Goal: Task Accomplishment & Management: Use online tool/utility

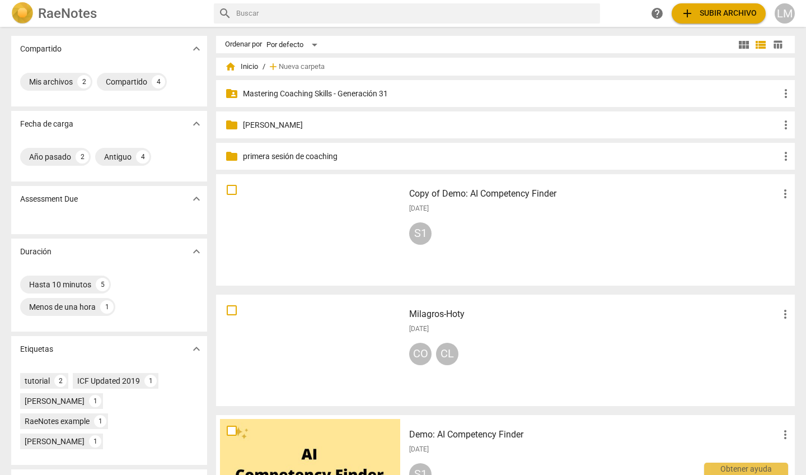
click at [367, 91] on p "Mastering Coaching Skills - Generación 31" at bounding box center [511, 94] width 536 height 12
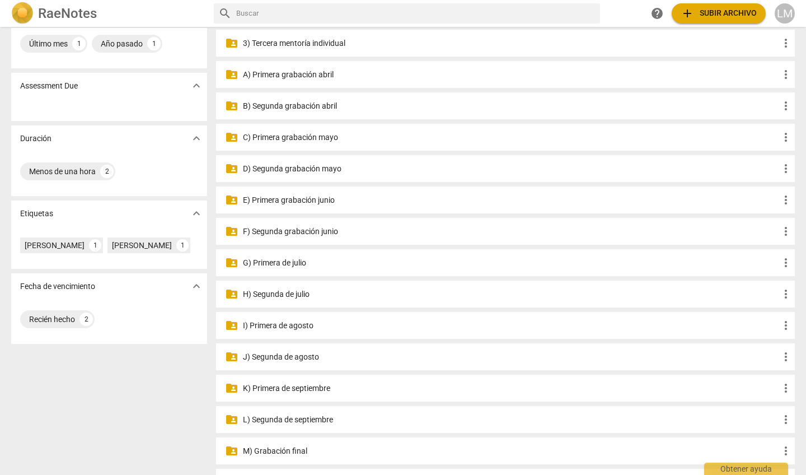
scroll to position [114, 0]
click at [313, 355] on p "J) Segunda de agosto" at bounding box center [511, 356] width 536 height 12
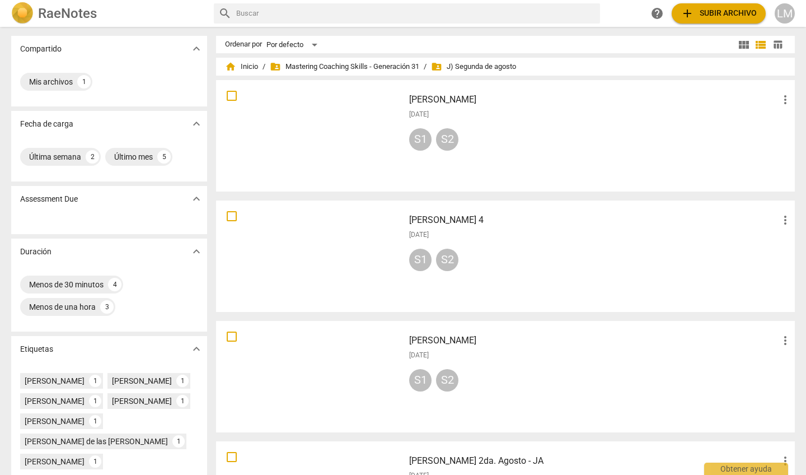
click at [348, 121] on div at bounding box center [310, 136] width 180 height 104
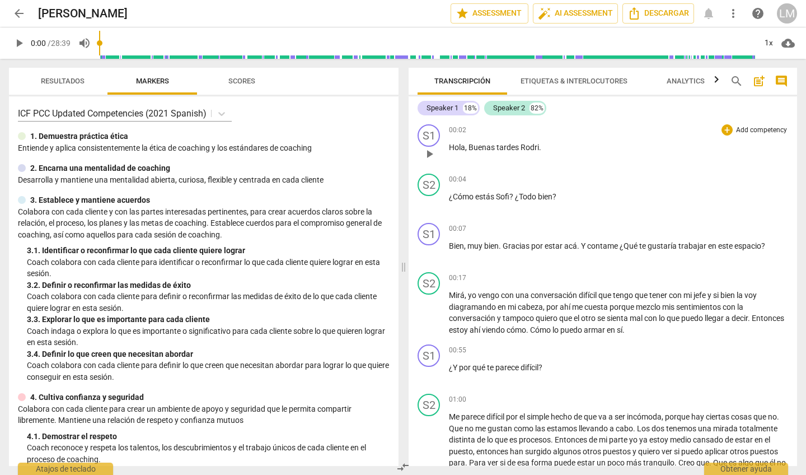
click at [761, 130] on p "Add competency" at bounding box center [761, 130] width 53 height 10
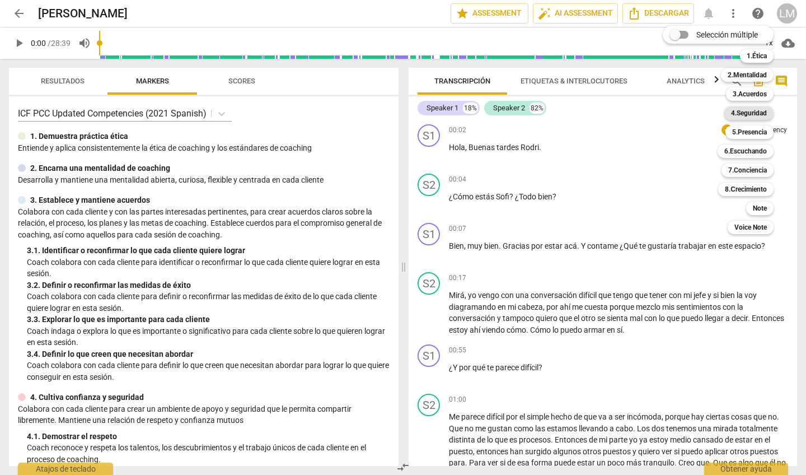
click at [740, 111] on b "4.Seguridad" at bounding box center [749, 112] width 36 height 13
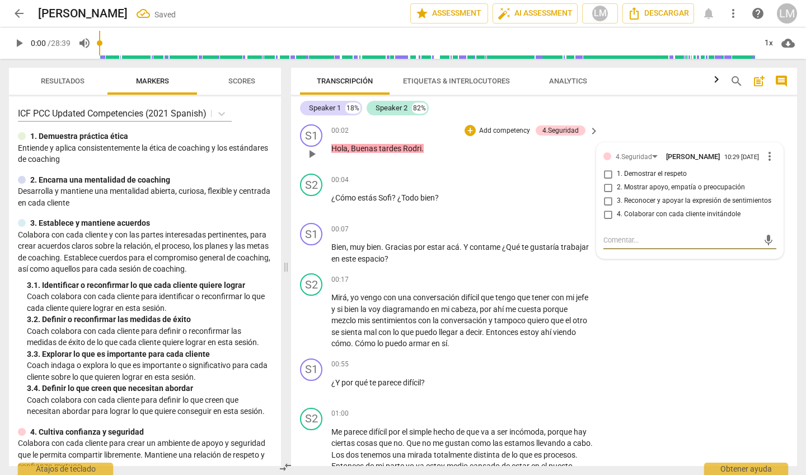
click at [603, 177] on input "1. Demostrar el respeto" at bounding box center [608, 173] width 18 height 13
checkbox input "true"
click at [652, 275] on div "S2 play_arrow pause 00:17 + Add competency keyboard_arrow_right Mirá , yo vengo…" at bounding box center [544, 311] width 506 height 85
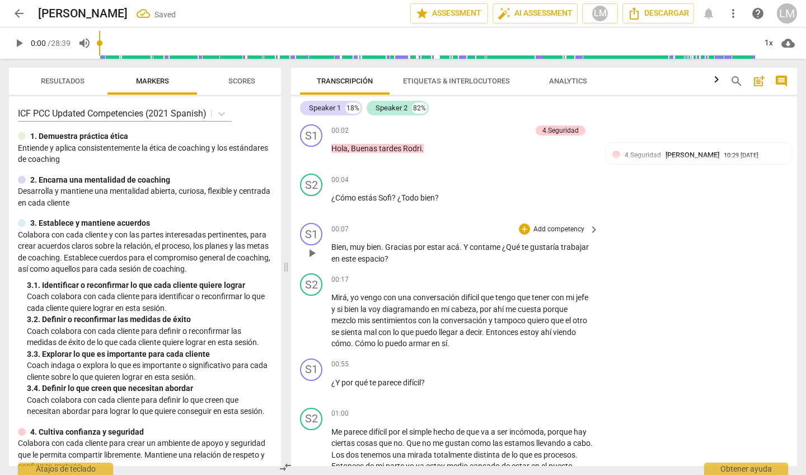
click at [582, 227] on p "Add competency" at bounding box center [558, 229] width 53 height 10
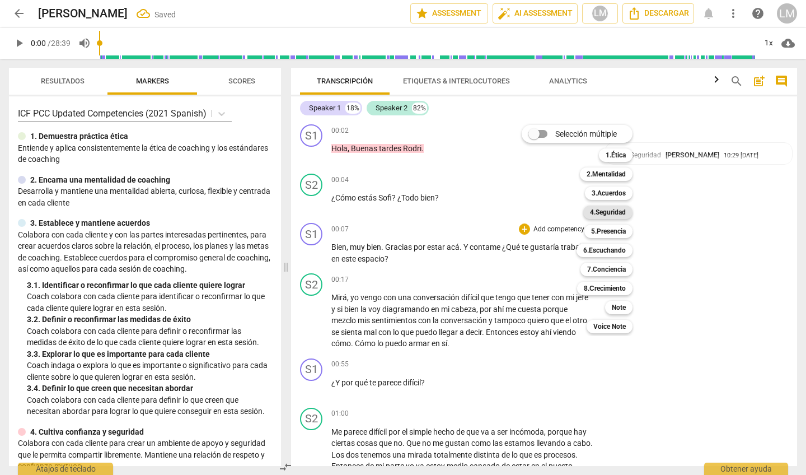
click at [605, 211] on b "4.Seguridad" at bounding box center [608, 211] width 36 height 13
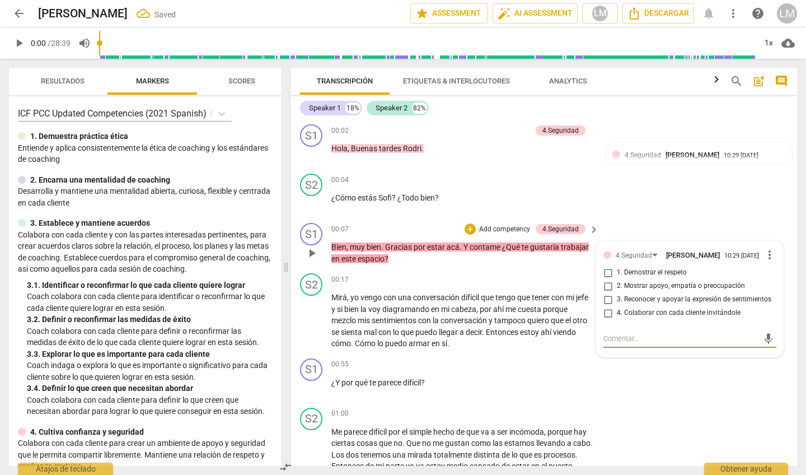
click at [764, 255] on span "more_vert" at bounding box center [769, 254] width 13 height 13
click at [772, 274] on li "Borrar" at bounding box center [777, 277] width 39 height 21
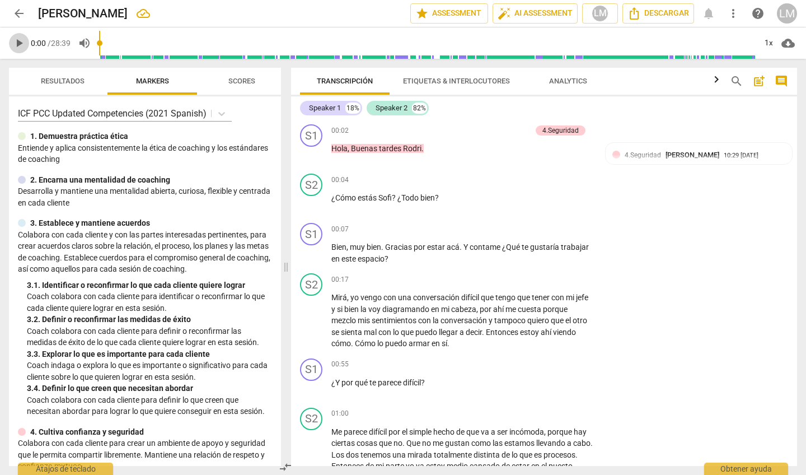
click at [18, 44] on span "play_arrow" at bounding box center [18, 42] width 13 height 13
click at [564, 227] on p "Add competency" at bounding box center [558, 229] width 53 height 10
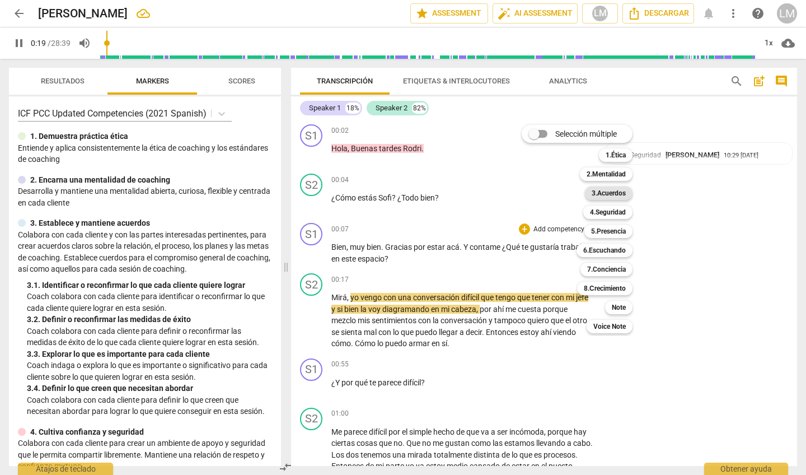
click at [613, 190] on b "3.Acuerdos" at bounding box center [609, 192] width 34 height 13
type input "20"
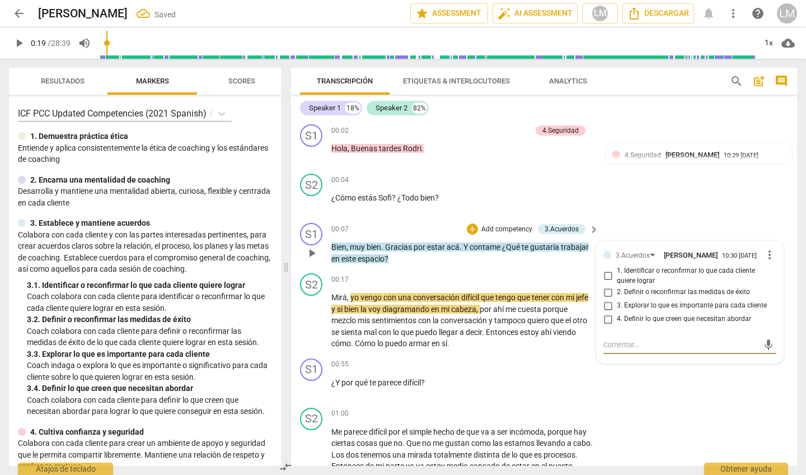
click at [606, 277] on input "1. Identificar o reconfirmar lo que cada cliente quiere lograr" at bounding box center [608, 275] width 18 height 13
checkbox input "true"
click at [313, 322] on span "play_arrow" at bounding box center [311, 320] width 13 height 13
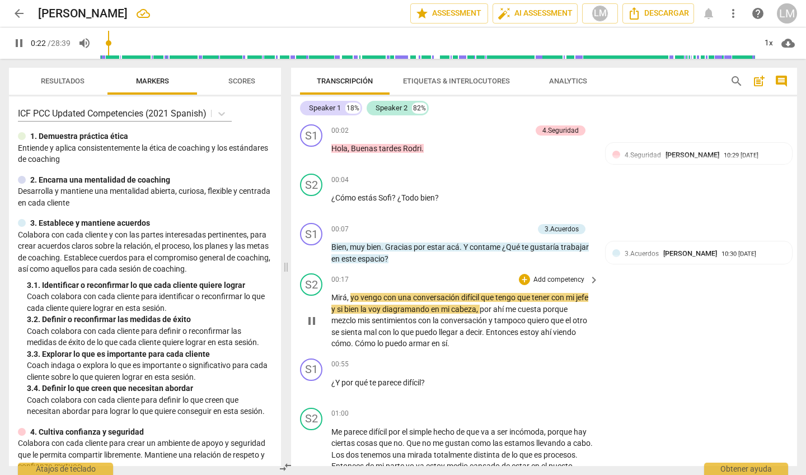
click at [313, 321] on span "pause" at bounding box center [311, 320] width 13 height 13
click at [316, 314] on span "play_arrow" at bounding box center [311, 320] width 13 height 13
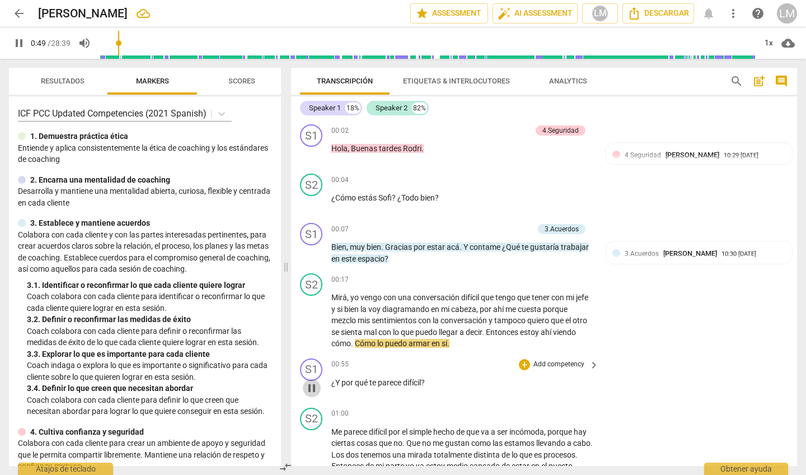
click at [312, 379] on button "pause" at bounding box center [312, 388] width 18 height 18
click at [514, 369] on div "00:55 + Add competency keyboard_arrow_right ¿Y por qué te parece difícil ?" at bounding box center [465, 378] width 269 height 40
click at [313, 385] on span "play_arrow" at bounding box center [311, 387] width 13 height 13
click at [567, 359] on p "Add competency" at bounding box center [558, 364] width 53 height 10
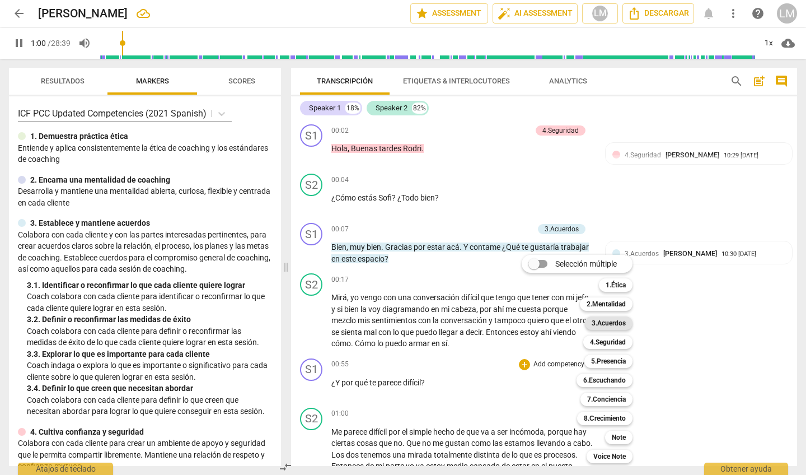
click at [621, 321] on b "3.Acuerdos" at bounding box center [609, 322] width 34 height 13
type input "60"
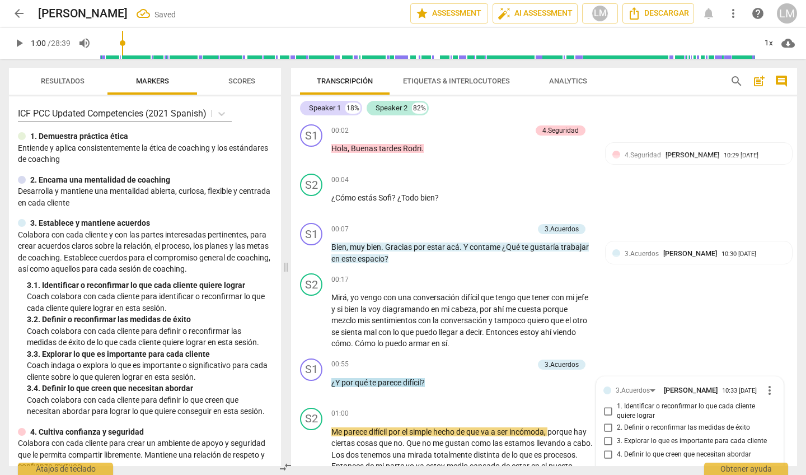
scroll to position [188, 0]
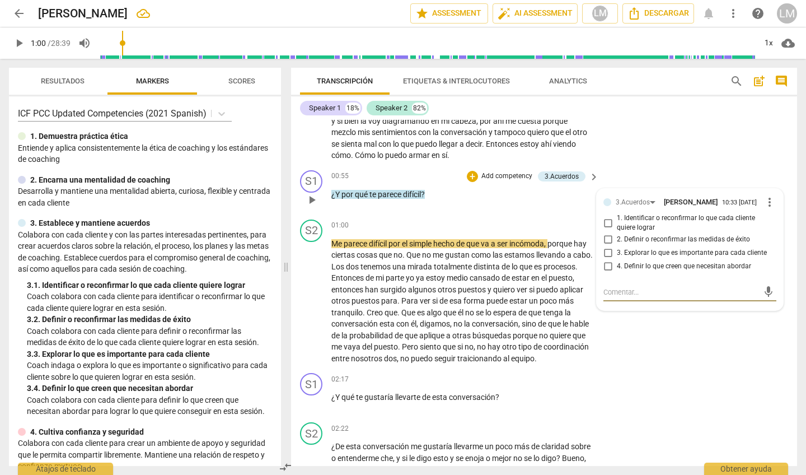
click at [607, 251] on input "3. Explorar lo que es importante para cada cliente" at bounding box center [608, 252] width 18 height 13
checkbox input "true"
click at [313, 396] on span "play_arrow" at bounding box center [311, 402] width 13 height 13
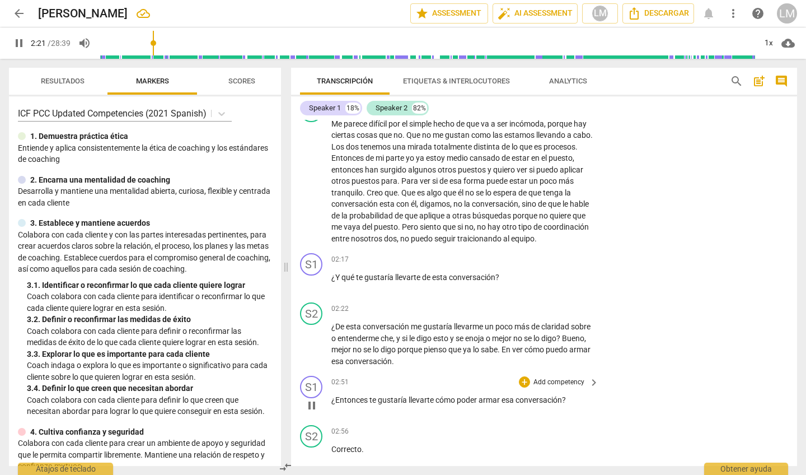
scroll to position [289, 0]
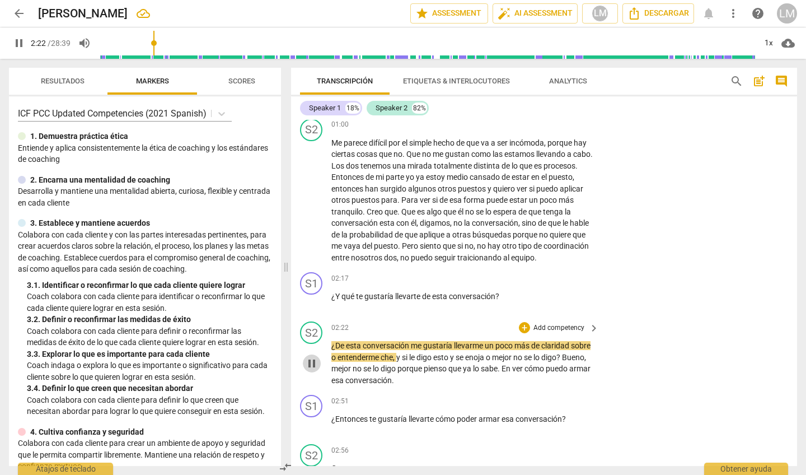
click at [314, 357] on span "pause" at bounding box center [311, 363] width 13 height 13
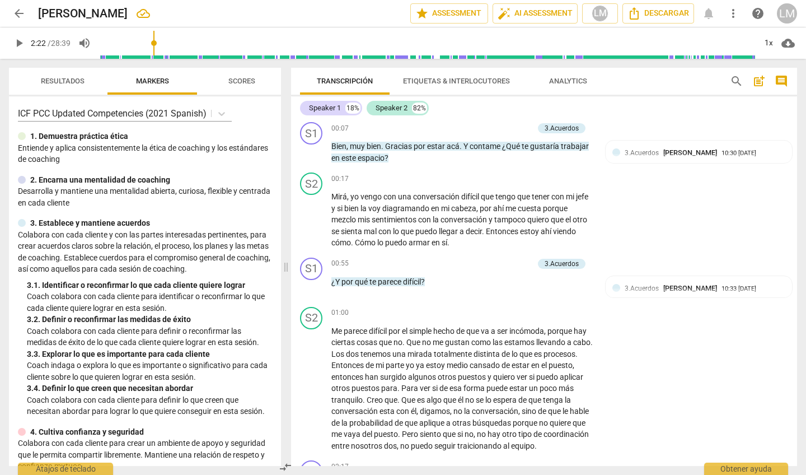
scroll to position [96, 0]
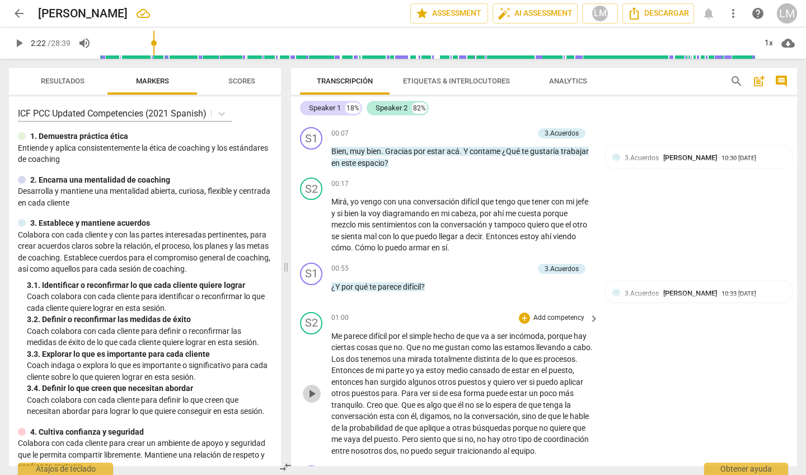
click at [314, 391] on span "play_arrow" at bounding box center [311, 393] width 13 height 13
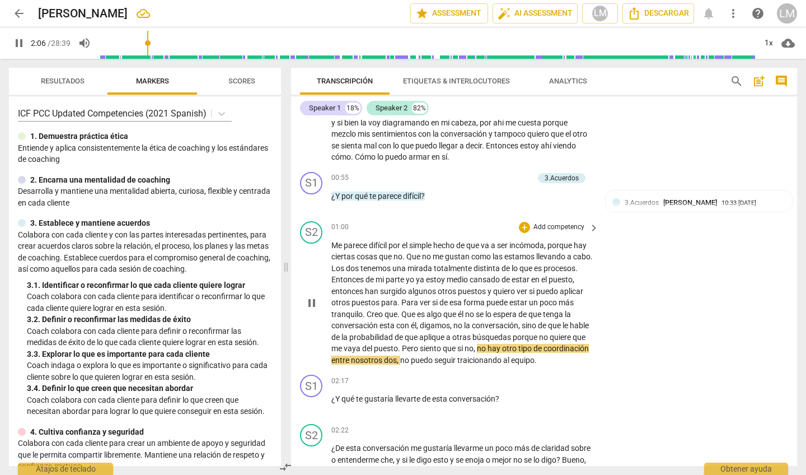
scroll to position [205, 0]
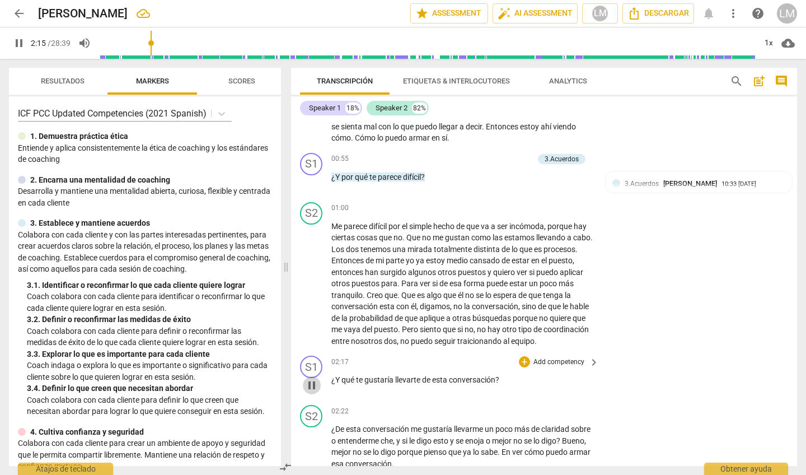
click at [311, 378] on span "pause" at bounding box center [311, 384] width 13 height 13
type input "135"
click at [545, 356] on div "+ Add competency" at bounding box center [552, 361] width 67 height 11
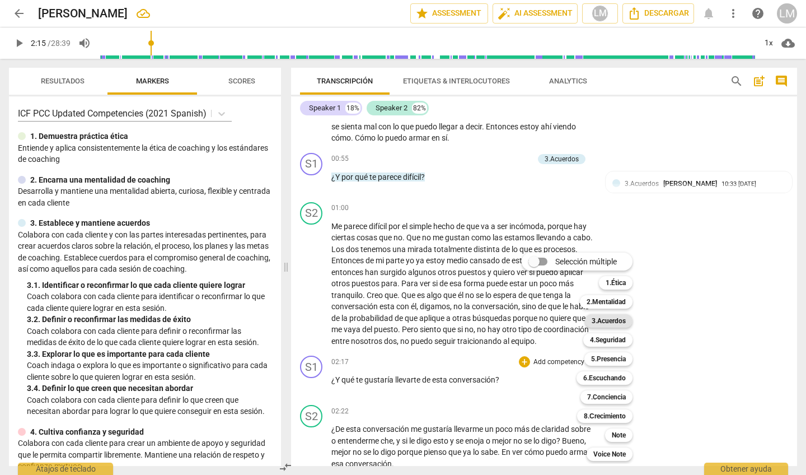
click at [602, 318] on b "3.Acuerdos" at bounding box center [609, 320] width 34 height 13
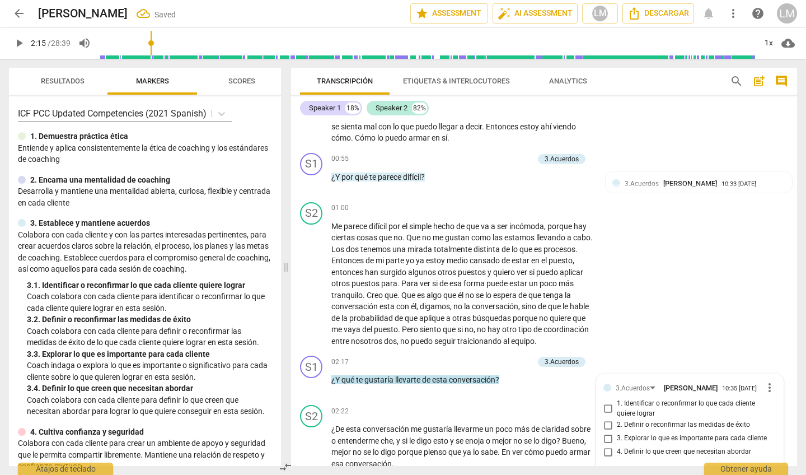
scroll to position [388, 0]
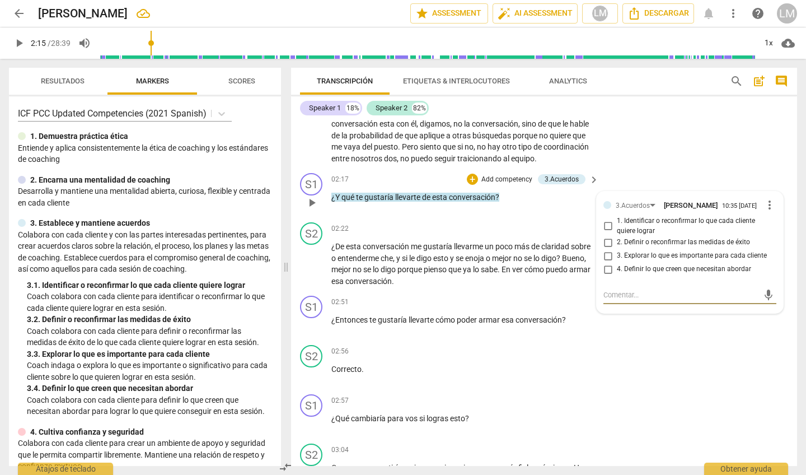
click at [607, 268] on input "4. Definir lo que creen que necesitan abordar" at bounding box center [608, 269] width 18 height 13
checkbox input "true"
click at [311, 259] on span "play_arrow" at bounding box center [311, 263] width 13 height 13
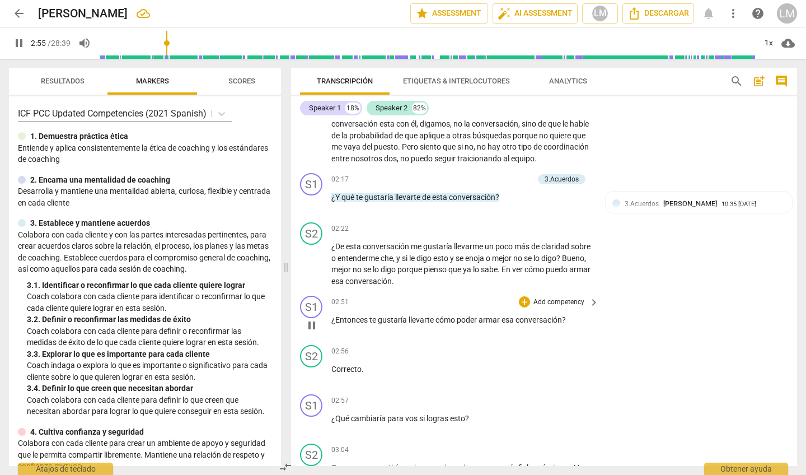
click at [313, 318] on span "pause" at bounding box center [311, 324] width 13 height 13
type input "176"
click at [547, 297] on p "Add competency" at bounding box center [558, 302] width 53 height 10
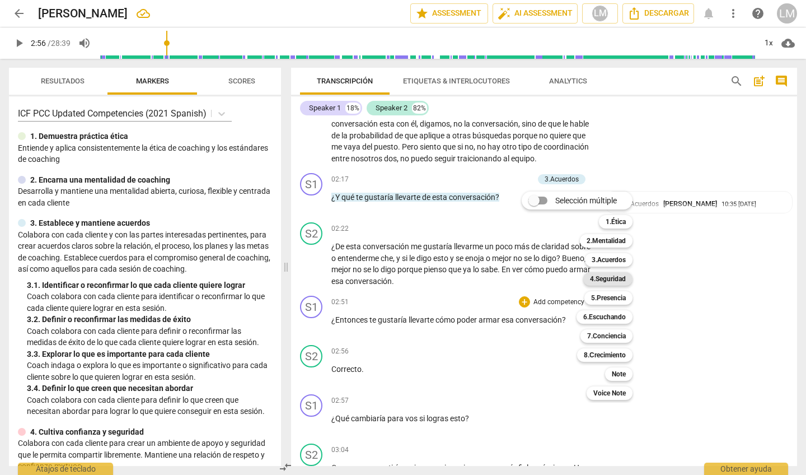
click at [610, 277] on b "4.Seguridad" at bounding box center [608, 278] width 36 height 13
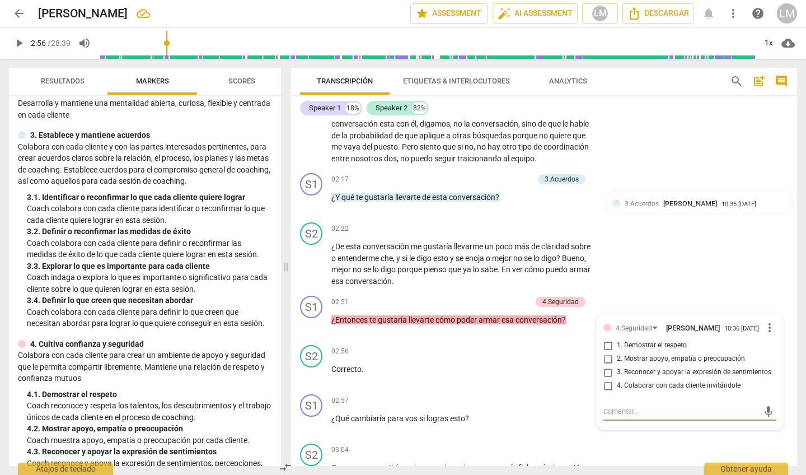
scroll to position [90, 0]
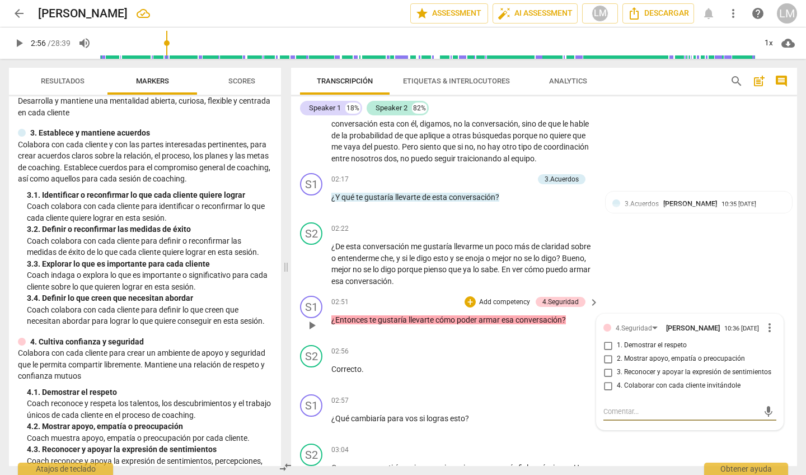
click at [607, 355] on input "2. Mostrar apoyo, empatía o preocupación" at bounding box center [608, 358] width 18 height 13
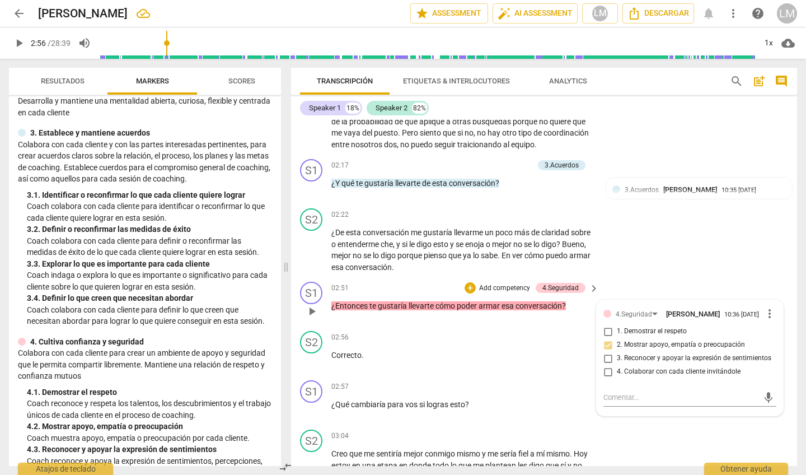
scroll to position [415, 0]
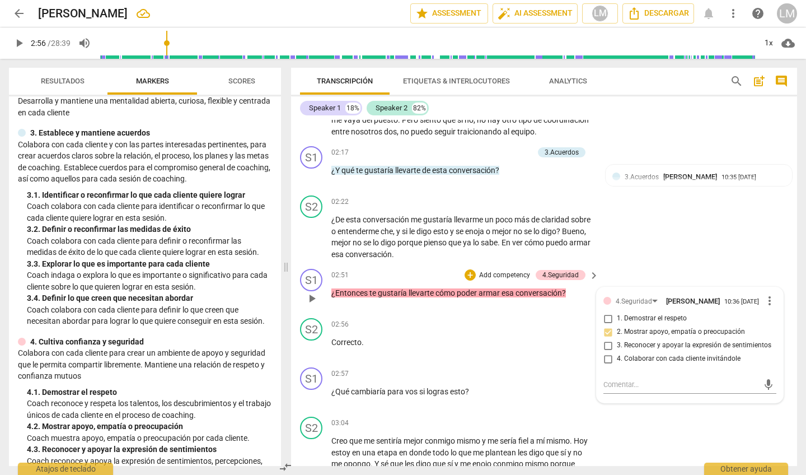
click at [607, 327] on input "2. Mostrar apoyo, empatía o preocupación" at bounding box center [608, 331] width 18 height 13
click at [605, 330] on input "2. Mostrar apoyo, empatía o preocupación" at bounding box center [608, 331] width 18 height 13
checkbox input "true"
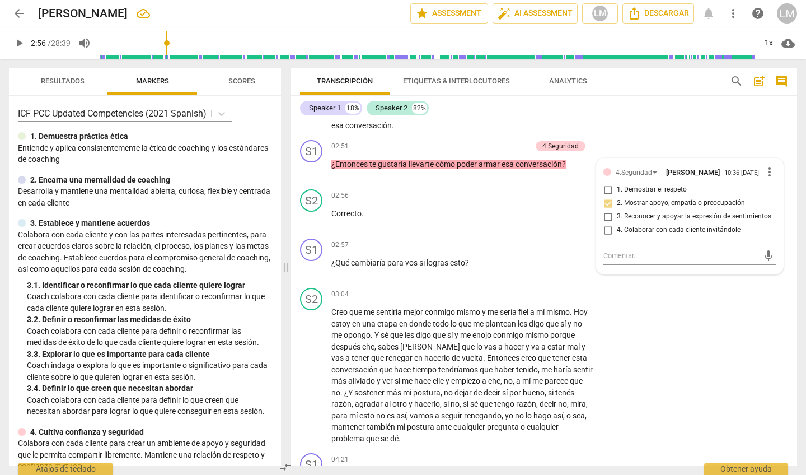
scroll to position [0, 0]
click at [559, 240] on p "Add competency" at bounding box center [558, 245] width 53 height 10
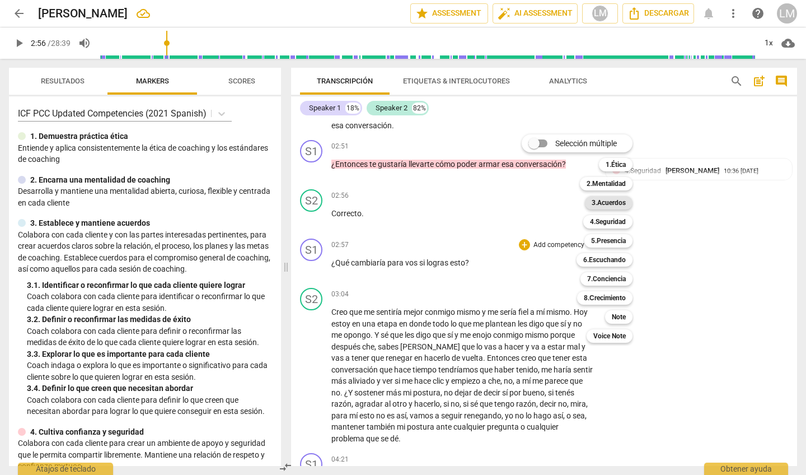
click at [600, 204] on b "3.Acuerdos" at bounding box center [609, 202] width 34 height 13
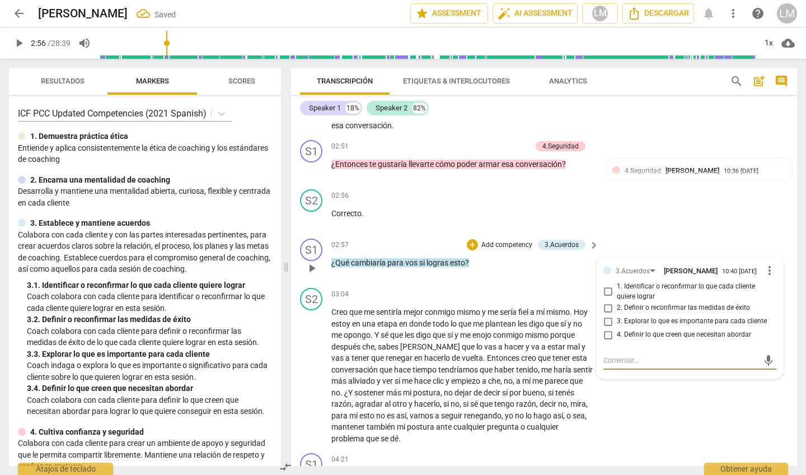
click at [607, 315] on input "3. Explorar lo que es importante para cada cliente" at bounding box center [608, 321] width 18 height 13
checkbox input "true"
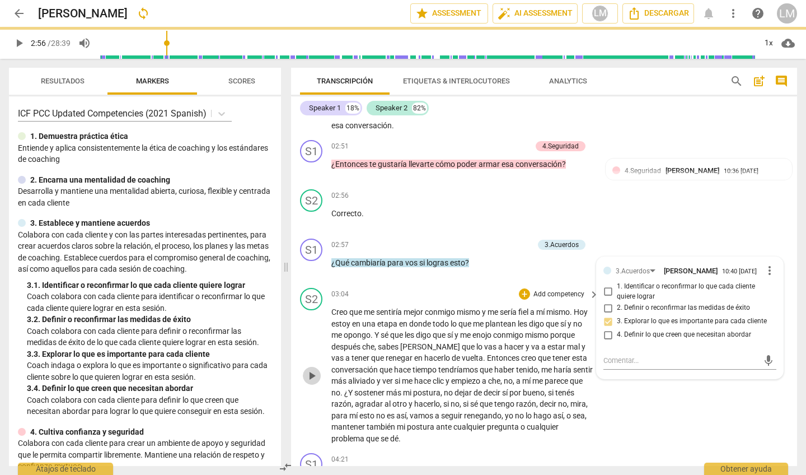
click at [312, 369] on span "play_arrow" at bounding box center [311, 375] width 13 height 13
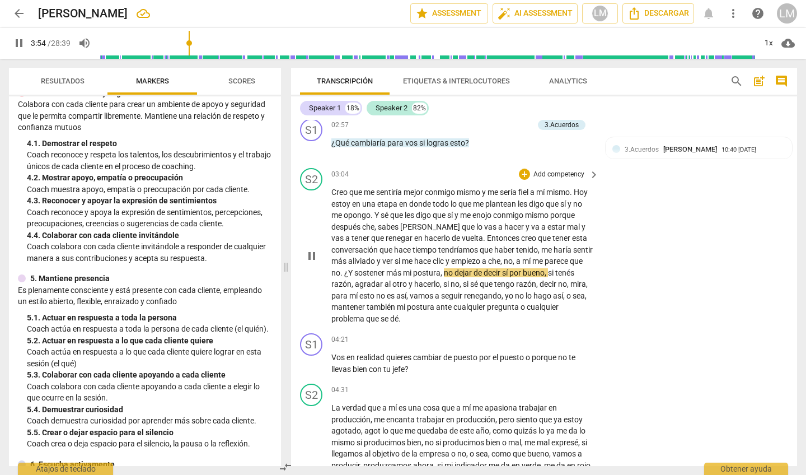
scroll to position [664, 0]
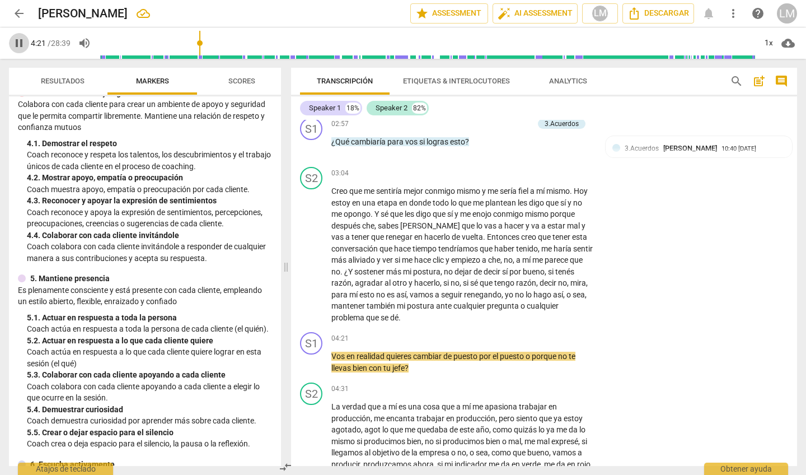
click at [20, 44] on span "pause" at bounding box center [18, 42] width 13 height 13
type input "262"
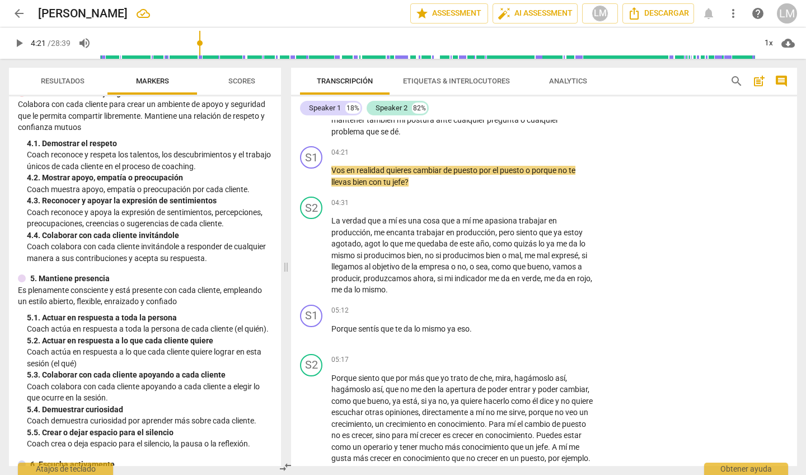
scroll to position [849, 0]
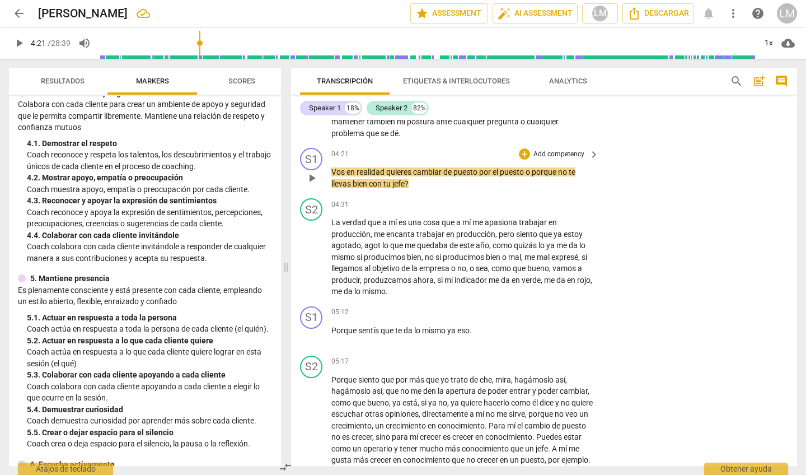
click at [561, 149] on p "Add competency" at bounding box center [558, 154] width 53 height 10
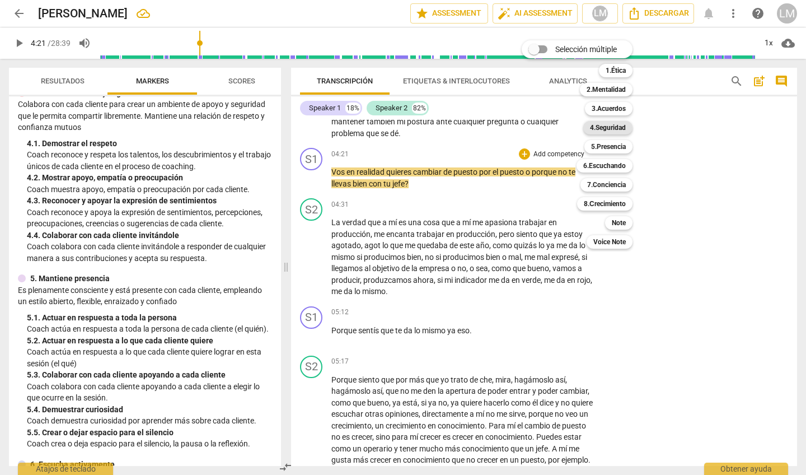
click at [603, 129] on b "4.Seguridad" at bounding box center [608, 127] width 36 height 13
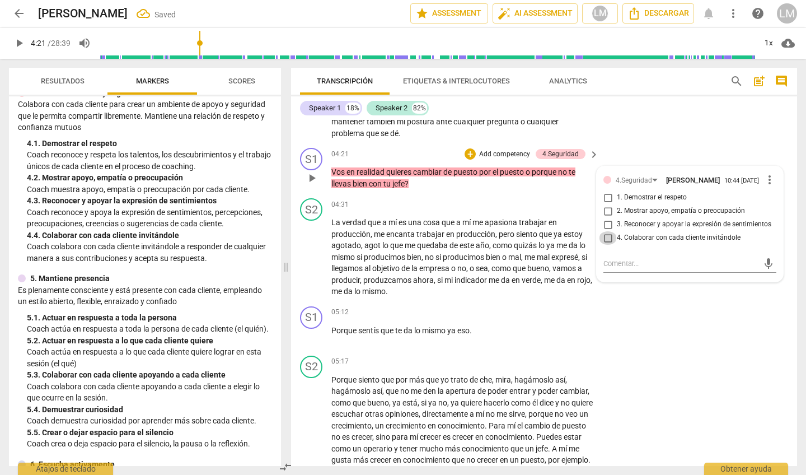
click at [606, 233] on input "4. Colaborar con cada cliente invitándole" at bounding box center [608, 237] width 18 height 13
checkbox input "true"
click at [308, 250] on span "play_arrow" at bounding box center [311, 256] width 13 height 13
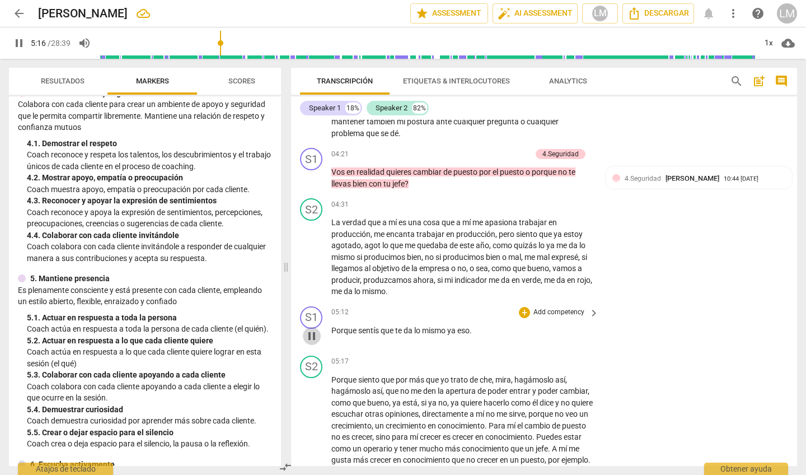
click at [311, 329] on span "pause" at bounding box center [311, 335] width 13 height 13
type input "316"
click at [548, 307] on p "Add competency" at bounding box center [558, 312] width 53 height 10
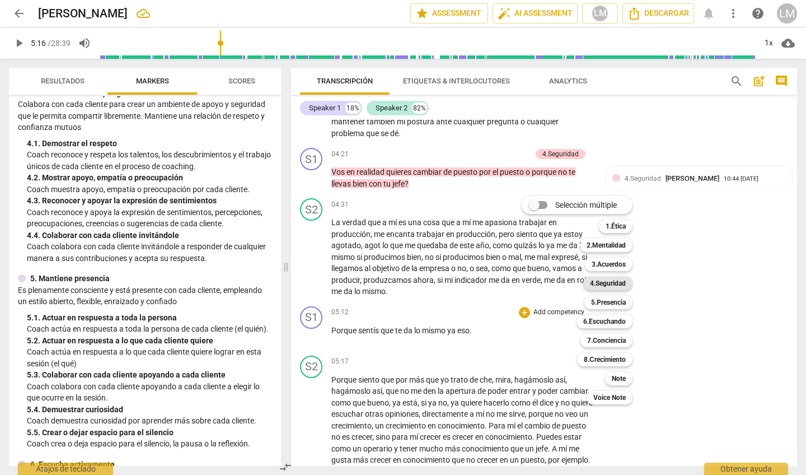
click at [599, 284] on b "4.Seguridad" at bounding box center [608, 283] width 36 height 13
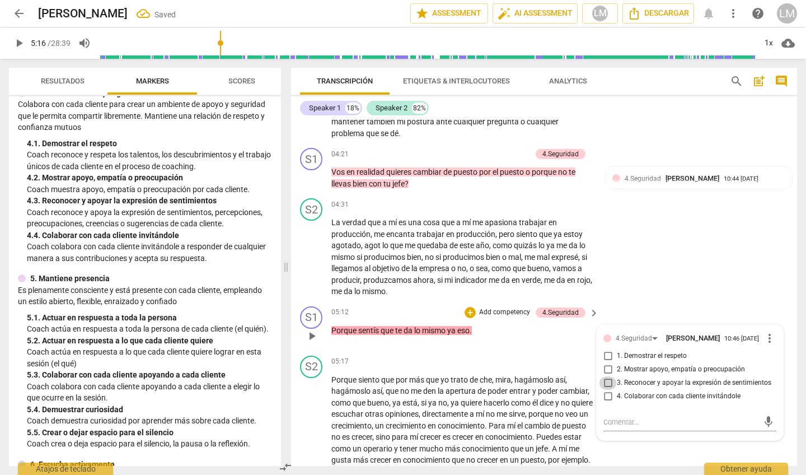
click at [606, 376] on input "3. Reconocer y apoyar la expresión de sentimientos" at bounding box center [608, 382] width 18 height 13
checkbox input "true"
click at [606, 363] on input "2. Mostrar apoyo, empatía o preocupación" at bounding box center [608, 369] width 18 height 13
checkbox input "true"
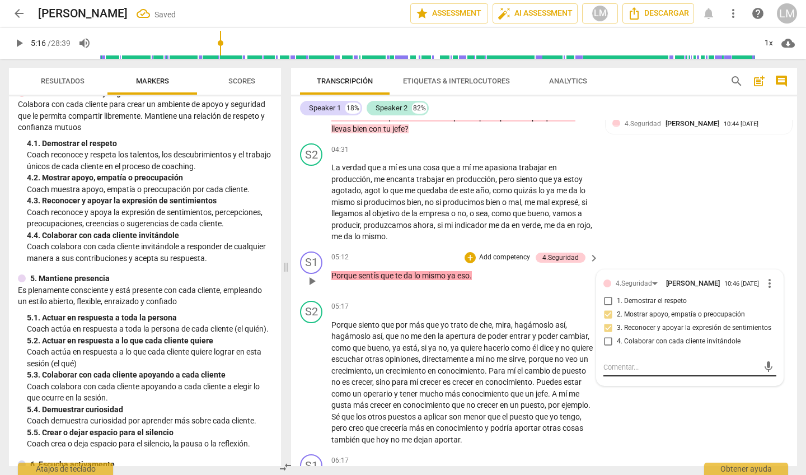
scroll to position [898, 0]
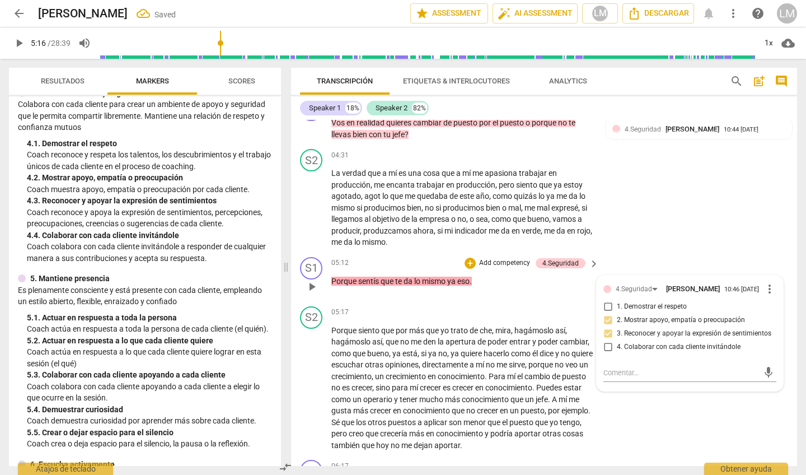
click at [522, 258] on p "Add competency" at bounding box center [504, 263] width 53 height 10
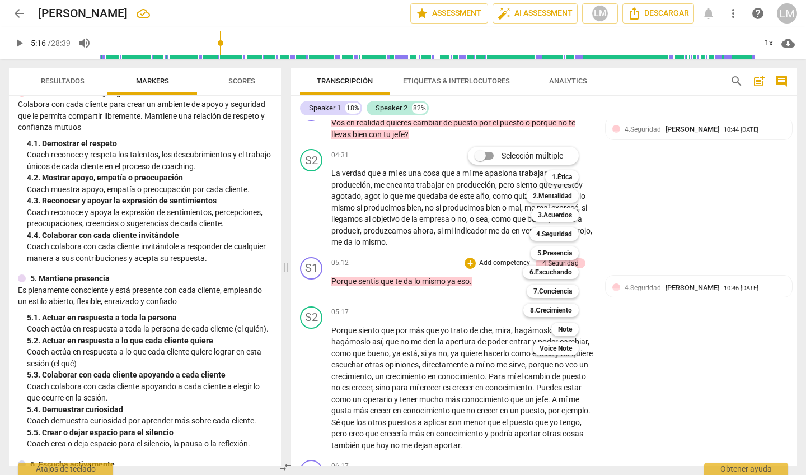
click at [509, 250] on div "Selección múltiple m 1.Ética 1 2.Mentalidad 2 3.Acuerdos 3 4.Seguridad 4 5.Pres…" at bounding box center [531, 251] width 137 height 214
click at [498, 250] on div "Selección múltiple m 1.Ética 1 2.Mentalidad 2 3.Acuerdos 3 4.Seguridad 4 5.Pres…" at bounding box center [531, 251] width 137 height 214
click at [508, 306] on div "Selección múltiple m 1.Ética 1 2.Mentalidad 2 3.Acuerdos 3 4.Seguridad 4 5.Pres…" at bounding box center [531, 251] width 137 height 214
click at [550, 250] on b "5.Presencia" at bounding box center [554, 252] width 35 height 13
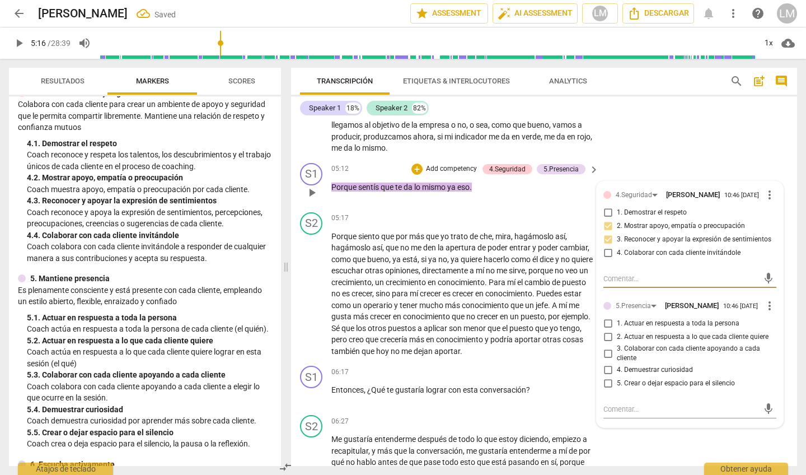
scroll to position [993, 0]
click at [607, 316] on input "1. Actuar en respuesta a toda la persona" at bounding box center [608, 322] width 18 height 13
checkbox input "true"
click at [606, 329] on input "2. Actuar en respuesta a lo que cada cliente quiere" at bounding box center [608, 335] width 18 height 13
checkbox input "true"
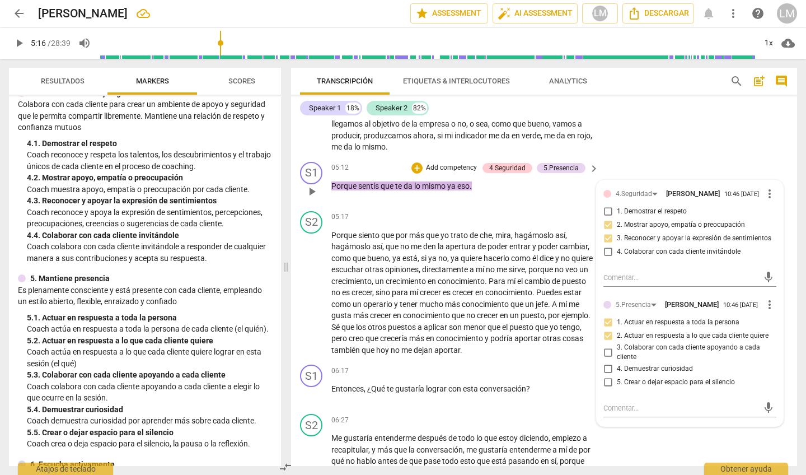
click at [608, 363] on input "4. Demuestrar curiosidad" at bounding box center [608, 368] width 18 height 13
checkbox input "true"
click at [312, 286] on span "play_arrow" at bounding box center [311, 292] width 13 height 13
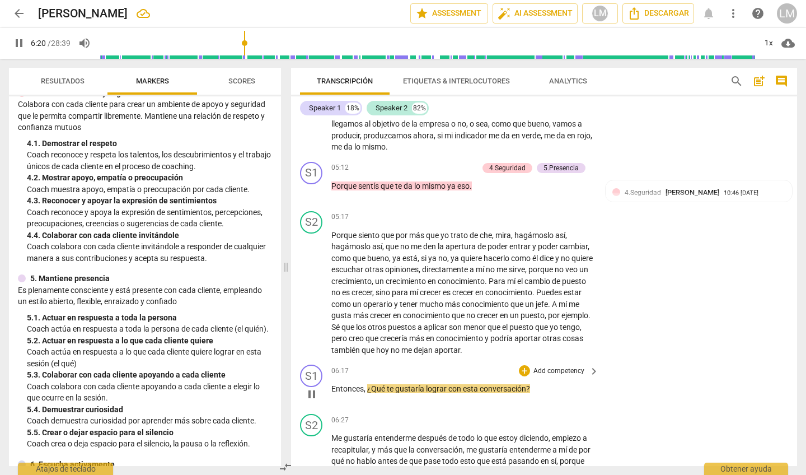
click at [546, 366] on p "Add competency" at bounding box center [558, 371] width 53 height 10
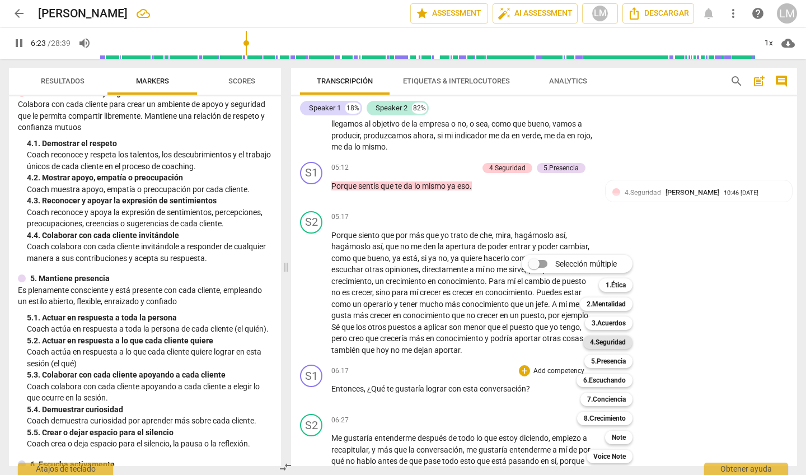
click at [603, 341] on b "4.Seguridad" at bounding box center [608, 341] width 36 height 13
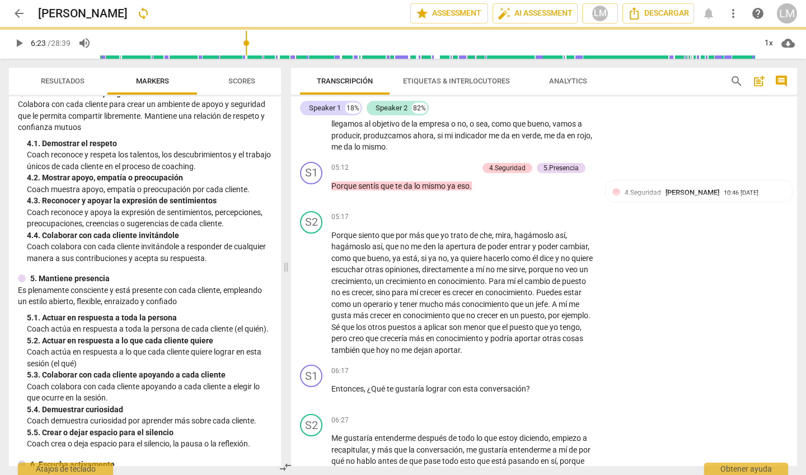
scroll to position [1180, 0]
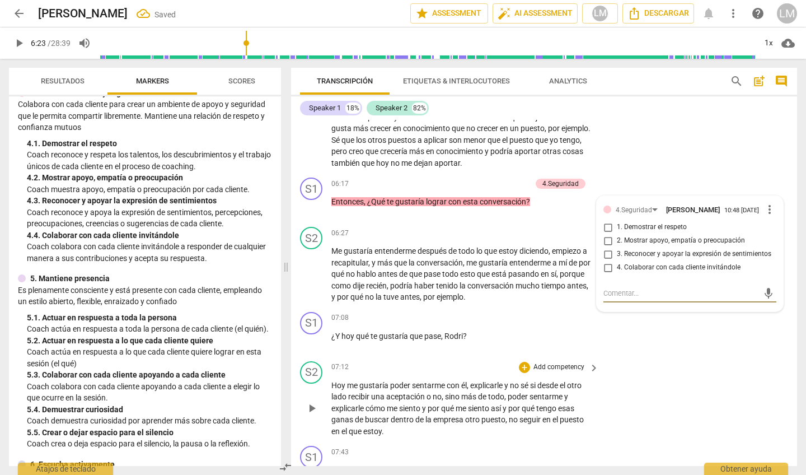
click at [607, 364] on div "S2 play_arrow pause 07:12 + Add competency keyboard_arrow_right [DATE] me gusta…" at bounding box center [544, 399] width 506 height 85
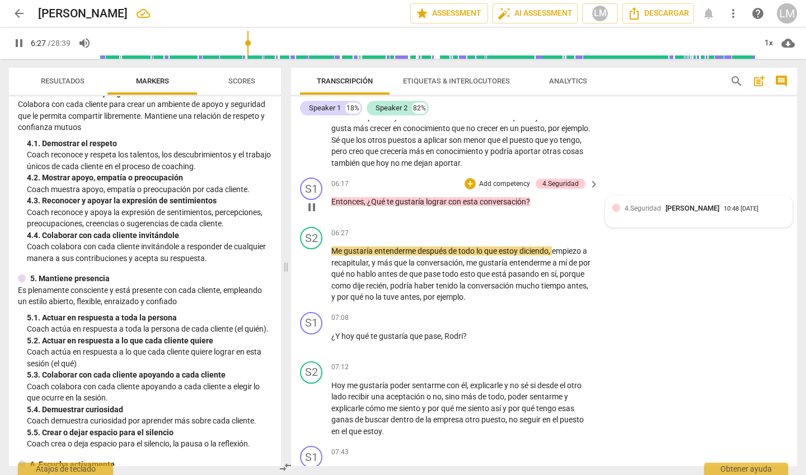
click at [719, 207] on span "[PERSON_NAME]" at bounding box center [693, 208] width 54 height 8
type input "388"
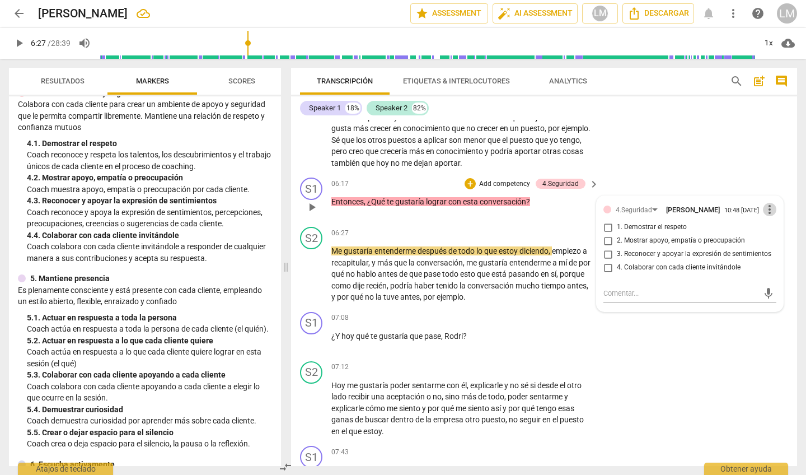
click at [767, 212] on span "more_vert" at bounding box center [769, 209] width 13 height 13
click at [766, 230] on li "Borrar" at bounding box center [777, 228] width 39 height 21
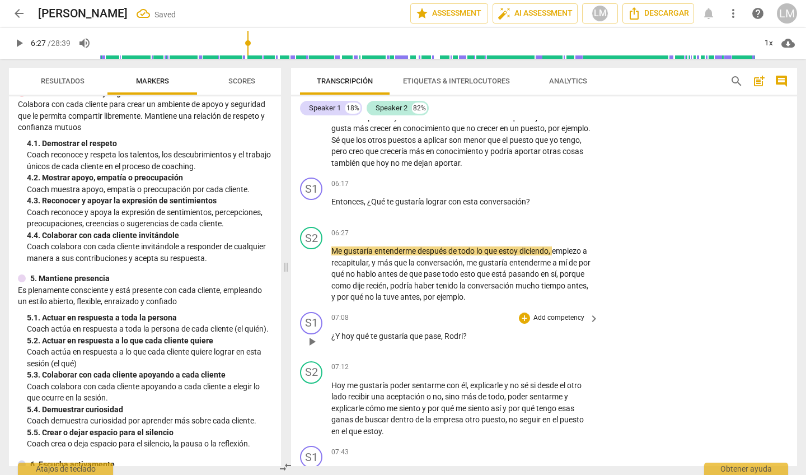
click at [554, 313] on p "Add competency" at bounding box center [558, 318] width 53 height 10
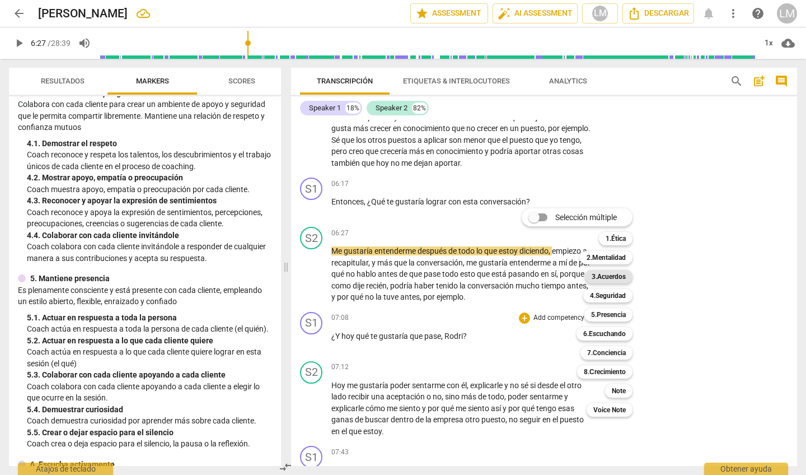
click at [607, 277] on b "3.Acuerdos" at bounding box center [609, 276] width 34 height 13
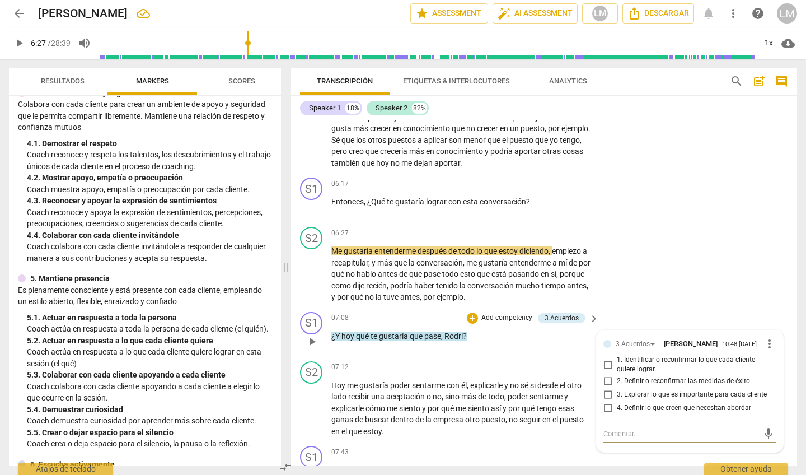
click at [607, 404] on input "4. Definir lo que creen que necesitan abordar" at bounding box center [608, 407] width 18 height 13
checkbox input "true"
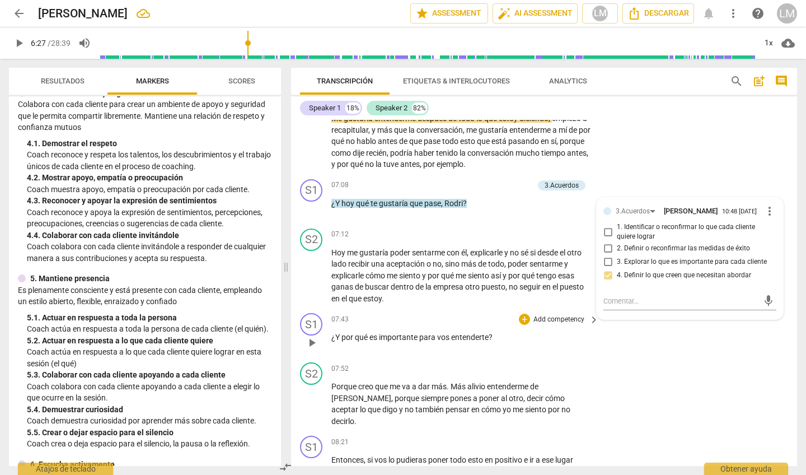
scroll to position [1314, 0]
click at [312, 268] on span "play_arrow" at bounding box center [311, 274] width 13 height 13
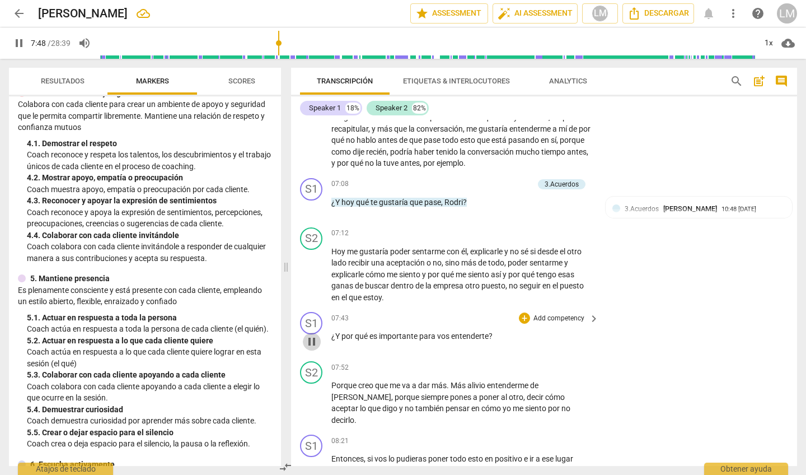
click at [311, 335] on span "pause" at bounding box center [311, 341] width 13 height 13
type input "469"
click at [559, 313] on p "Add competency" at bounding box center [558, 318] width 53 height 10
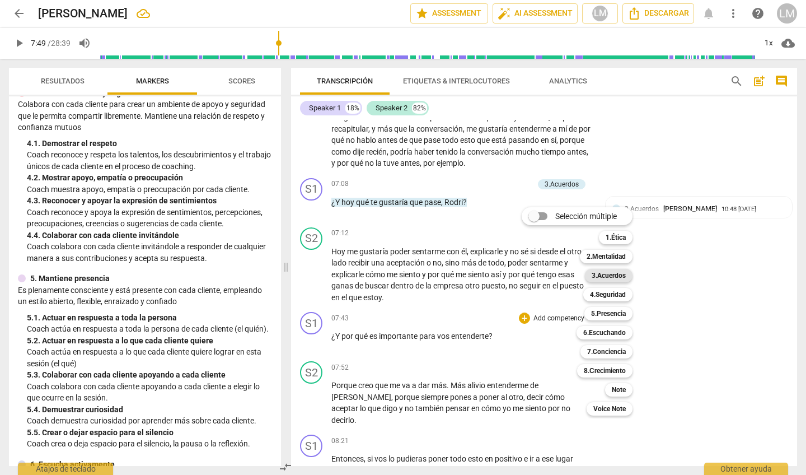
click at [601, 275] on b "3.Acuerdos" at bounding box center [609, 275] width 34 height 13
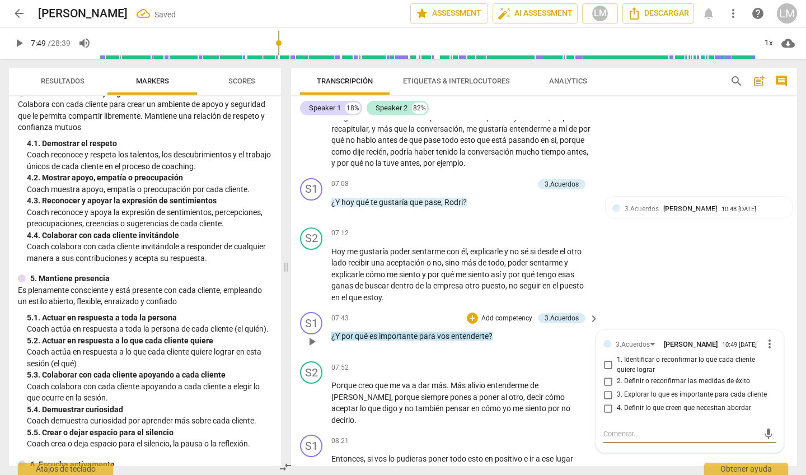
click at [605, 378] on input "2. Definir o reconfirmar las medidas de éxito" at bounding box center [608, 380] width 18 height 13
checkbox input "true"
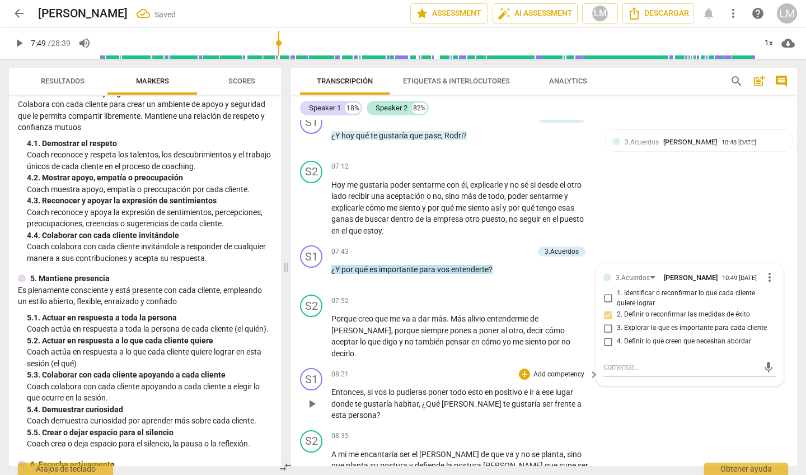
scroll to position [1382, 0]
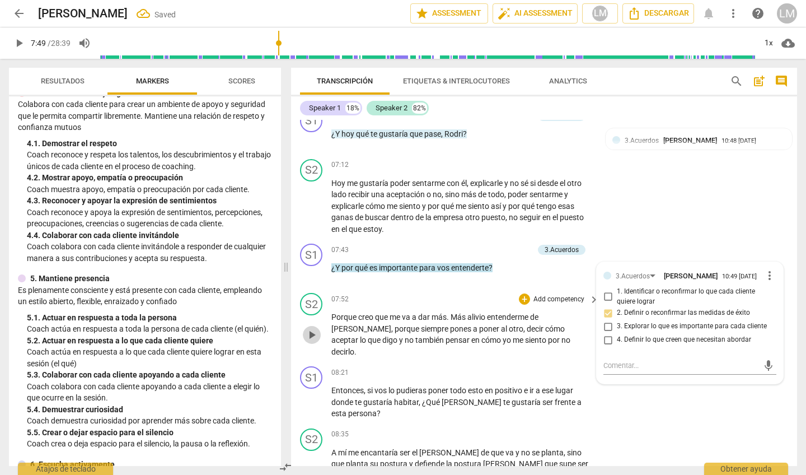
click at [312, 328] on span "play_arrow" at bounding box center [311, 334] width 13 height 13
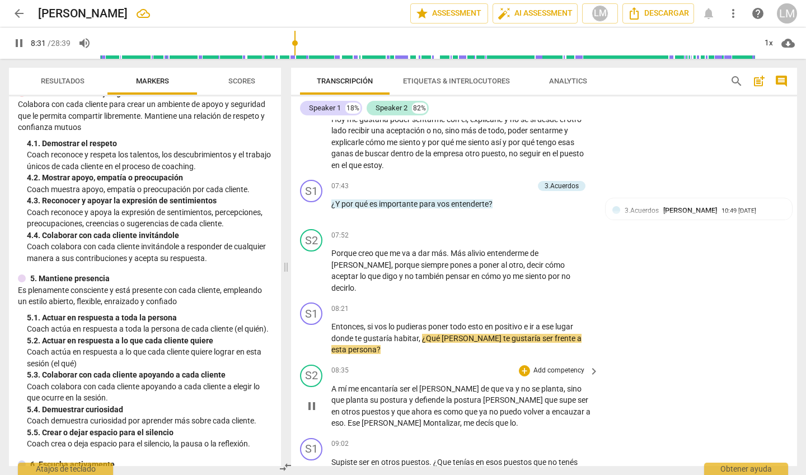
scroll to position [1445, 0]
click at [313, 332] on span "pause" at bounding box center [311, 338] width 13 height 13
type input "513"
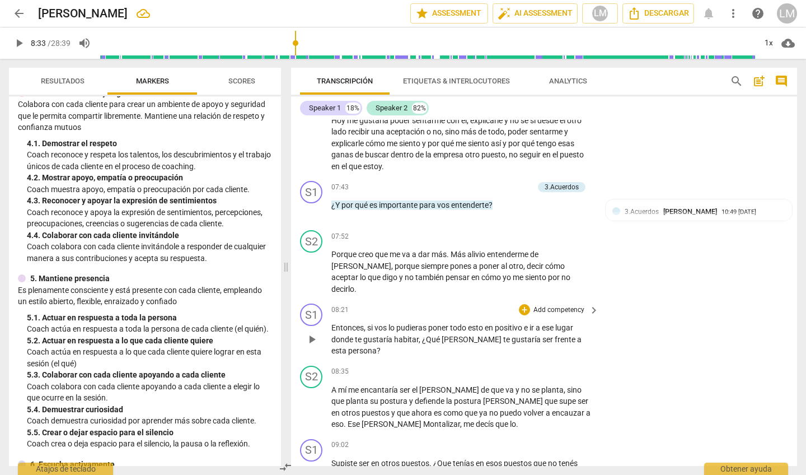
click at [569, 305] on p "Add competency" at bounding box center [558, 310] width 53 height 10
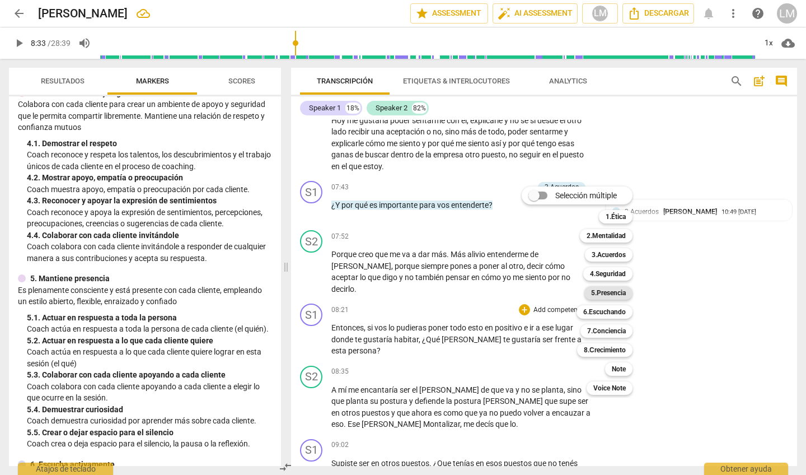
click at [606, 292] on b "5.Presencia" at bounding box center [608, 292] width 35 height 13
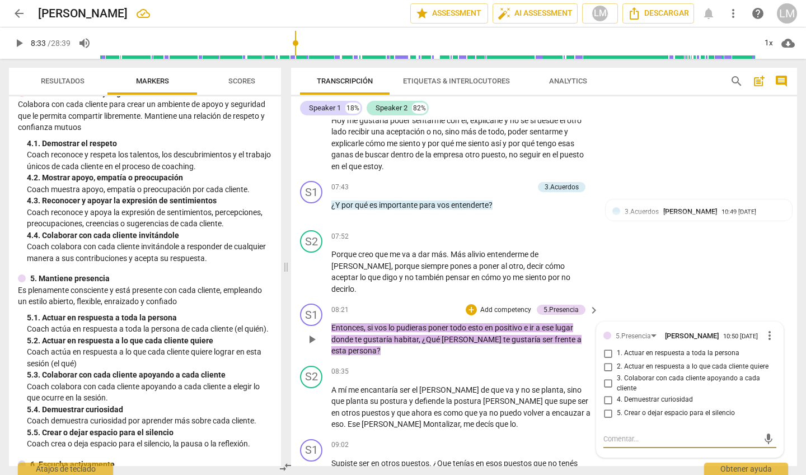
click at [607, 346] on input "1. Actuar en respuesta a toda la persona" at bounding box center [608, 352] width 18 height 13
checkbox input "true"
click at [606, 377] on input "3. Colaborar con cada cliente apoyando a cada cliente" at bounding box center [608, 383] width 18 height 13
checkbox input "true"
click at [607, 393] on input "4. Demuestrar curiosidad" at bounding box center [608, 399] width 18 height 13
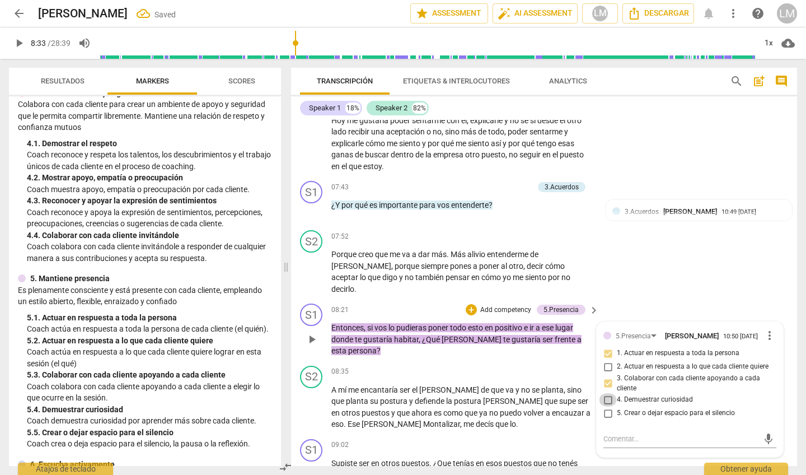
checkbox input "true"
click at [312, 400] on span "play_arrow" at bounding box center [311, 406] width 13 height 13
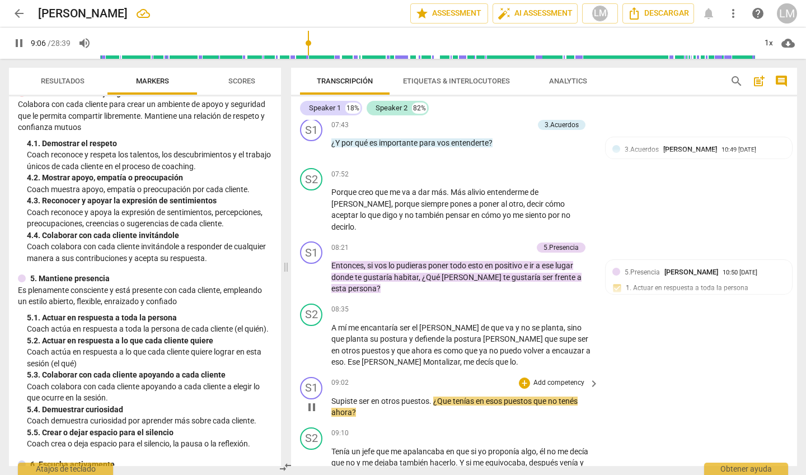
scroll to position [1509, 0]
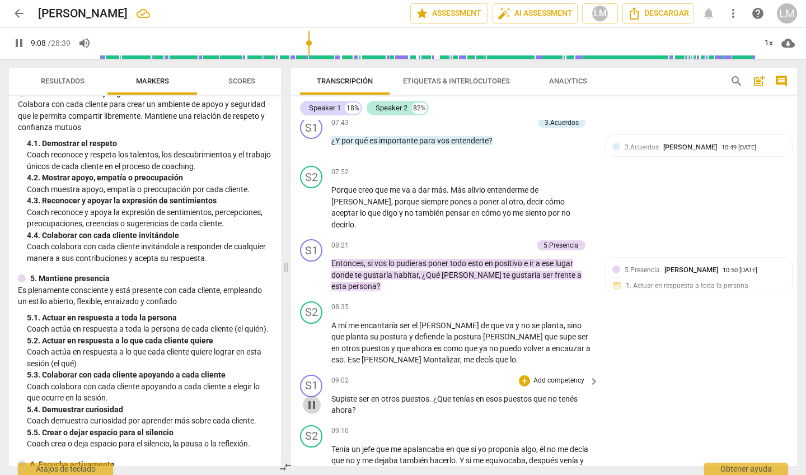
click at [312, 398] on span "pause" at bounding box center [311, 404] width 13 height 13
type input "548"
click at [555, 376] on p "Add competency" at bounding box center [558, 381] width 53 height 10
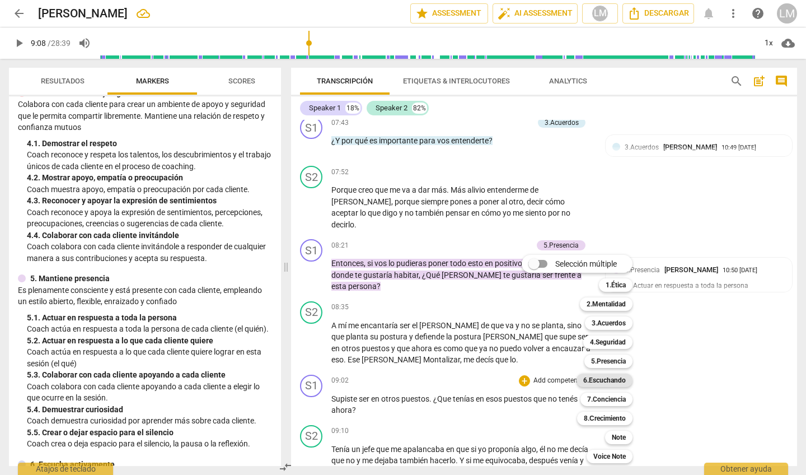
click at [604, 378] on b "6.Escuchando" at bounding box center [604, 379] width 43 height 13
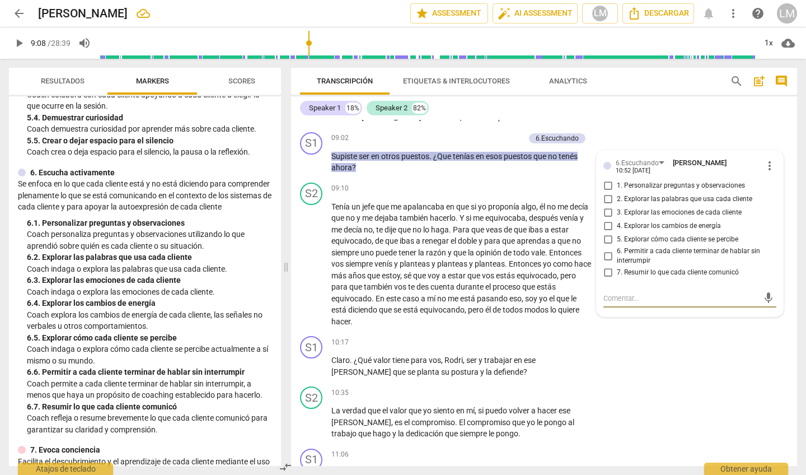
scroll to position [629, 0]
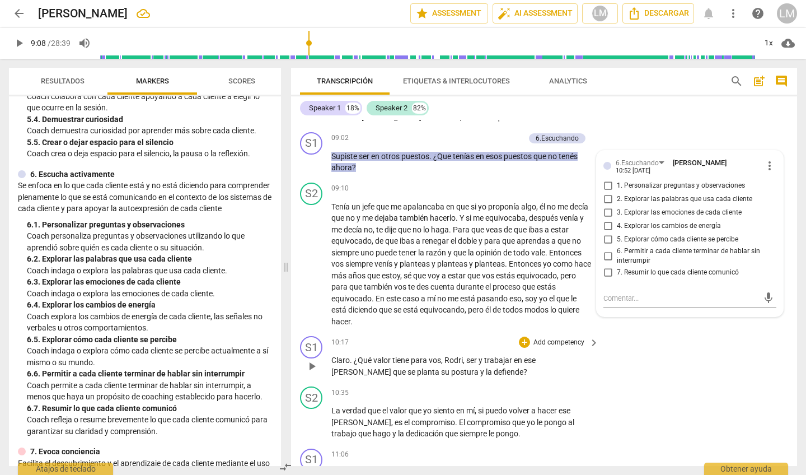
click at [541, 338] on p "Add competency" at bounding box center [558, 343] width 53 height 10
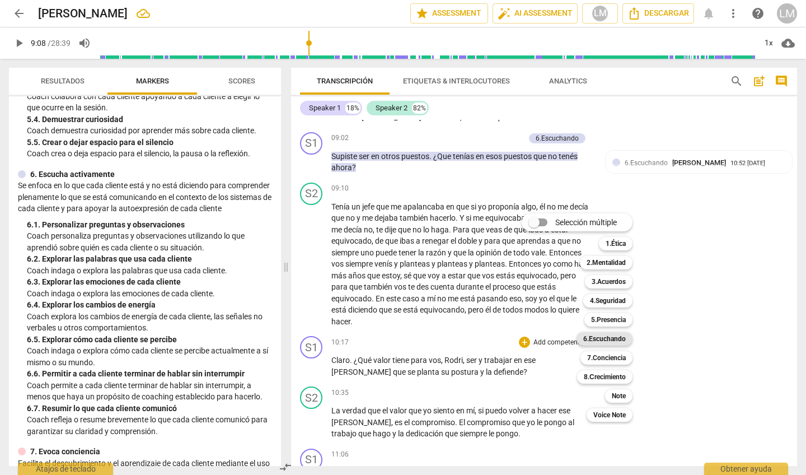
click at [616, 338] on b "6.Escuchando" at bounding box center [604, 338] width 43 height 13
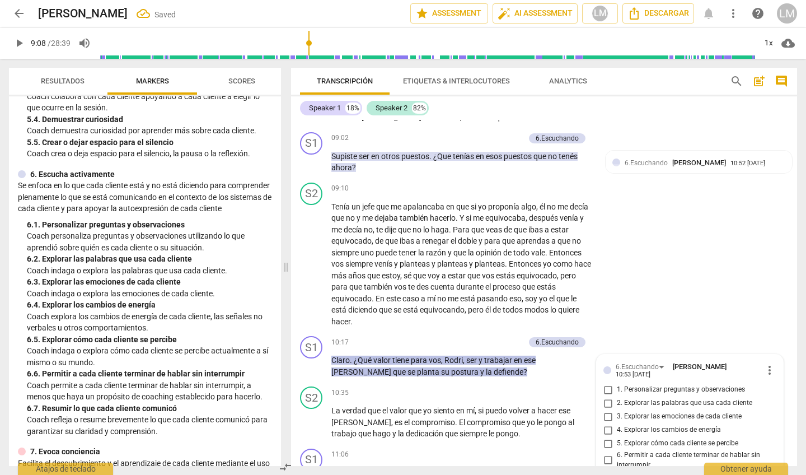
scroll to position [1935, 0]
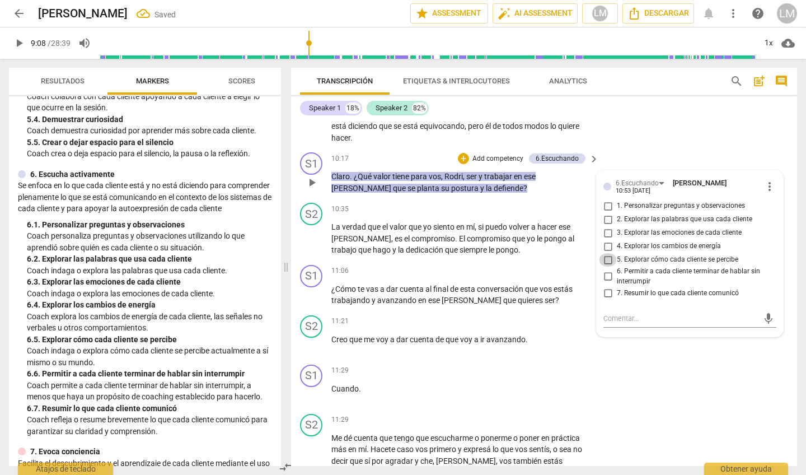
click at [606, 253] on input "5. Explorar cómo cada cliente se percibe" at bounding box center [608, 259] width 18 height 13
checkbox input "true"
click at [605, 270] on input "6. Permitir a cada cliente terminar de hablar sin interrumpir" at bounding box center [608, 276] width 18 height 13
checkbox input "true"
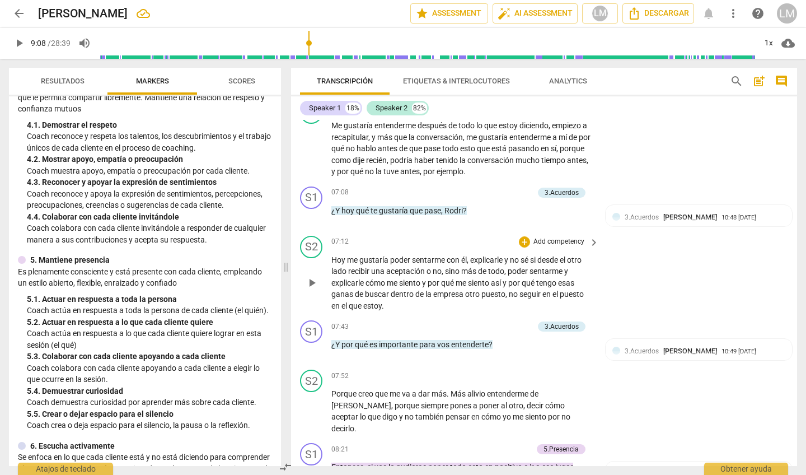
scroll to position [1306, 0]
click at [316, 275] on span "play_arrow" at bounding box center [311, 281] width 13 height 13
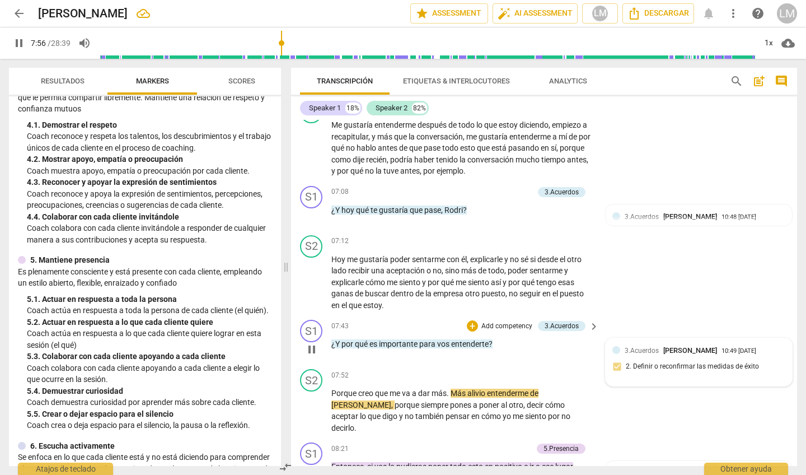
click at [780, 345] on div "3.Acuerdos [PERSON_NAME] 10:49 [DATE]" at bounding box center [705, 350] width 161 height 11
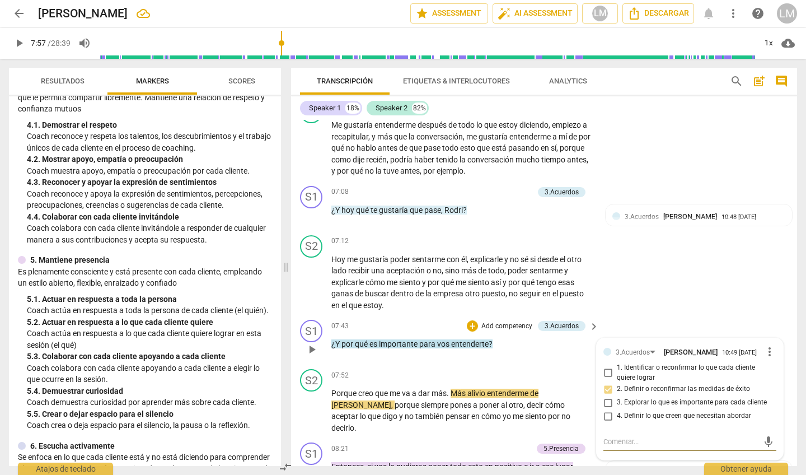
click at [765, 345] on span "more_vert" at bounding box center [769, 351] width 13 height 13
click at [772, 372] on li "Borrar" at bounding box center [777, 367] width 39 height 21
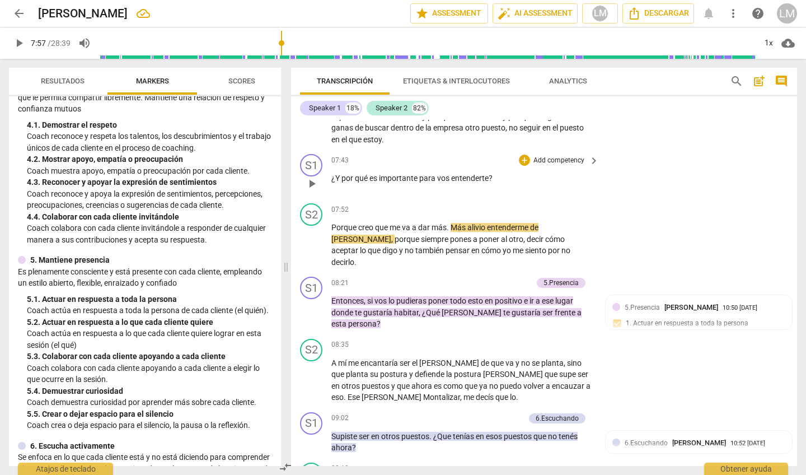
scroll to position [1463, 0]
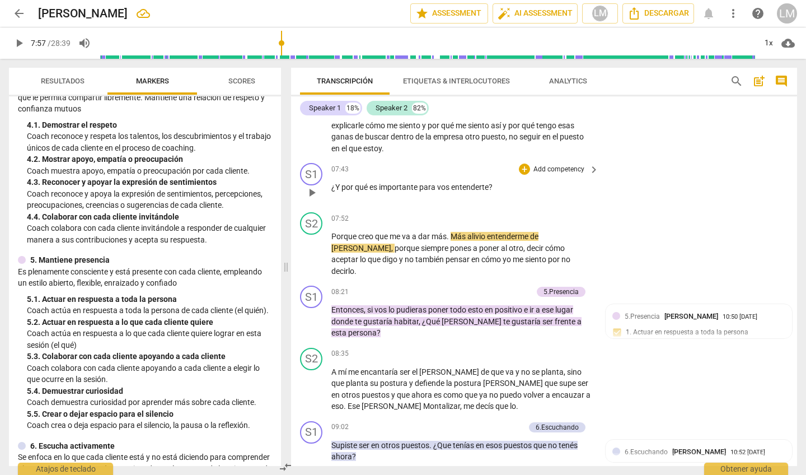
click at [552, 165] on p "Add competency" at bounding box center [558, 170] width 53 height 10
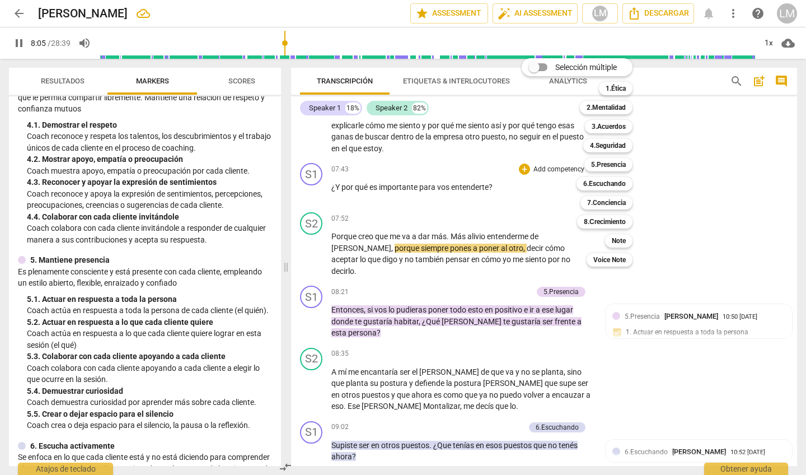
click at [524, 190] on div "Selección múltiple m 1.Ética 1 2.Mentalidad 2 3.Acuerdos 3 4.Seguridad 4 5.Pres…" at bounding box center [585, 162] width 137 height 214
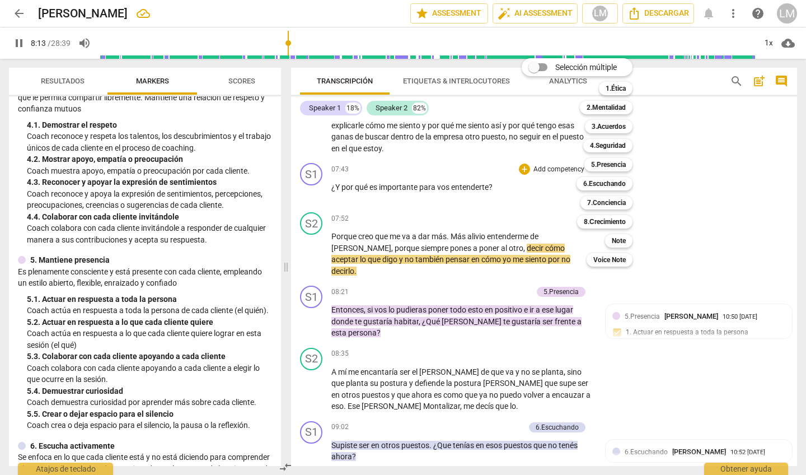
click at [18, 40] on div at bounding box center [403, 237] width 806 height 475
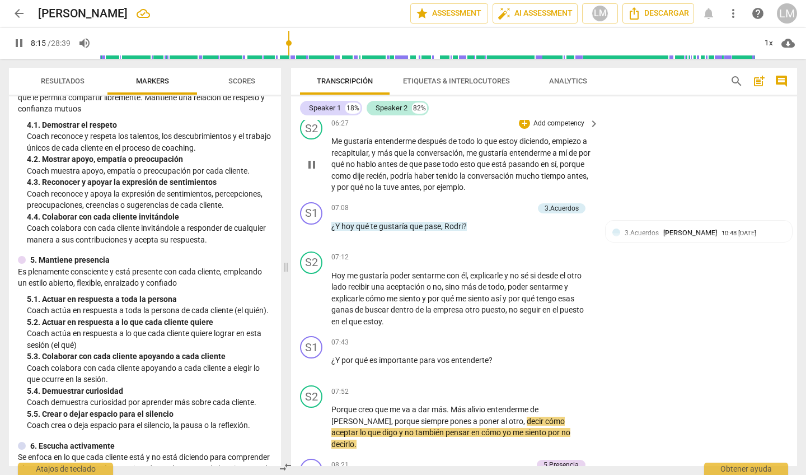
scroll to position [1291, 0]
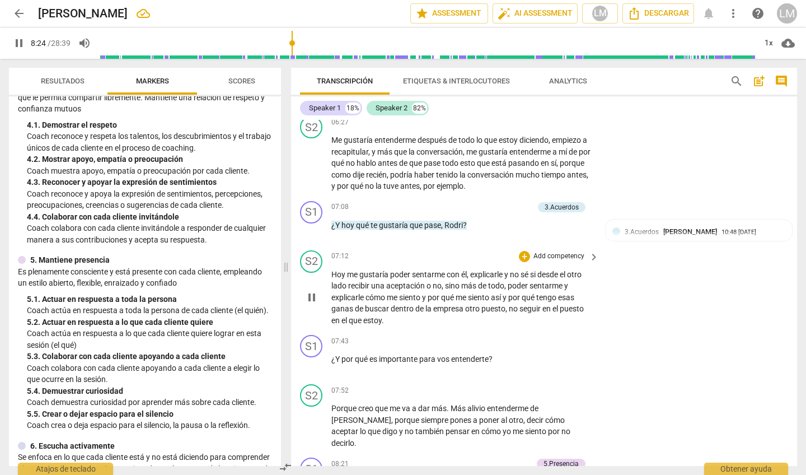
click at [310, 291] on span "pause" at bounding box center [311, 297] width 13 height 13
type input "504"
click at [554, 336] on p "Add competency" at bounding box center [558, 341] width 53 height 10
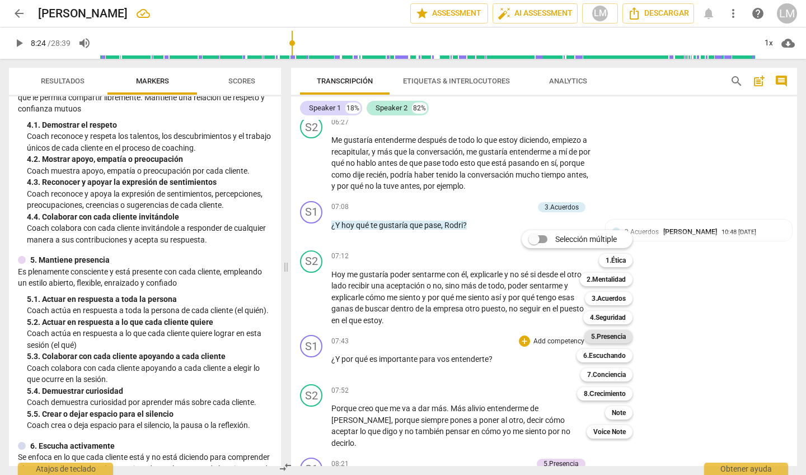
click at [606, 336] on b "5.Presencia" at bounding box center [608, 336] width 35 height 13
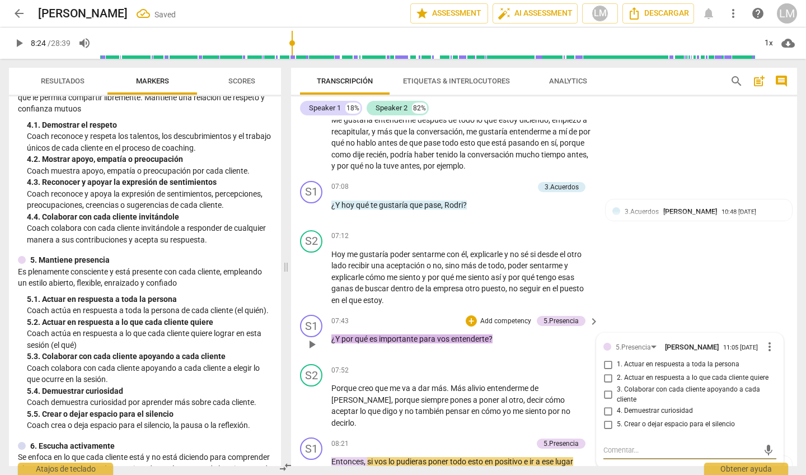
scroll to position [1314, 0]
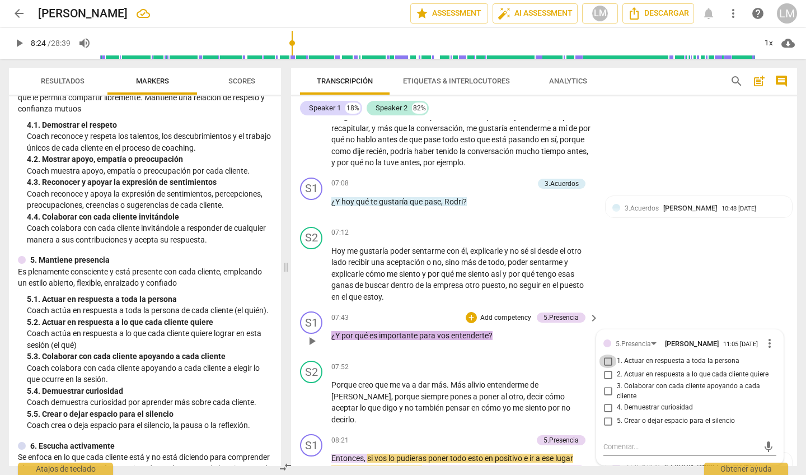
click at [606, 355] on input "1. Actuar en respuesta a toda la persona" at bounding box center [608, 360] width 18 height 13
checkbox input "true"
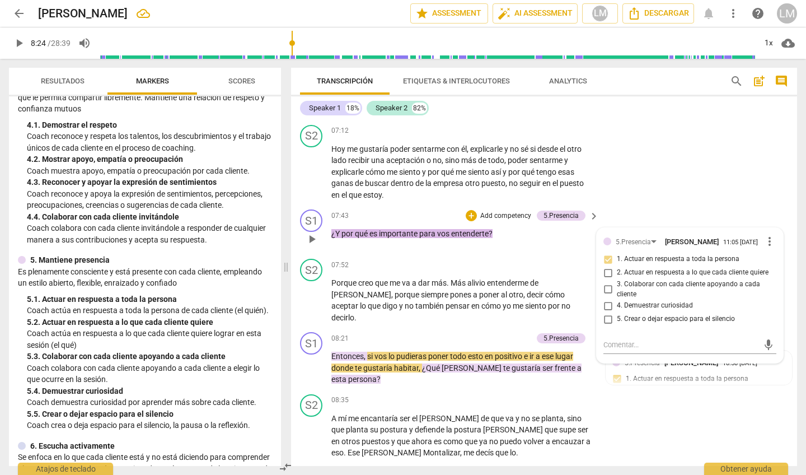
scroll to position [1417, 0]
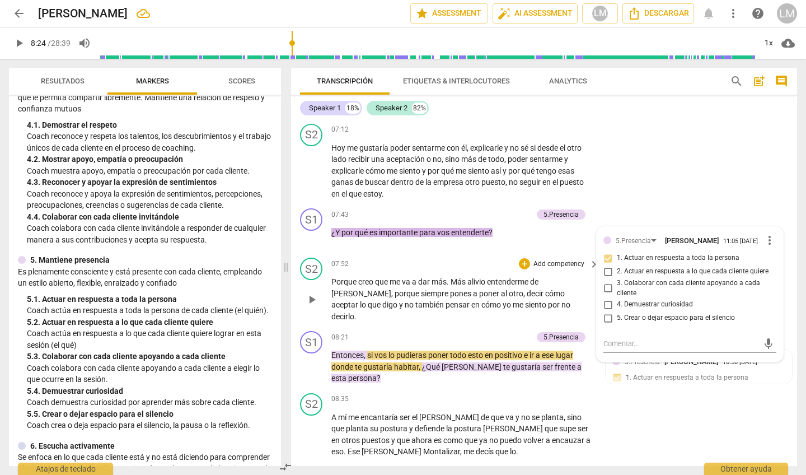
click at [315, 280] on div "play_arrow pause" at bounding box center [317, 299] width 29 height 39
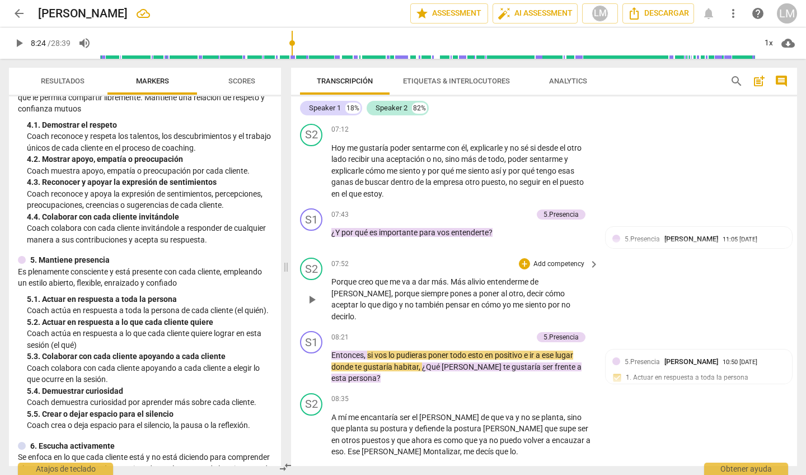
click at [311, 293] on span "play_arrow" at bounding box center [311, 299] width 13 height 13
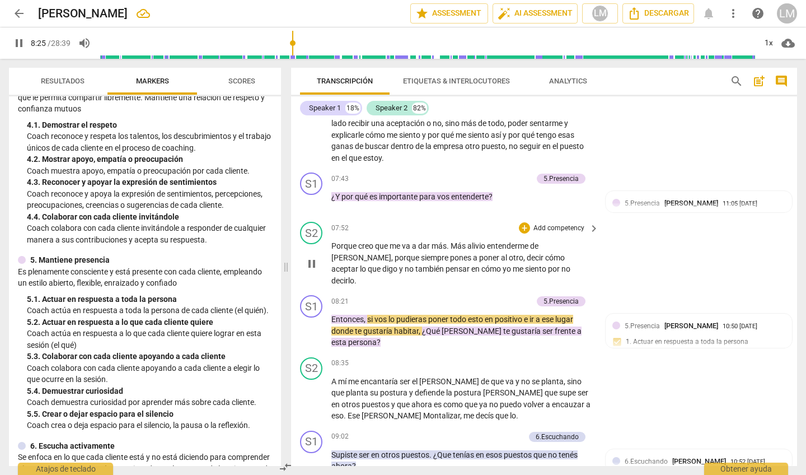
scroll to position [1474, 0]
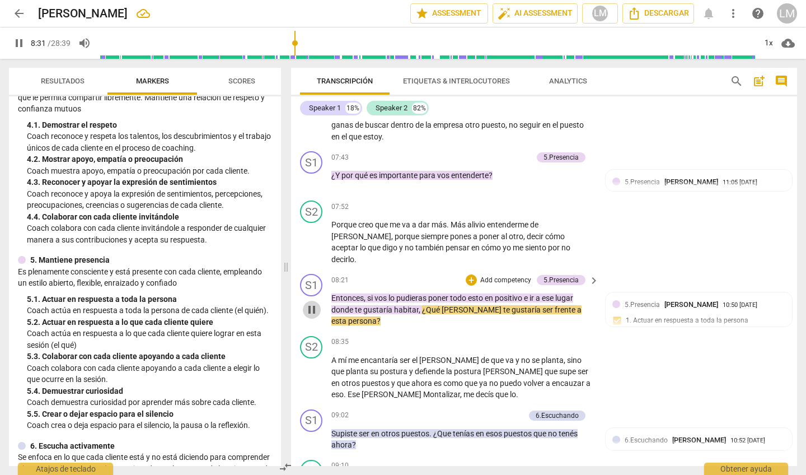
click at [312, 303] on span "pause" at bounding box center [311, 309] width 13 height 13
type input "512"
click at [615, 307] on div "5.Presencia [PERSON_NAME] 10:50 [DATE] 1. Actuar en respuesta a toda la persona…" at bounding box center [698, 332] width 173 height 67
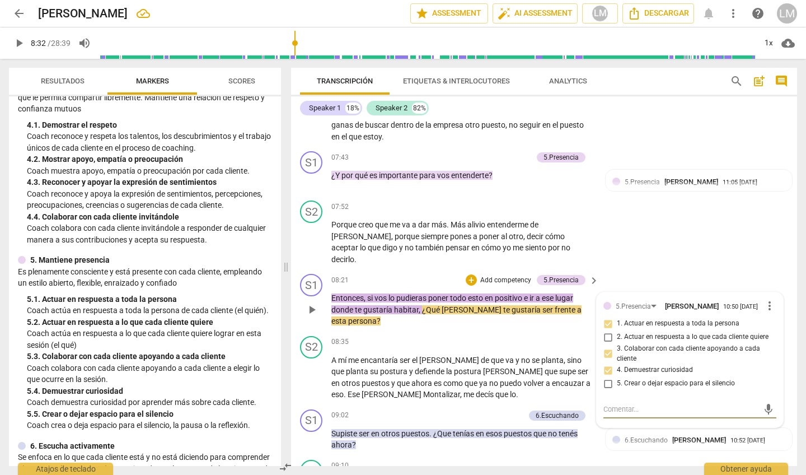
click at [615, 317] on input "1. Actuar en respuesta a toda la persona" at bounding box center [608, 323] width 18 height 13
click at [607, 317] on input "1. Actuar en respuesta a toda la persona" at bounding box center [608, 323] width 18 height 13
checkbox input "false"
click at [607, 330] on input "2. Actuar en respuesta a lo que cada cliente quiere" at bounding box center [608, 336] width 18 height 13
checkbox input "true"
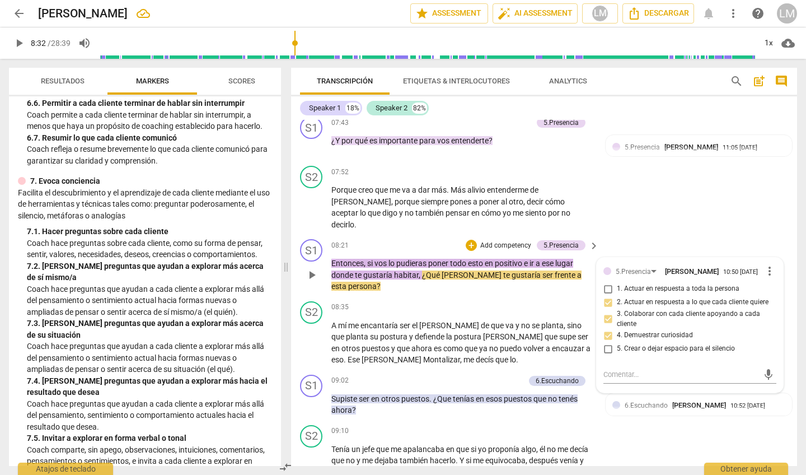
scroll to position [1507, 0]
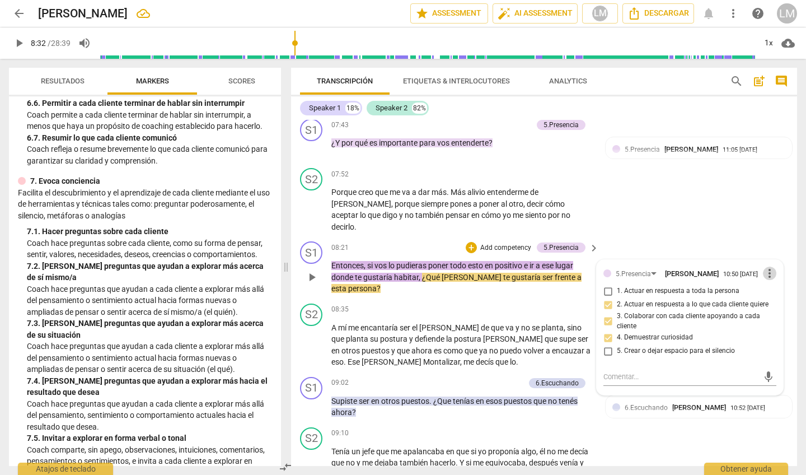
click at [765, 266] on span "more_vert" at bounding box center [769, 272] width 13 height 13
click at [772, 278] on li "Borrar" at bounding box center [777, 276] width 39 height 21
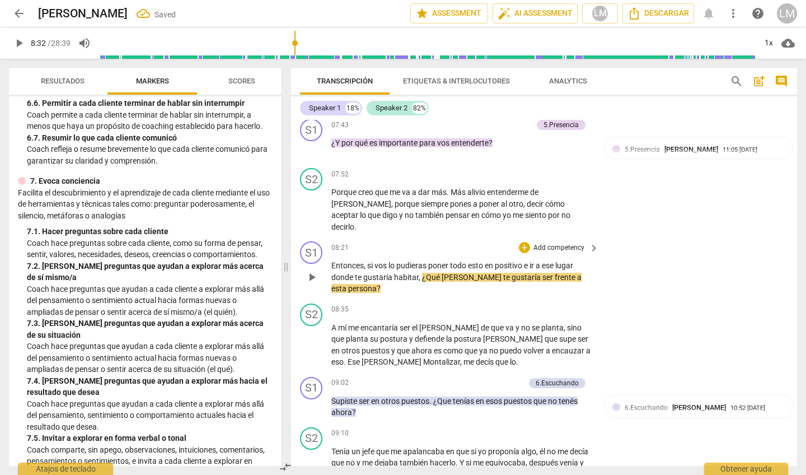
click at [563, 243] on p "Add competency" at bounding box center [558, 248] width 53 height 10
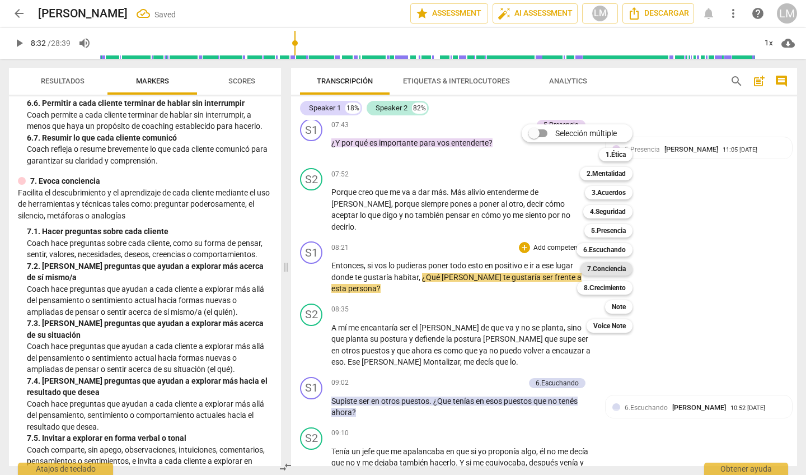
click at [607, 268] on b "7.Conciencia" at bounding box center [606, 268] width 39 height 13
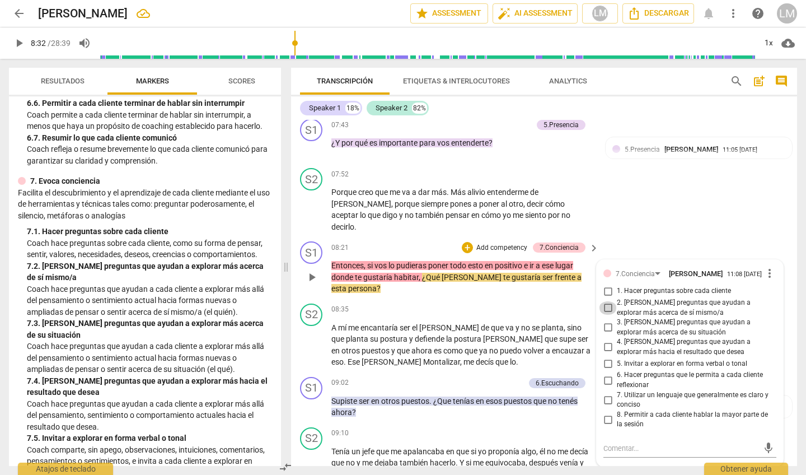
click at [604, 301] on input "2. [PERSON_NAME] preguntas que ayudan a explorar más acerca de sí mismo/a" at bounding box center [608, 307] width 18 height 13
checkbox input "true"
click at [20, 44] on span "play_arrow" at bounding box center [18, 42] width 13 height 13
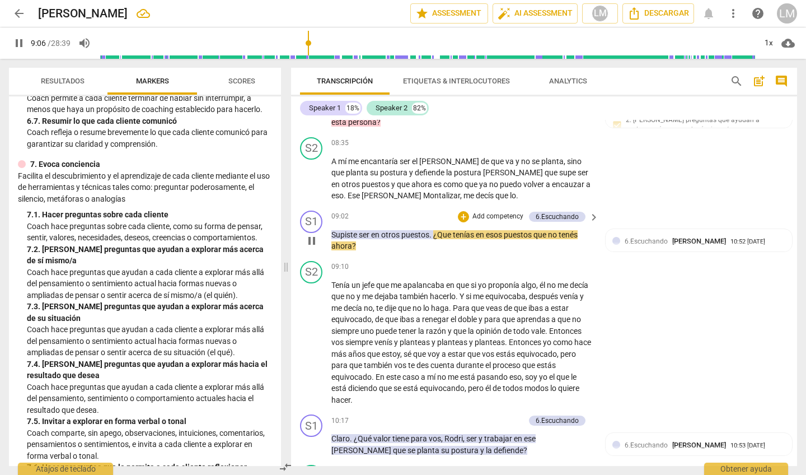
scroll to position [1674, 0]
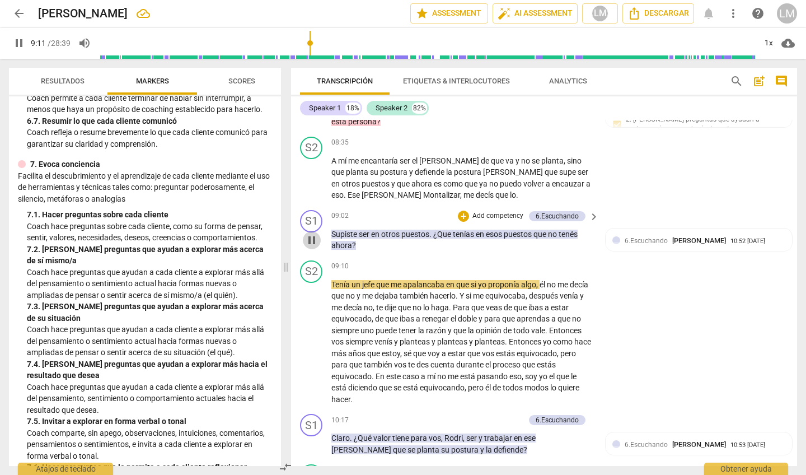
click at [314, 233] on span "pause" at bounding box center [311, 239] width 13 height 13
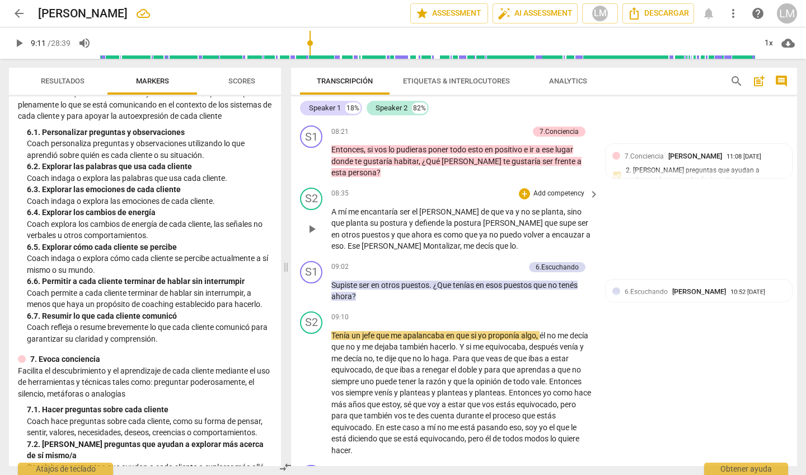
scroll to position [1623, 0]
click at [330, 209] on div "play_arrow pause" at bounding box center [317, 228] width 29 height 39
click at [311, 222] on span "play_arrow" at bounding box center [311, 228] width 13 height 13
click at [423, 241] on span "Montalizar" at bounding box center [441, 245] width 37 height 9
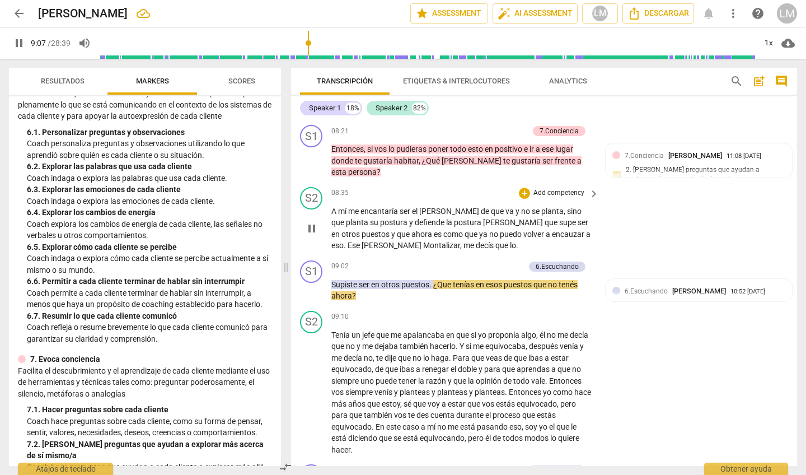
click at [460, 241] on span "," at bounding box center [461, 245] width 3 height 9
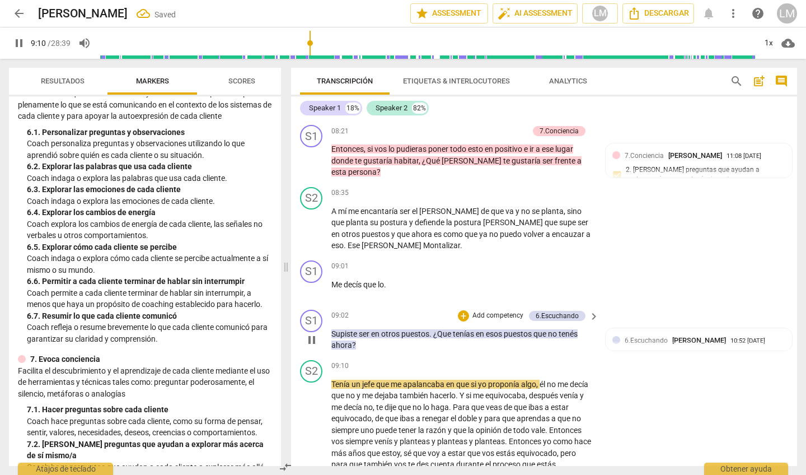
click at [330, 310] on div "S1 play_arrow pause" at bounding box center [315, 330] width 31 height 41
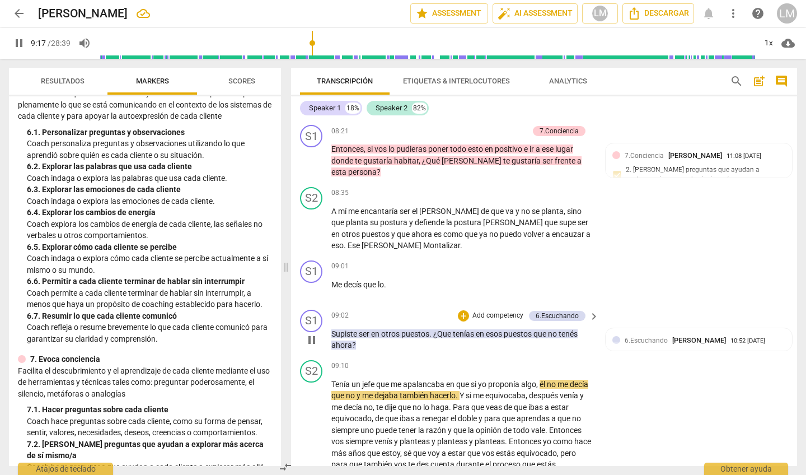
click at [328, 310] on div "S1 play_arrow pause" at bounding box center [315, 330] width 31 height 41
click at [330, 260] on div "S1 play_arrow pause" at bounding box center [315, 280] width 31 height 40
click at [313, 283] on span "pause" at bounding box center [311, 289] width 13 height 13
click at [311, 222] on span "play_arrow" at bounding box center [311, 228] width 13 height 13
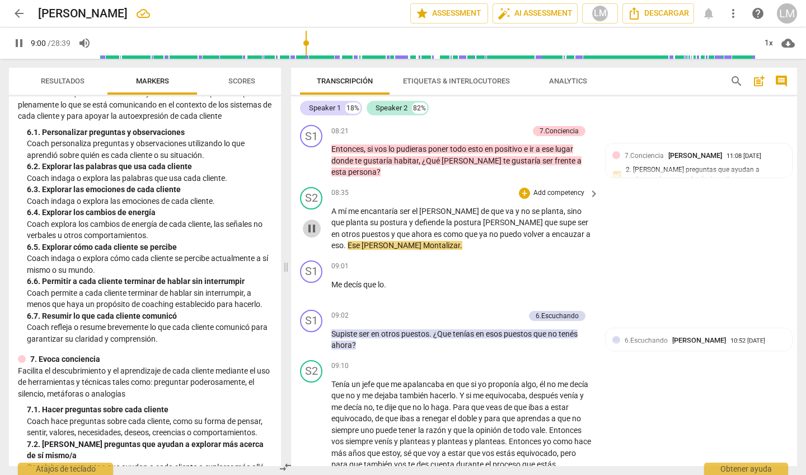
click at [313, 222] on span "pause" at bounding box center [311, 228] width 13 height 13
type input "541"
click at [423, 224] on p "A mí me encantaría ser el [PERSON_NAME] de que va y no se planta , sino que pla…" at bounding box center [462, 228] width 262 height 46
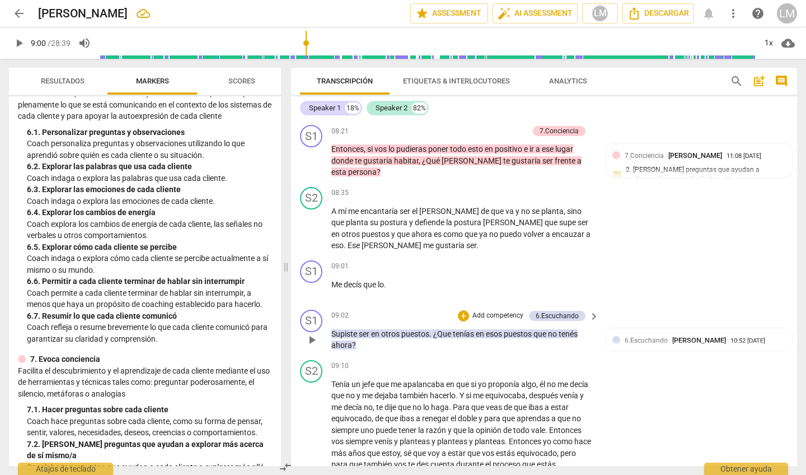
click at [331, 329] on span "Supiste" at bounding box center [344, 333] width 27 height 9
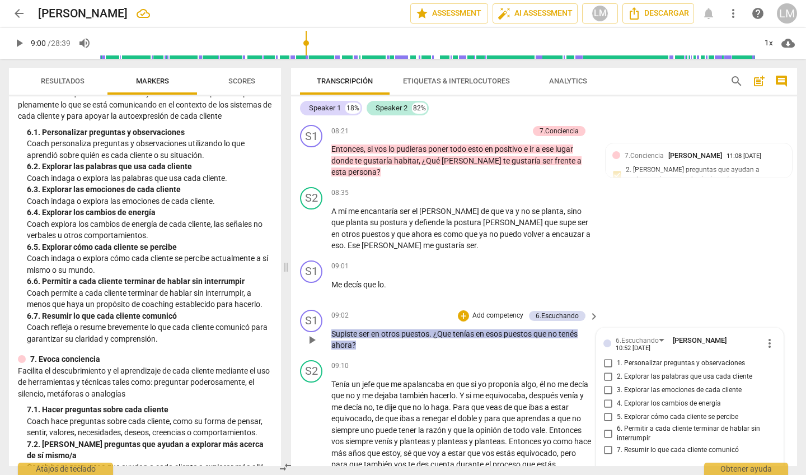
click at [329, 310] on div "S1 play_arrow pause" at bounding box center [315, 330] width 31 height 41
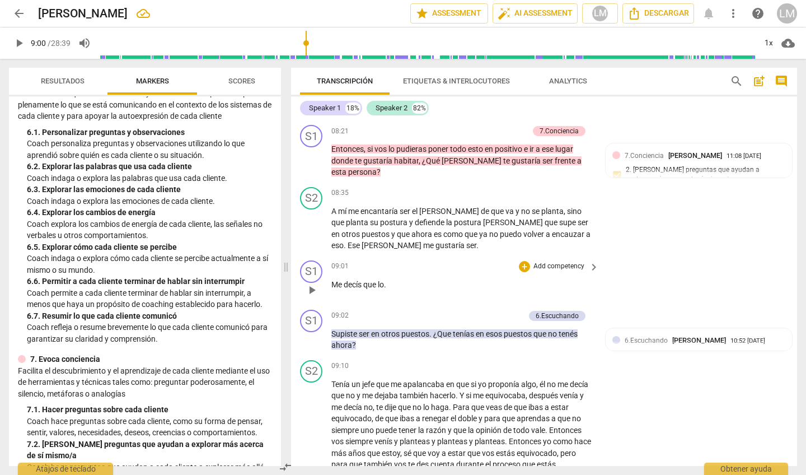
click at [330, 260] on div "S1 play_arrow pause" at bounding box center [315, 280] width 31 height 40
click at [332, 280] on span "Me" at bounding box center [337, 284] width 12 height 9
click at [327, 310] on div "S1 play_arrow pause" at bounding box center [315, 330] width 31 height 41
click at [332, 329] on span "Supiste" at bounding box center [344, 333] width 27 height 9
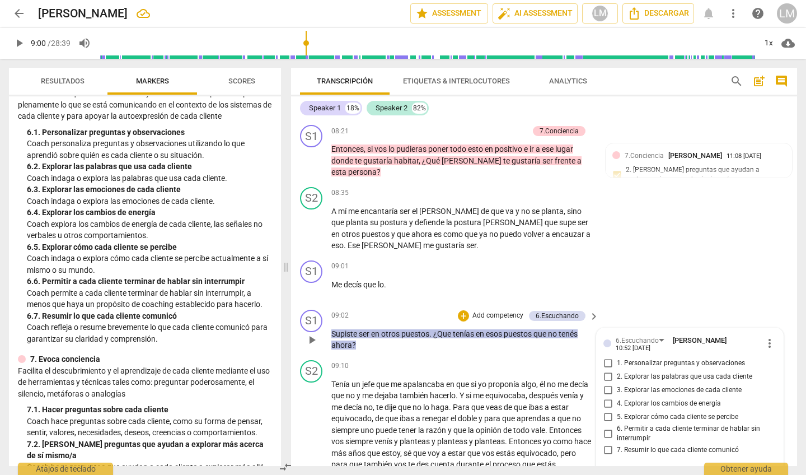
click at [331, 332] on div "play_arrow pause" at bounding box center [317, 340] width 29 height 16
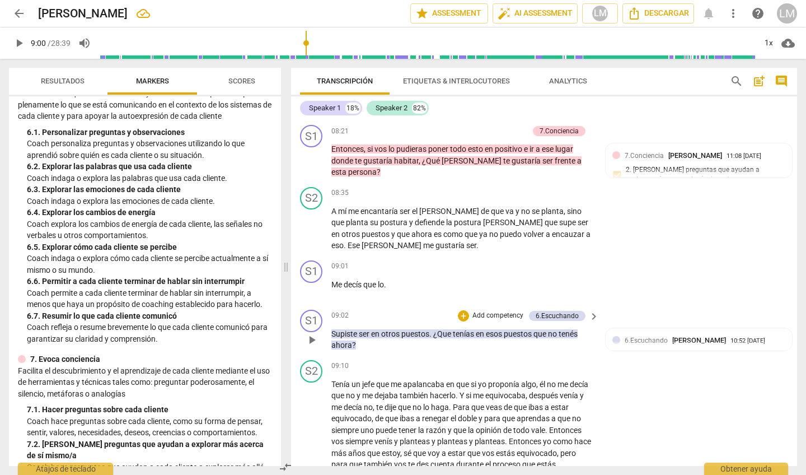
click at [331, 310] on div "S1 play_arrow pause" at bounding box center [315, 330] width 31 height 41
click at [332, 329] on span "Supiste" at bounding box center [344, 333] width 27 height 9
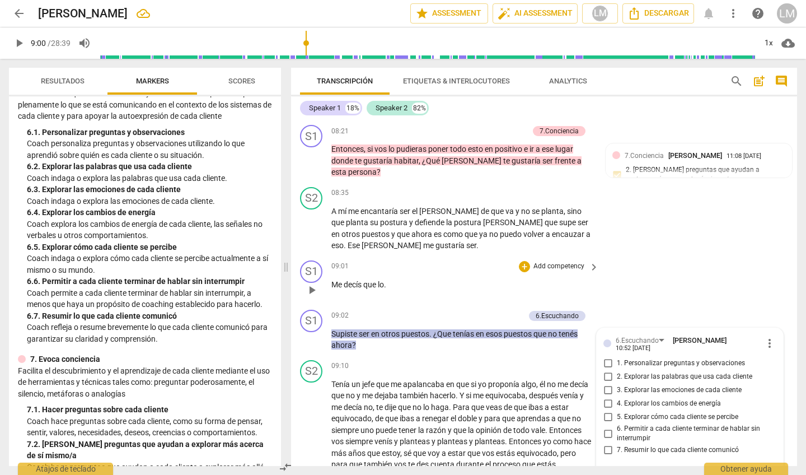
click at [331, 280] on span "Me" at bounding box center [337, 284] width 12 height 9
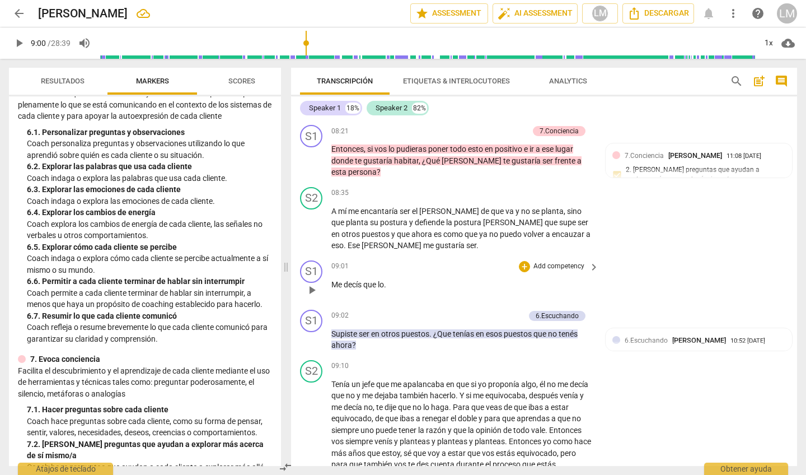
click at [386, 280] on span "." at bounding box center [385, 284] width 2 height 9
click at [329, 310] on div "S1 play_arrow pause" at bounding box center [315, 330] width 31 height 41
click at [330, 310] on div "S1 play_arrow pause" at bounding box center [315, 330] width 31 height 41
click at [381, 279] on p "Me decís que ." at bounding box center [462, 285] width 262 height 12
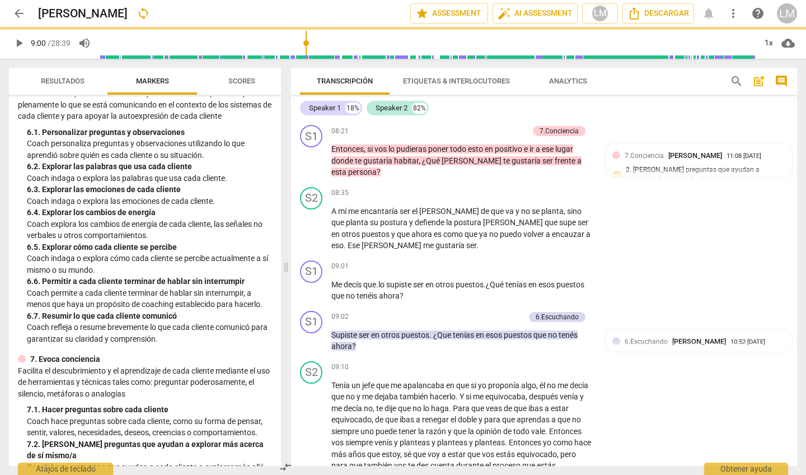
click at [360, 329] on p "Supiste ser en otros puestos . ¿Que tenías en esos puestos que no tenés ahora ?" at bounding box center [462, 340] width 262 height 23
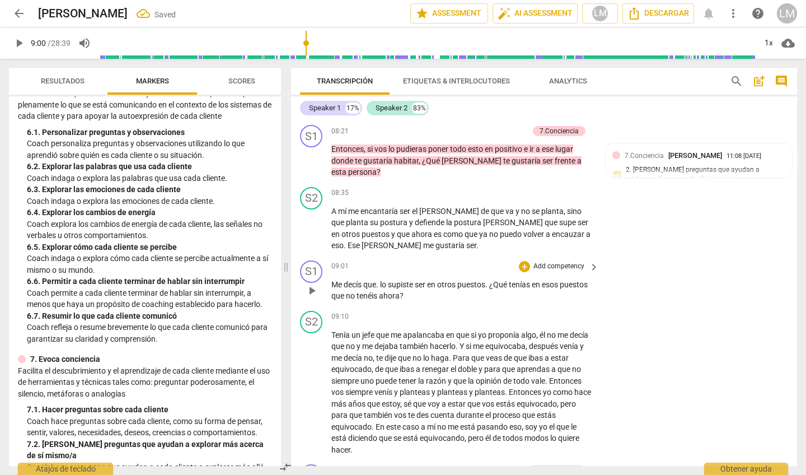
click at [380, 280] on span "." at bounding box center [378, 284] width 4 height 9
click at [313, 284] on span "play_arrow" at bounding box center [311, 290] width 13 height 13
click at [311, 284] on span "pause" at bounding box center [311, 290] width 13 height 13
type input "548"
click at [559, 261] on p "Add competency" at bounding box center [558, 266] width 53 height 10
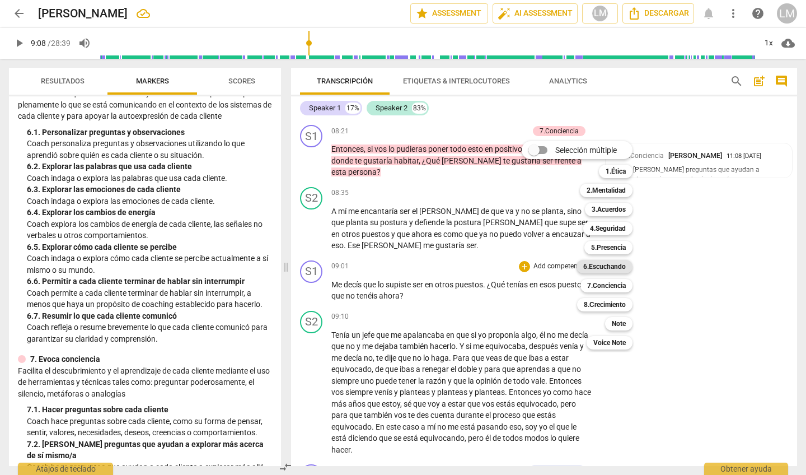
click at [613, 263] on b "6.Escuchando" at bounding box center [604, 266] width 43 height 13
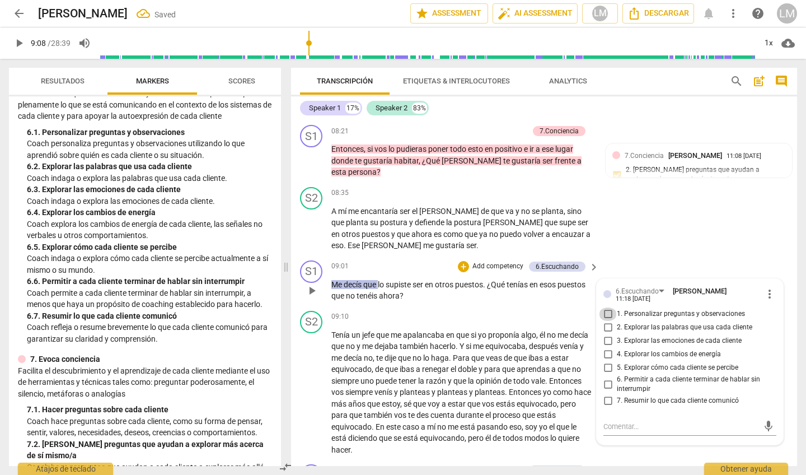
click at [606, 307] on input "1. Personalizar preguntas y observaciones" at bounding box center [608, 313] width 18 height 13
checkbox input "true"
click at [606, 377] on input "6. Permitir a cada cliente terminar de hablar sin interrumpir" at bounding box center [608, 383] width 18 height 13
checkbox input "true"
click at [312, 386] on span "play_arrow" at bounding box center [311, 392] width 13 height 13
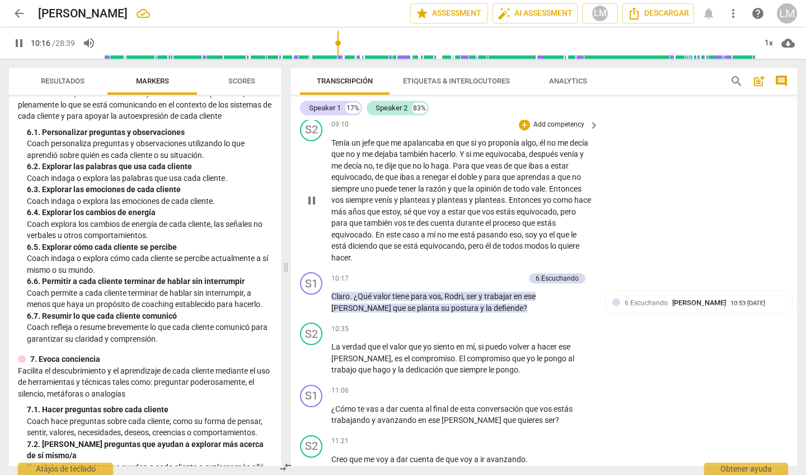
scroll to position [1854, 0]
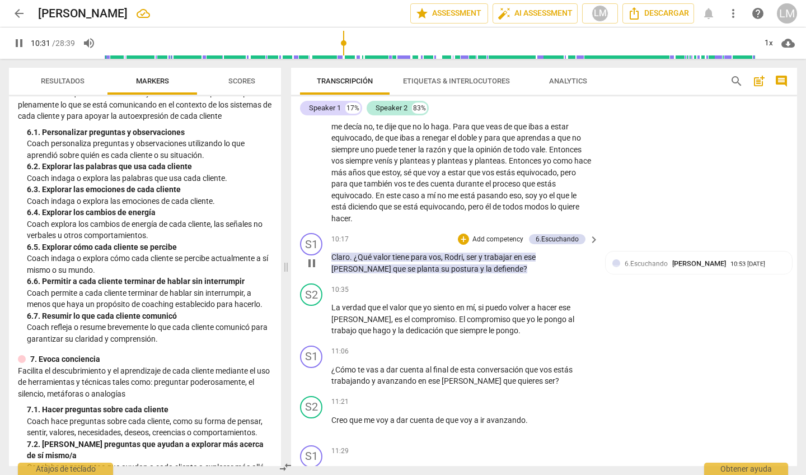
click at [313, 256] on span "pause" at bounding box center [311, 262] width 13 height 13
click at [312, 312] on span "play_arrow" at bounding box center [311, 318] width 13 height 13
click at [312, 369] on span "pause" at bounding box center [311, 375] width 13 height 13
type input "686"
click at [558, 346] on p "Add competency" at bounding box center [558, 351] width 53 height 10
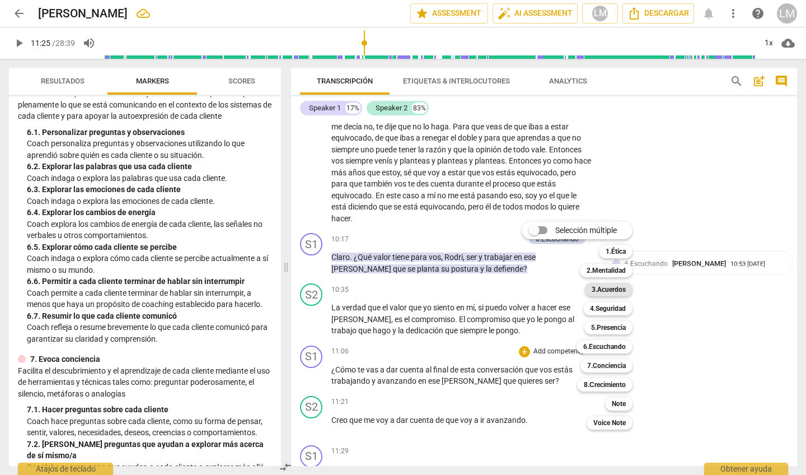
click at [610, 287] on b "3.Acuerdos" at bounding box center [609, 289] width 34 height 13
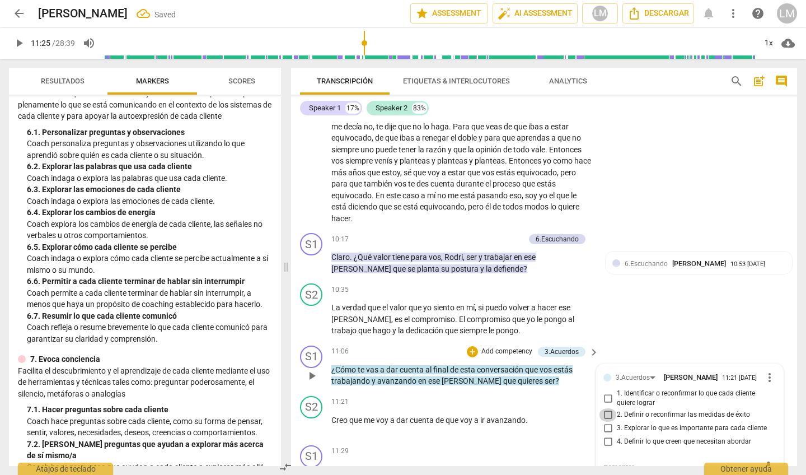
click at [606, 408] on input "2. Definir o reconfirmar las medidas de éxito" at bounding box center [608, 414] width 18 height 13
checkbox input "true"
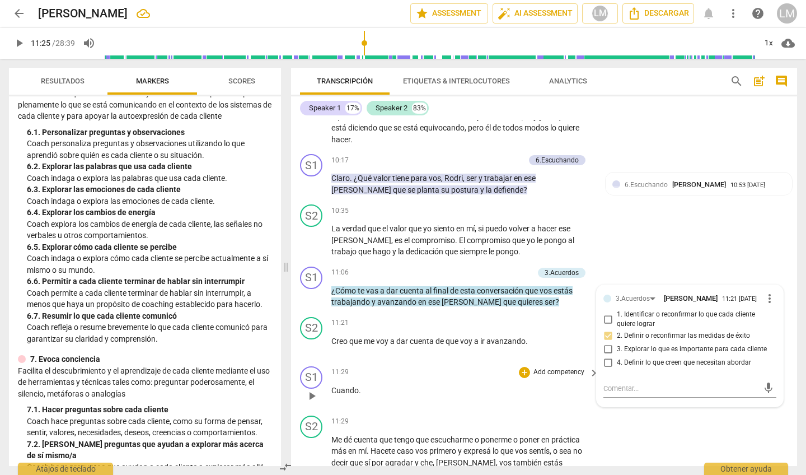
scroll to position [1937, 0]
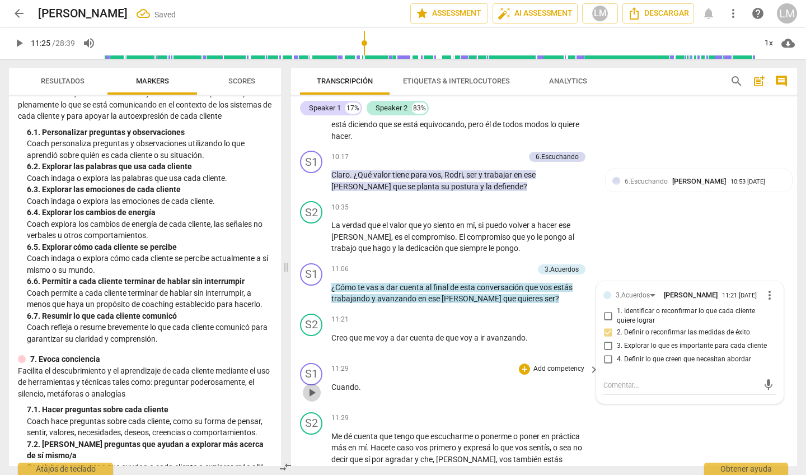
click at [313, 386] on span "play_arrow" at bounding box center [311, 392] width 13 height 13
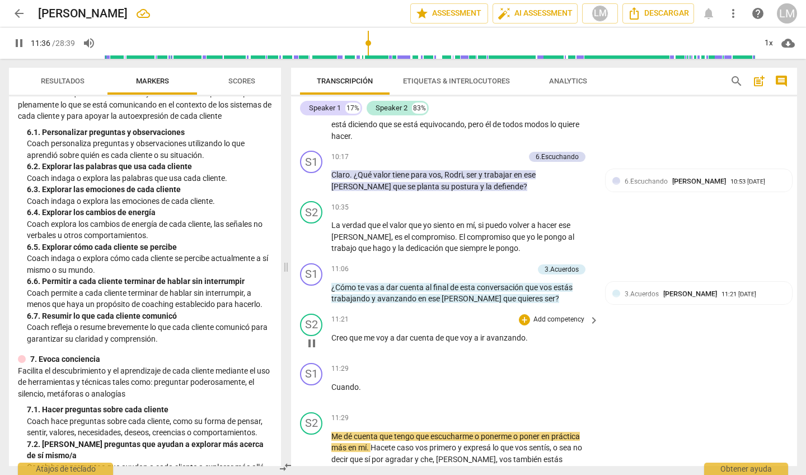
click at [312, 336] on span "pause" at bounding box center [311, 342] width 13 height 13
click at [312, 336] on span "play_arrow" at bounding box center [311, 342] width 13 height 13
click at [310, 386] on span "pause" at bounding box center [311, 392] width 13 height 13
click at [331, 385] on div "play_arrow pause" at bounding box center [317, 392] width 29 height 15
click at [332, 382] on span "Cuando" at bounding box center [344, 386] width 27 height 9
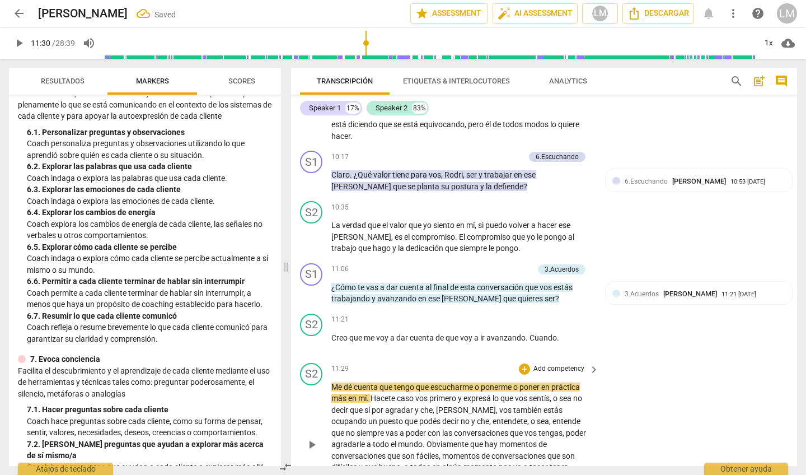
click at [329, 385] on div "play_arrow pause" at bounding box center [317, 444] width 29 height 119
click at [332, 382] on span "Me" at bounding box center [337, 386] width 12 height 9
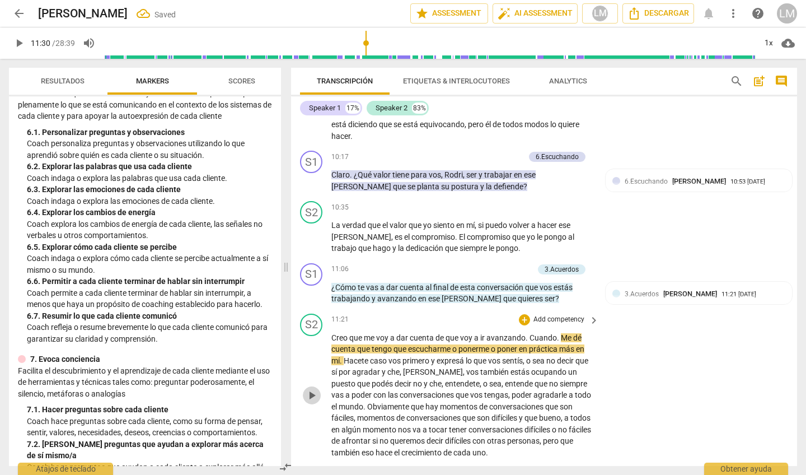
click at [311, 388] on span "play_arrow" at bounding box center [311, 394] width 13 height 13
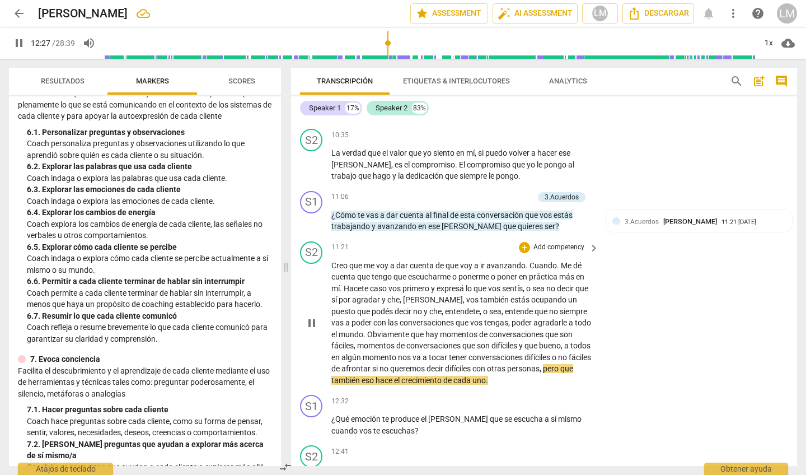
scroll to position [2007, 0]
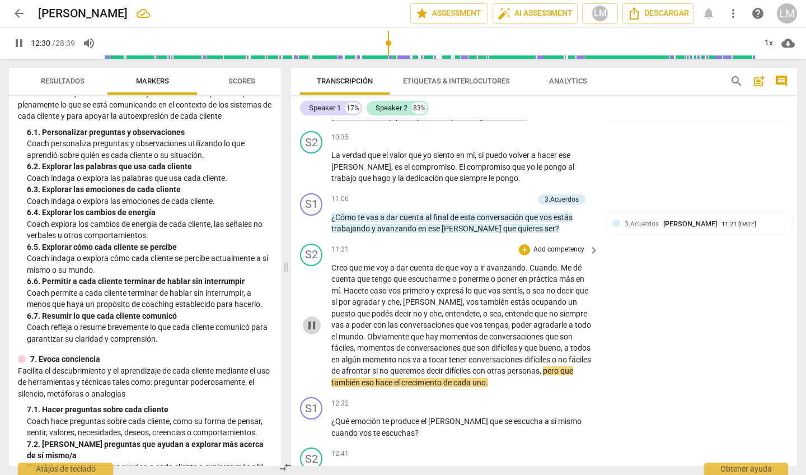
click at [314, 318] on span "pause" at bounding box center [311, 324] width 13 height 13
type input "751"
click at [513, 194] on p "Add competency" at bounding box center [506, 199] width 53 height 10
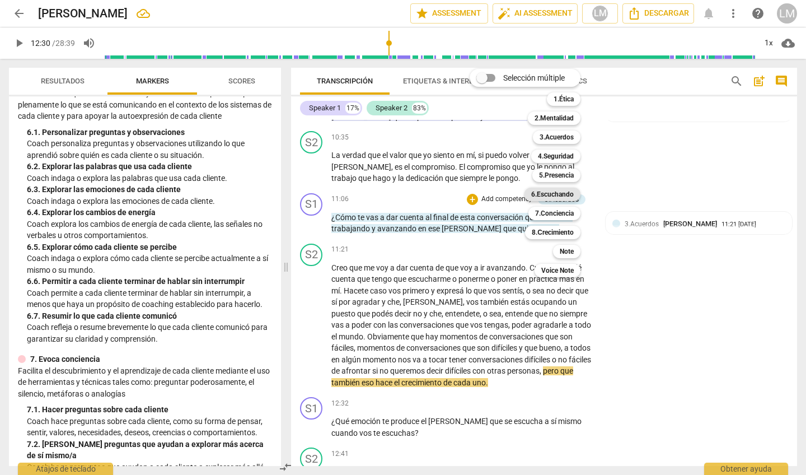
click at [564, 194] on b "6.Escuchando" at bounding box center [552, 194] width 43 height 13
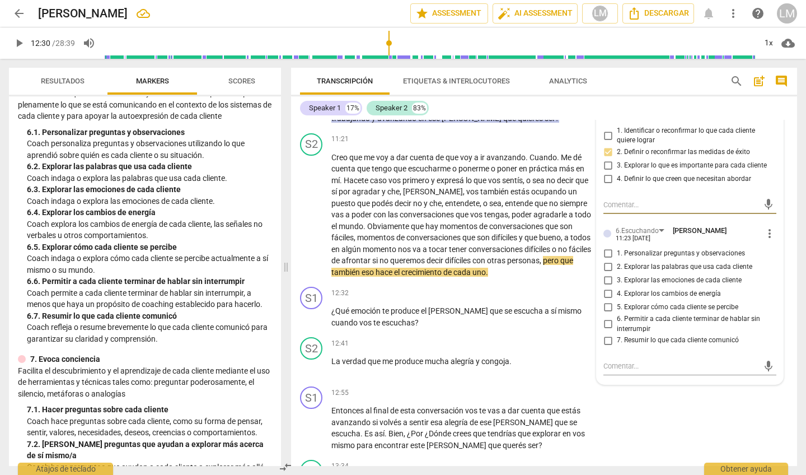
scroll to position [2115, 0]
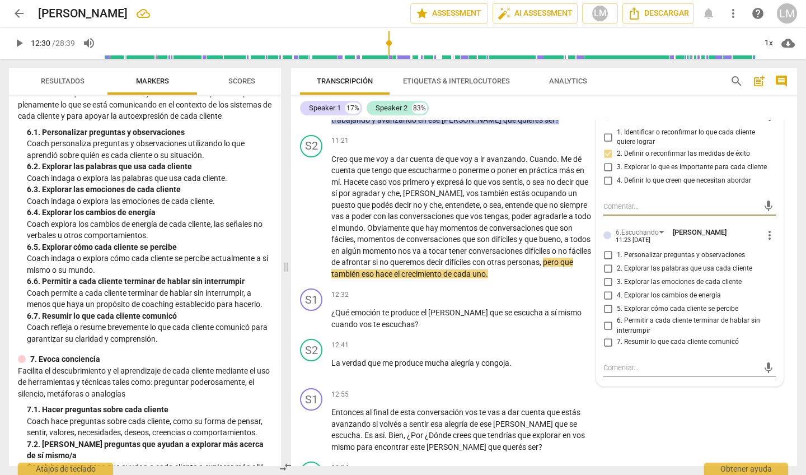
click at [606, 319] on input "6. Permitir a cada cliente terminar de hablar sin interrumpir" at bounding box center [608, 325] width 18 height 13
checkbox input "true"
click at [315, 312] on span "play_arrow" at bounding box center [311, 318] width 13 height 13
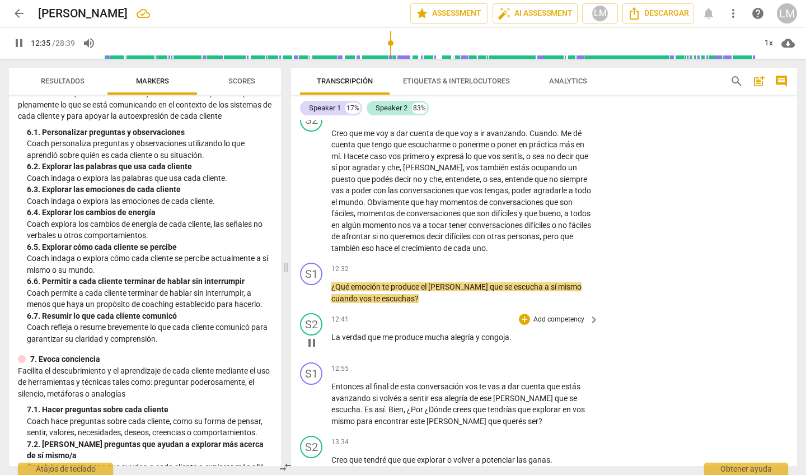
scroll to position [2137, 0]
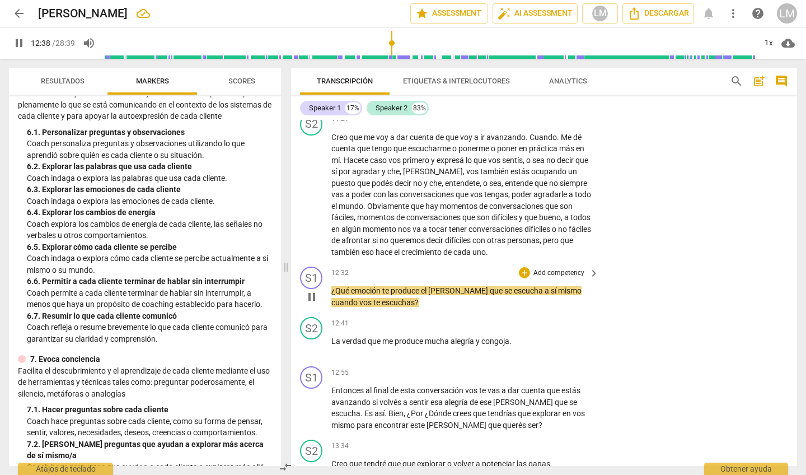
click at [555, 268] on p "Add competency" at bounding box center [558, 273] width 53 height 10
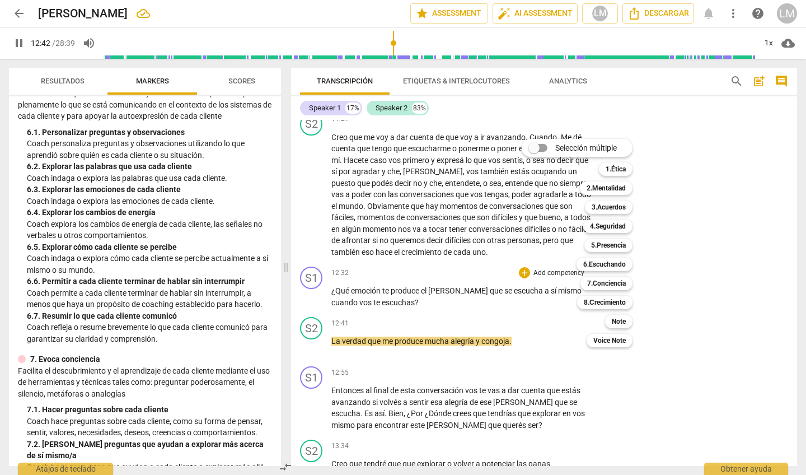
click at [311, 271] on div at bounding box center [403, 237] width 806 height 475
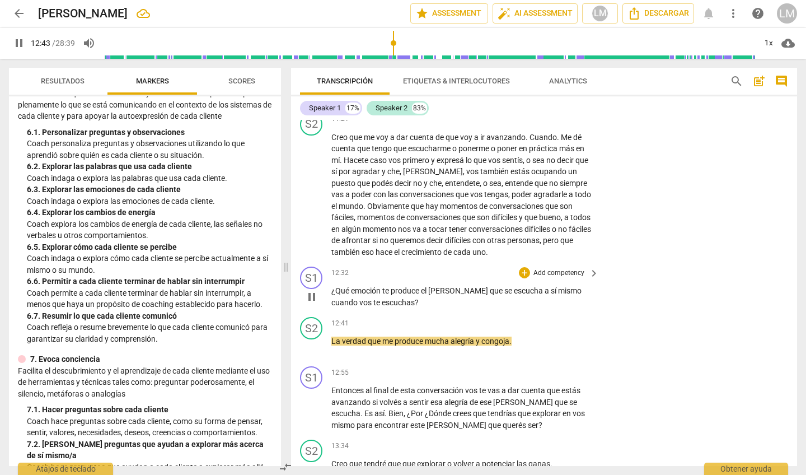
click at [308, 290] on span "pause" at bounding box center [311, 296] width 13 height 13
type input "764"
click at [562, 268] on p "Add competency" at bounding box center [558, 273] width 53 height 10
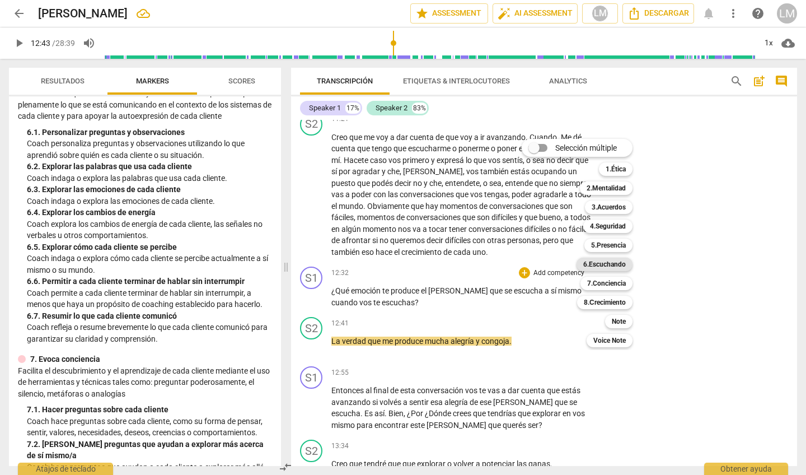
click at [615, 263] on b "6.Escuchando" at bounding box center [604, 263] width 43 height 13
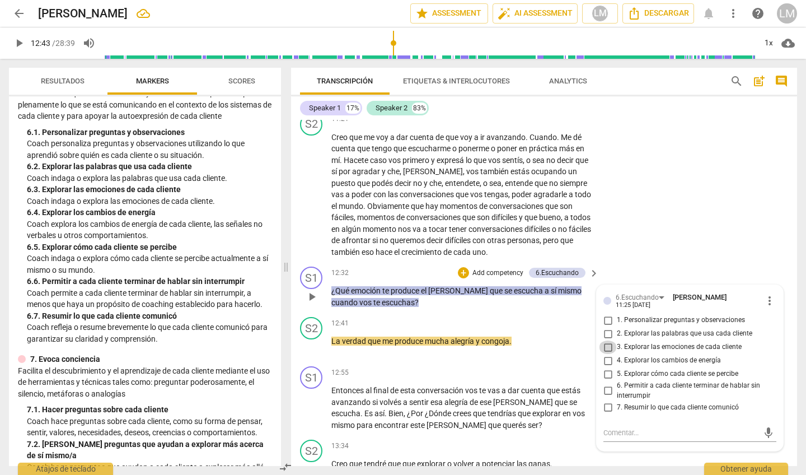
click at [605, 340] on input "3. Explorar las emociones de cada cliente" at bounding box center [608, 346] width 18 height 13
checkbox input "true"
click at [606, 327] on input "2. Explorar las palabras que usa cada cliente" at bounding box center [608, 333] width 18 height 13
checkbox input "true"
click at [312, 401] on span "play_arrow" at bounding box center [311, 407] width 13 height 13
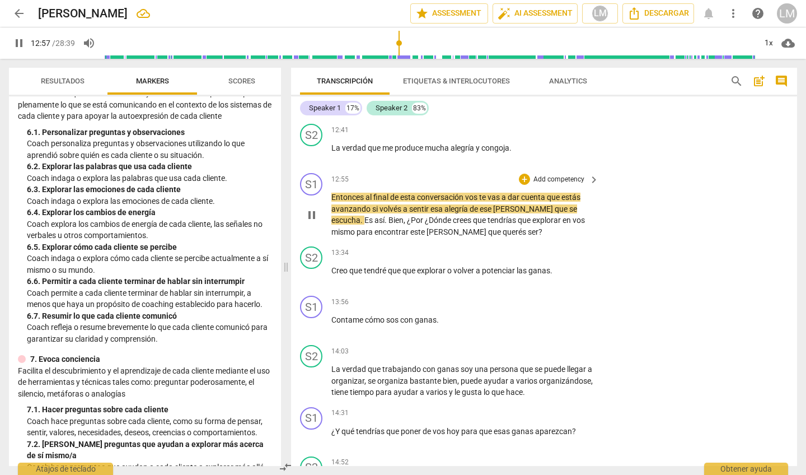
scroll to position [2332, 0]
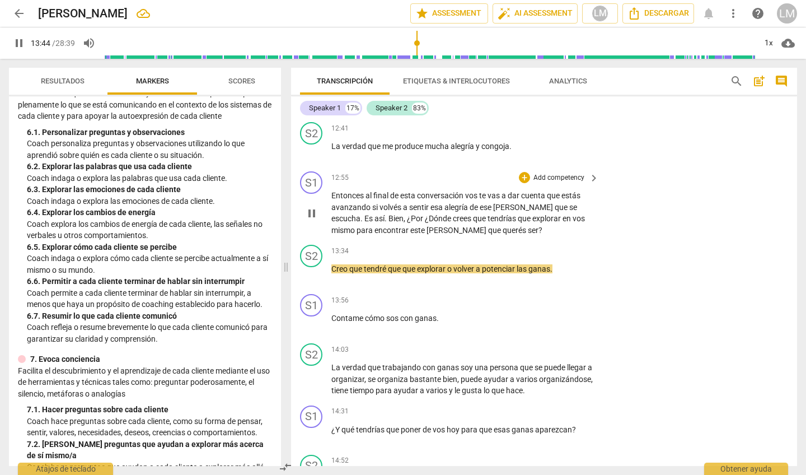
click at [312, 207] on span "pause" at bounding box center [311, 213] width 13 height 13
type input "825"
click at [551, 173] on p "Add competency" at bounding box center [558, 178] width 53 height 10
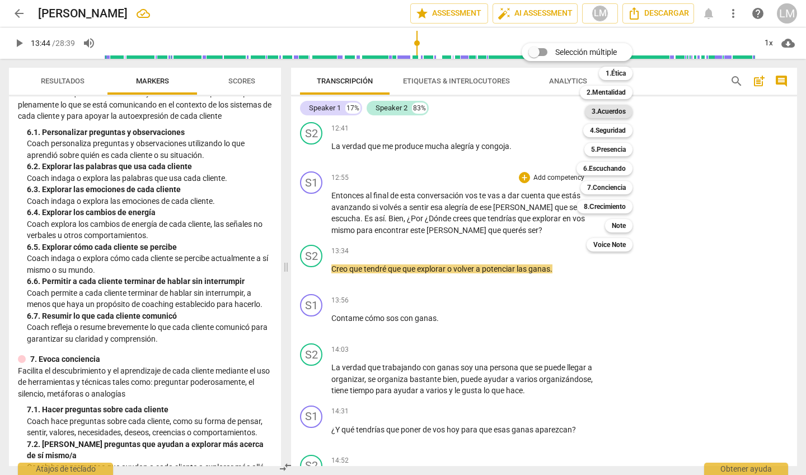
click at [607, 110] on b "3.Acuerdos" at bounding box center [609, 111] width 34 height 13
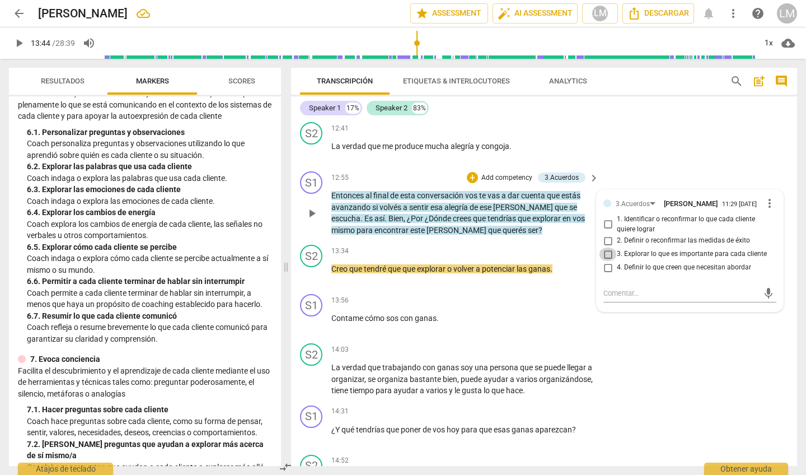
click at [606, 247] on input "3. Explorar lo que es importante para cada cliente" at bounding box center [608, 253] width 18 height 13
checkbox input "true"
click at [542, 296] on p "Add competency" at bounding box center [558, 301] width 53 height 10
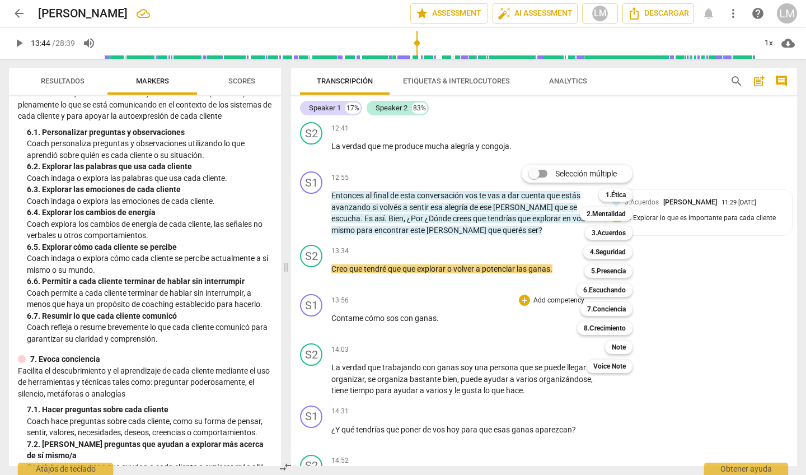
click at [416, 279] on div at bounding box center [403, 237] width 806 height 475
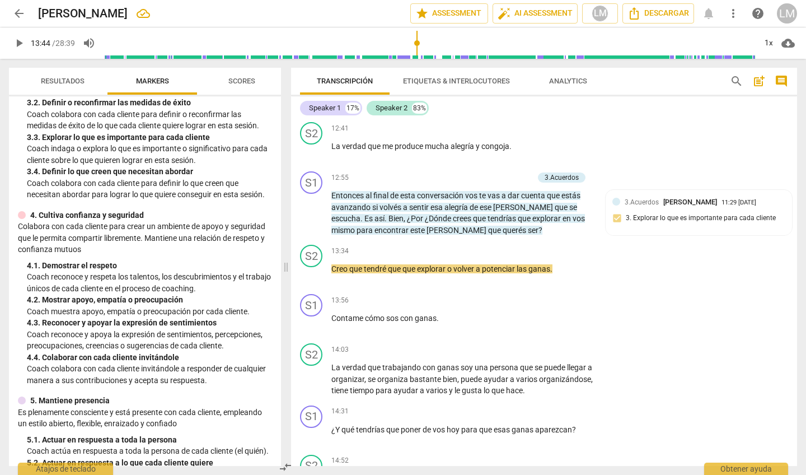
scroll to position [215, 0]
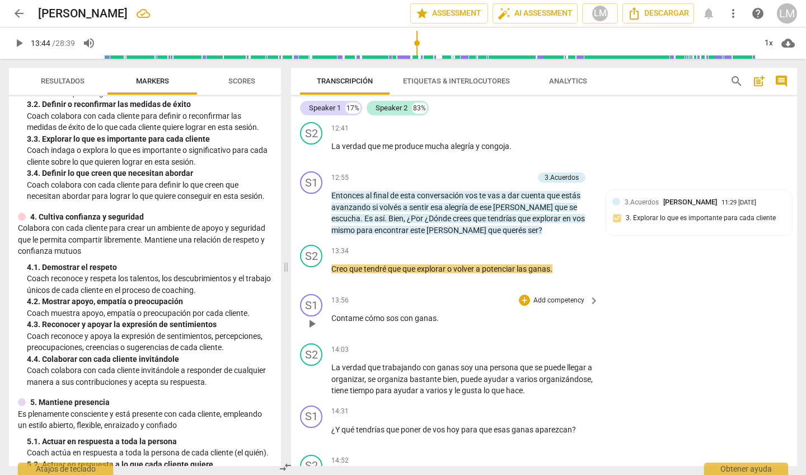
click at [564, 296] on p "Add competency" at bounding box center [558, 301] width 53 height 10
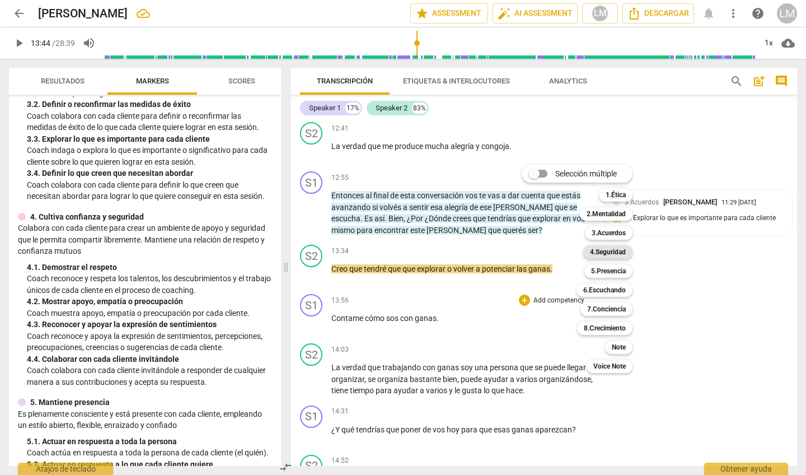
click at [606, 249] on b "4.Seguridad" at bounding box center [608, 251] width 36 height 13
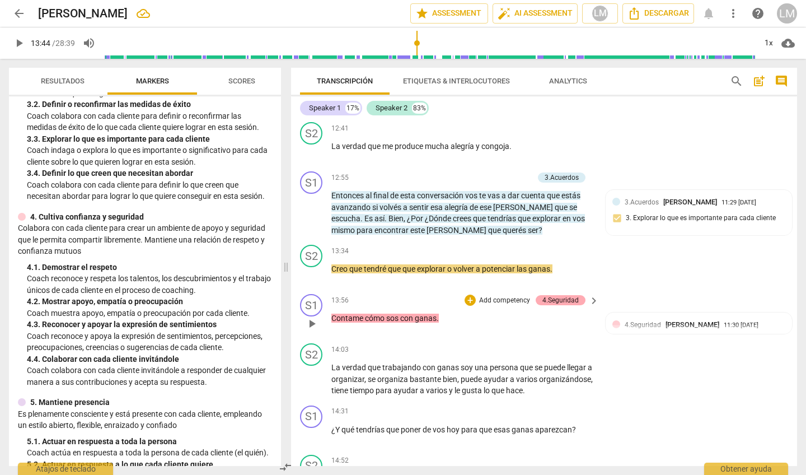
click at [553, 295] on div "4.Seguridad" at bounding box center [560, 300] width 36 height 10
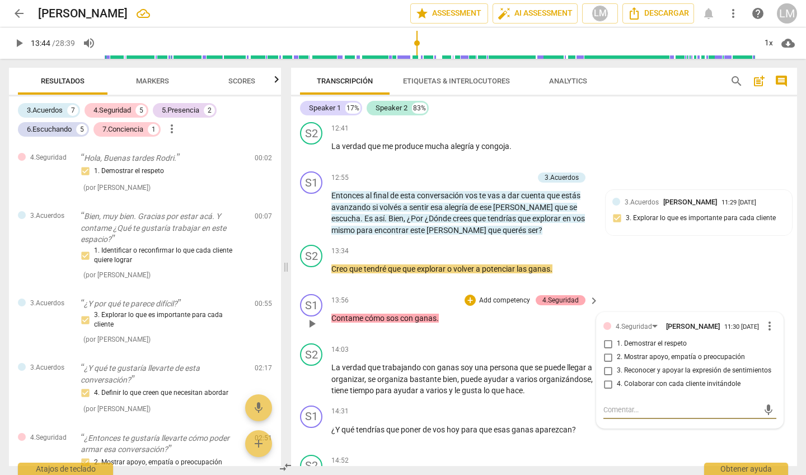
scroll to position [1254, 0]
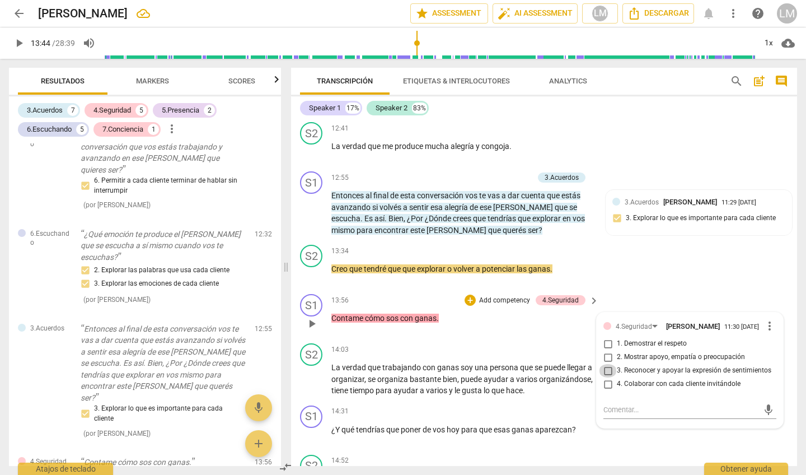
click at [606, 364] on input "3. Reconocer y apoyar la expresión de sentimientos" at bounding box center [608, 370] width 18 height 13
checkbox input "true"
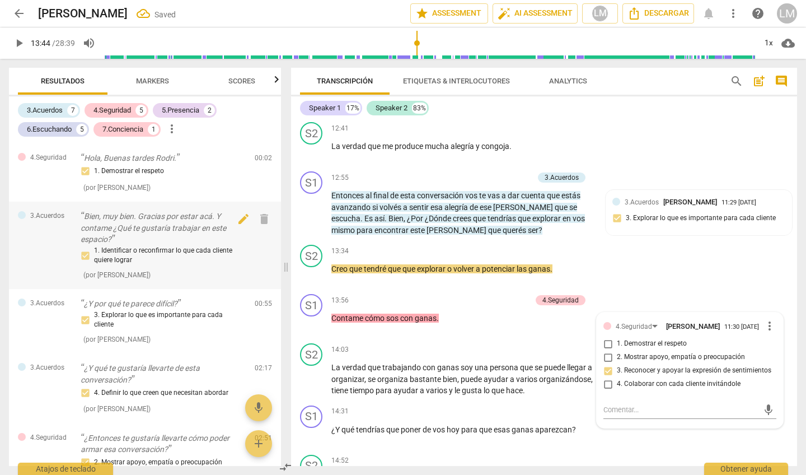
scroll to position [0, 0]
click at [139, 79] on span "Markers" at bounding box center [152, 81] width 33 height 8
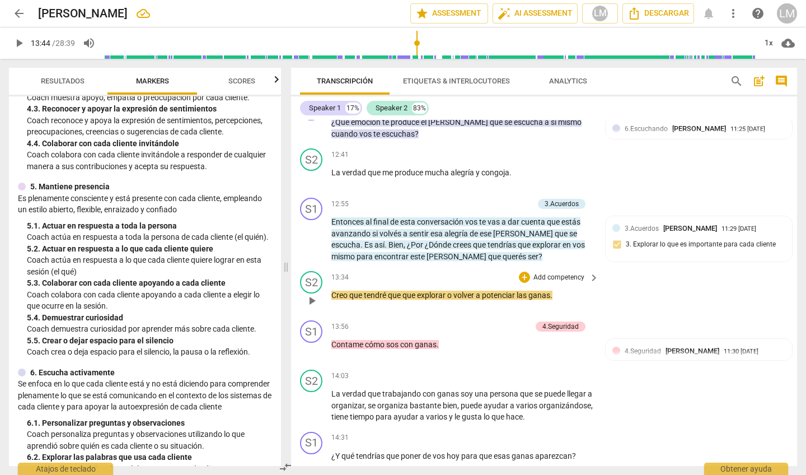
scroll to position [2307, 0]
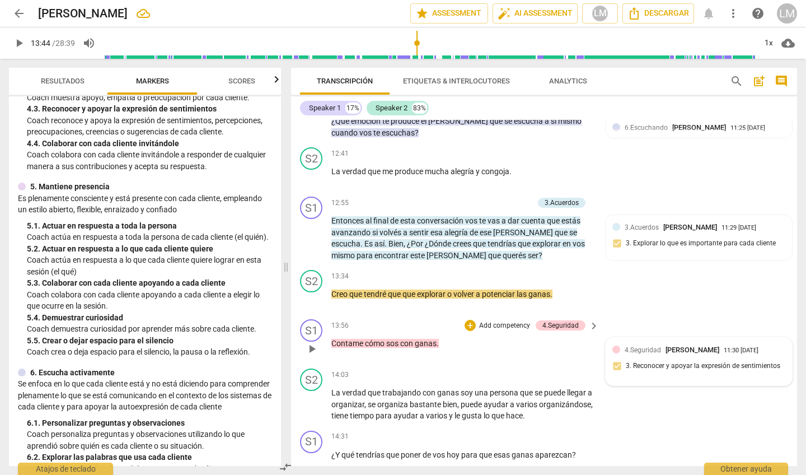
click at [777, 338] on div "4.Seguridad [PERSON_NAME] 11:30 [DATE] 3. Reconocer y apoyar la expresión de se…" at bounding box center [699, 362] width 186 height 48
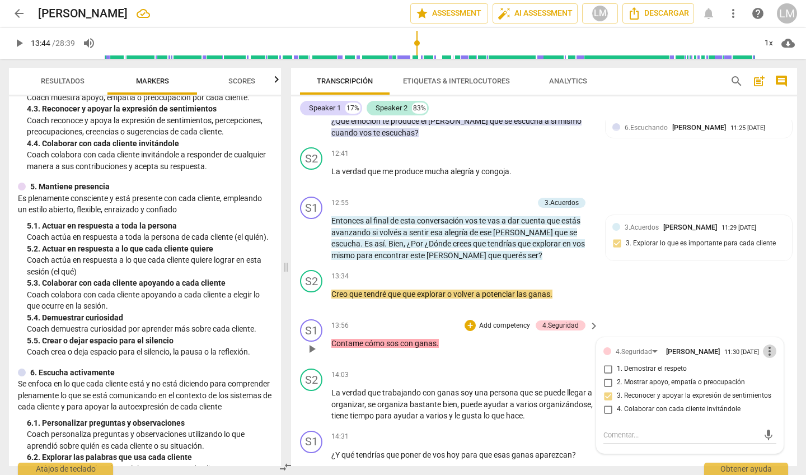
click at [766, 344] on span "more_vert" at bounding box center [769, 350] width 13 height 13
click at [770, 342] on li "Borrar" at bounding box center [777, 342] width 39 height 21
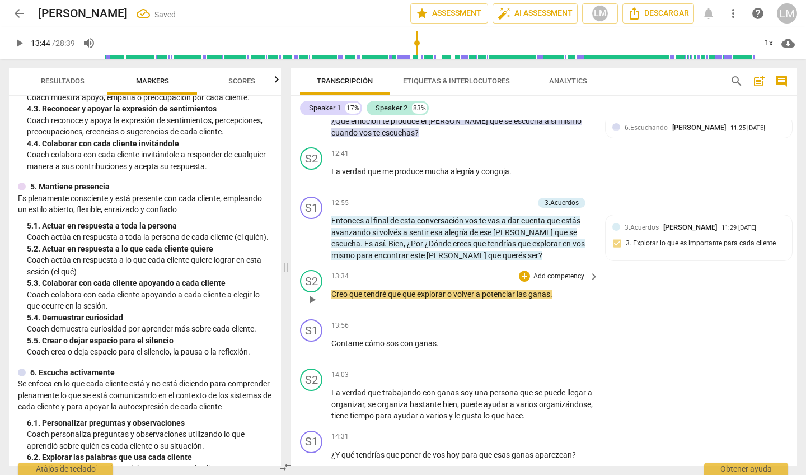
click at [578, 271] on p "Add competency" at bounding box center [558, 276] width 53 height 10
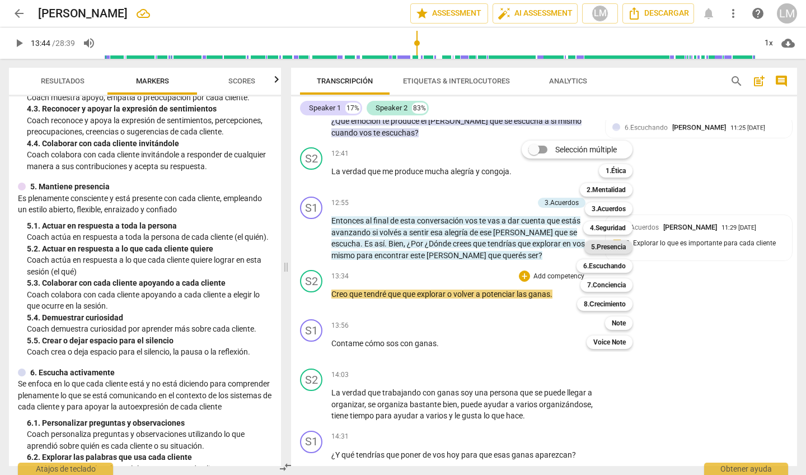
click at [612, 245] on b "5.Presencia" at bounding box center [608, 246] width 35 height 13
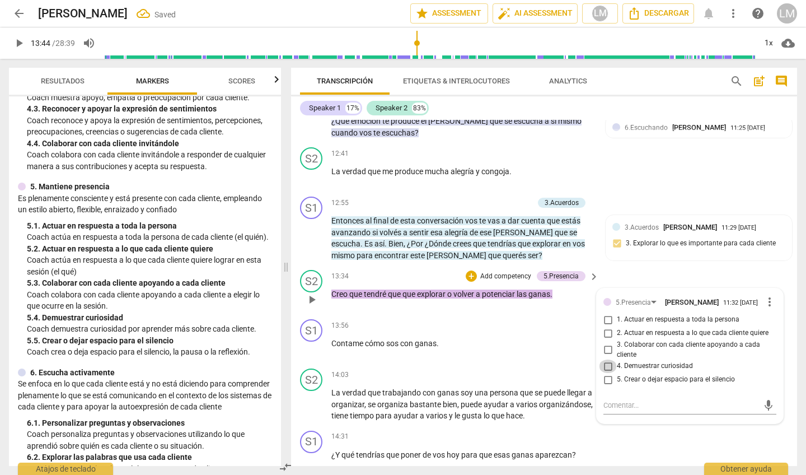
click at [606, 359] on input "4. Demuestrar curiosidad" at bounding box center [608, 365] width 18 height 13
checkbox input "true"
click at [685, 426] on div "S1 play_arrow pause 14:31 + Add competency keyboard_arrow_right ¿Y qué tendrías…" at bounding box center [544, 450] width 506 height 49
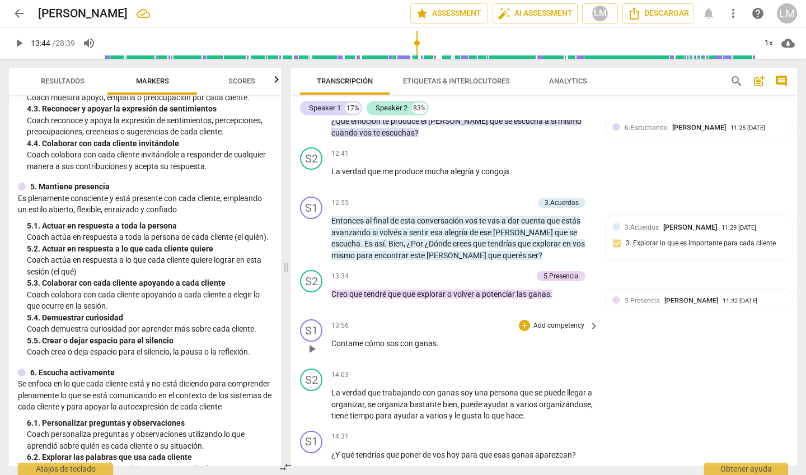
click at [554, 321] on p "Add competency" at bounding box center [558, 326] width 53 height 10
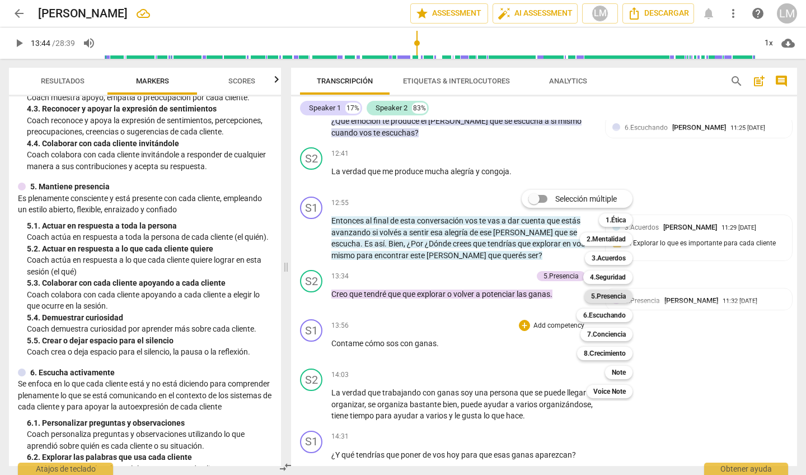
click at [603, 296] on b "5.Presencia" at bounding box center [608, 295] width 35 height 13
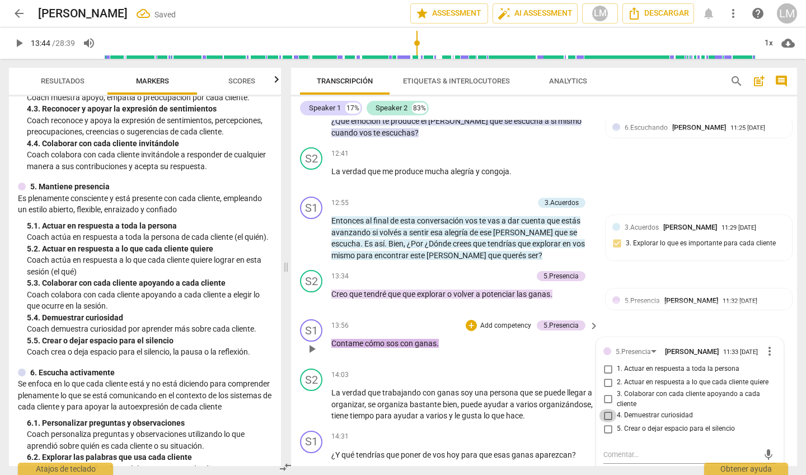
click at [606, 409] on input "4. Demuestrar curiosidad" at bounding box center [608, 415] width 18 height 13
checkbox input "true"
click at [718, 296] on span "[PERSON_NAME]" at bounding box center [691, 300] width 54 height 8
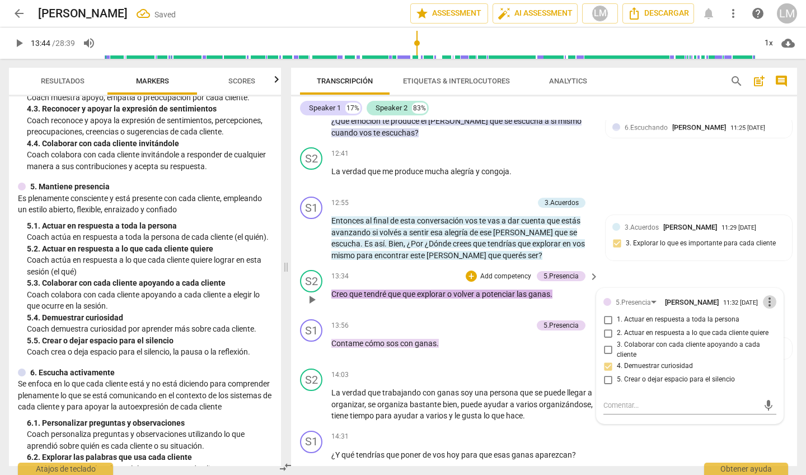
click at [767, 295] on span "more_vert" at bounding box center [769, 301] width 13 height 13
click at [775, 296] on li "Borrar" at bounding box center [777, 293] width 39 height 21
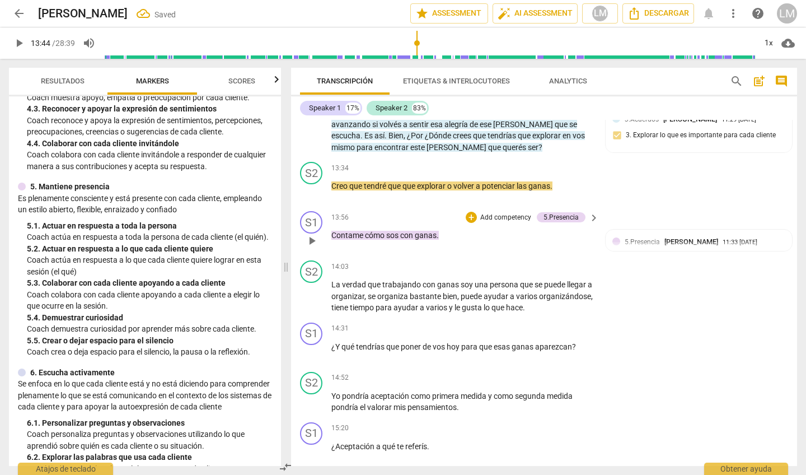
scroll to position [2415, 0]
click at [316, 289] on span "play_arrow" at bounding box center [311, 295] width 13 height 13
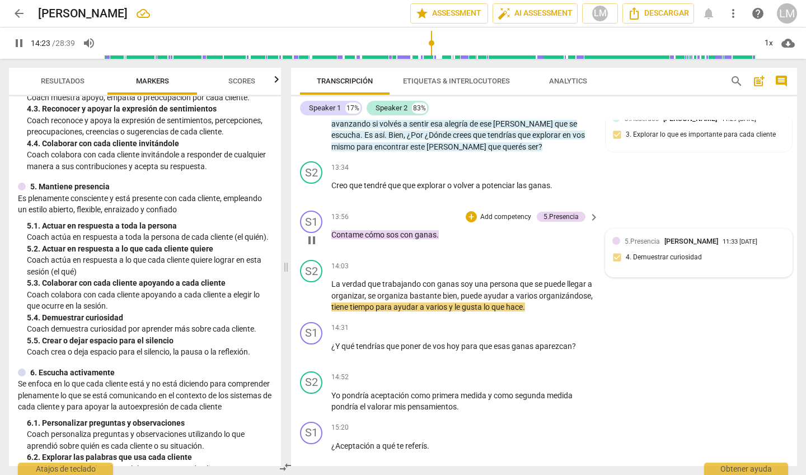
click at [615, 237] on div at bounding box center [616, 241] width 8 height 8
type input "863"
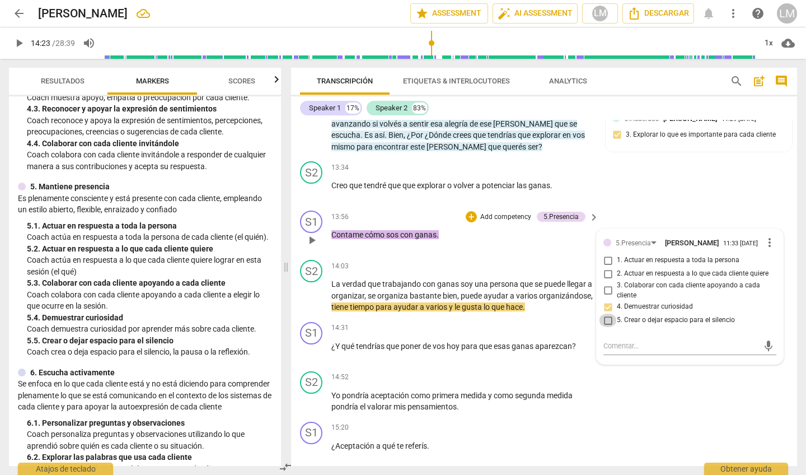
click at [607, 313] on input "5. Crear o dejar espacio para el silencio" at bounding box center [608, 319] width 18 height 13
checkbox input "true"
click at [614, 162] on div "S2 play_arrow pause 13:34 + Add competency keyboard_arrow_right Creo que tendré…" at bounding box center [544, 181] width 506 height 49
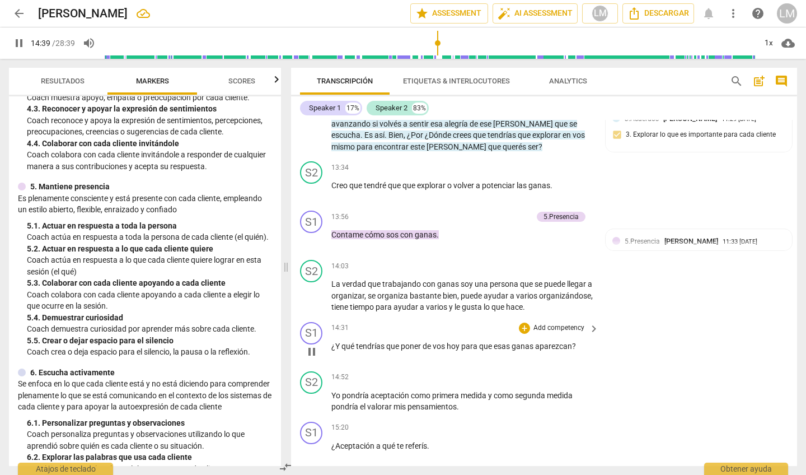
click at [551, 323] on p "Add competency" at bounding box center [558, 328] width 53 height 10
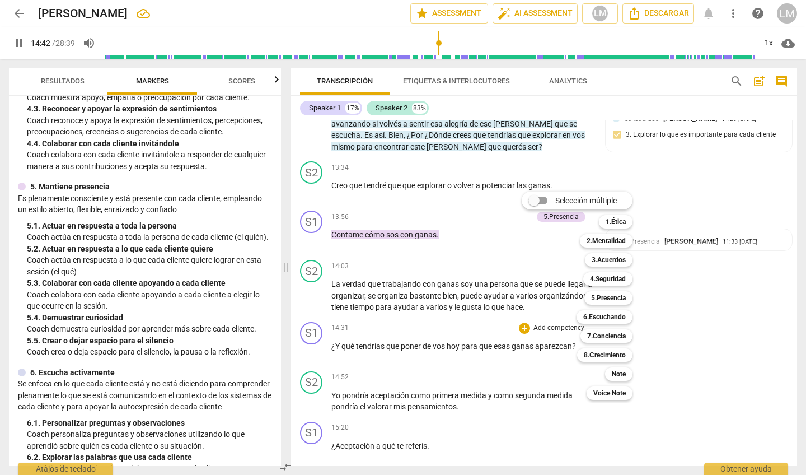
click at [313, 319] on div at bounding box center [403, 237] width 806 height 475
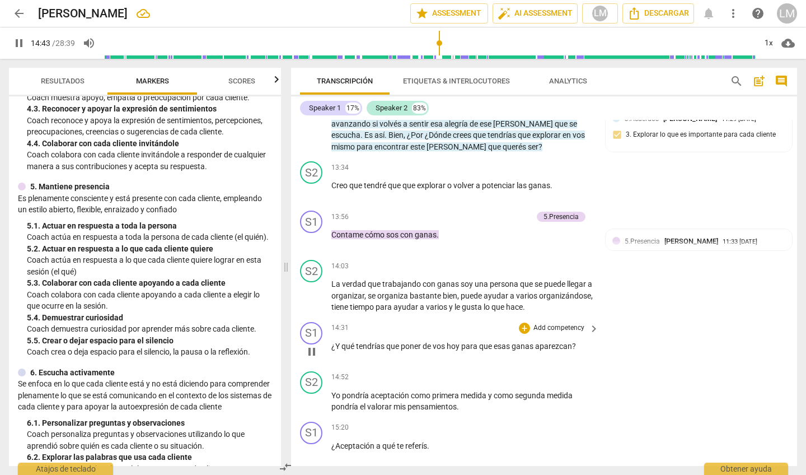
click at [312, 345] on span "pause" at bounding box center [311, 351] width 13 height 13
type input "884"
click at [564, 323] on p "Add competency" at bounding box center [558, 328] width 53 height 10
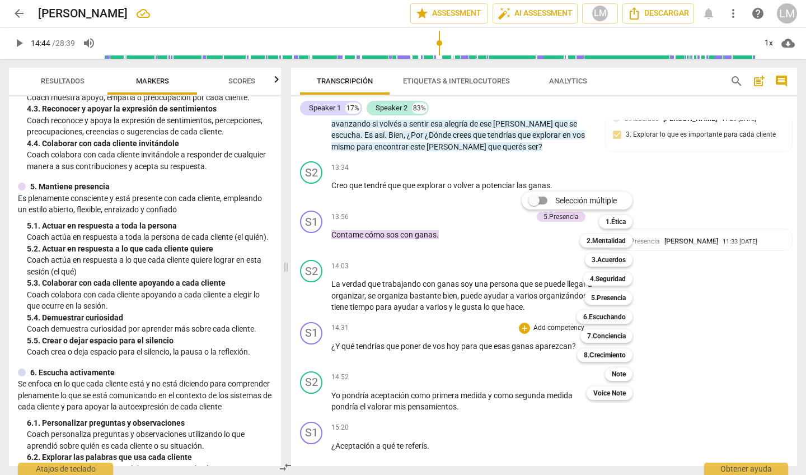
click at [471, 413] on div at bounding box center [403, 237] width 806 height 475
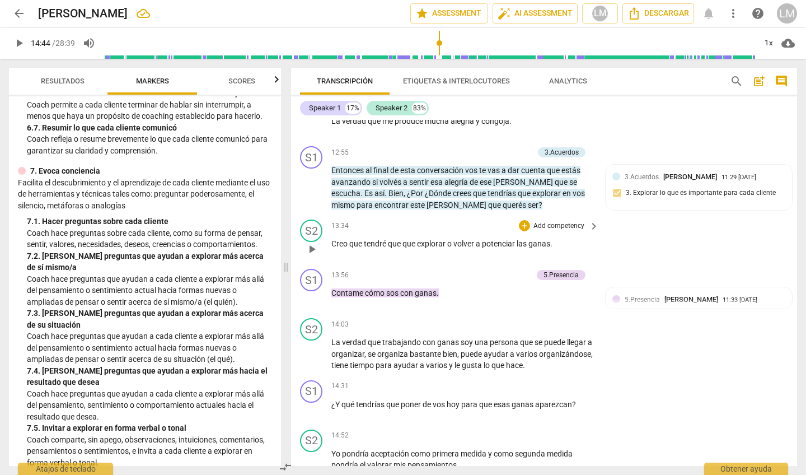
scroll to position [2346, 0]
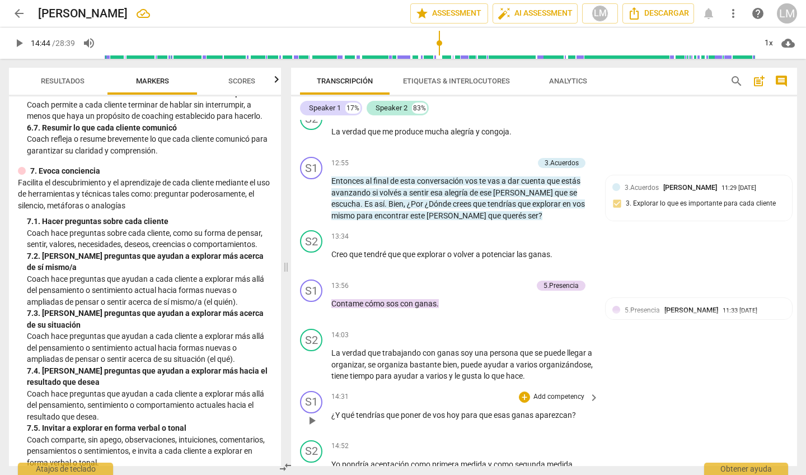
click at [555, 392] on p "Add competency" at bounding box center [558, 397] width 53 height 10
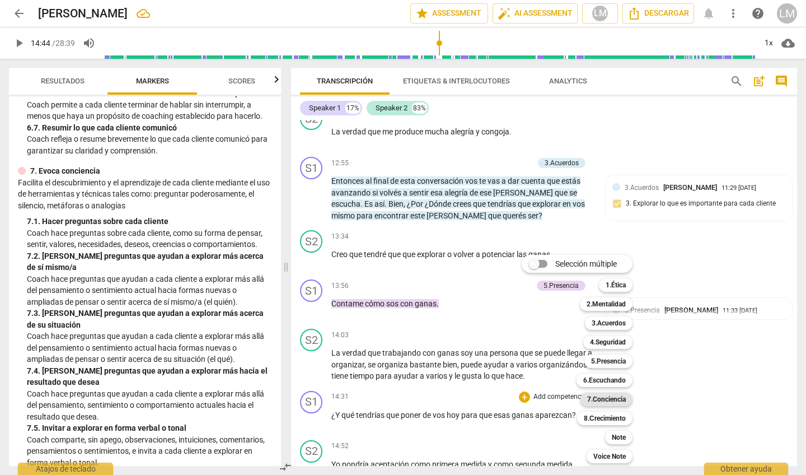
click at [608, 401] on b "7.Conciencia" at bounding box center [606, 398] width 39 height 13
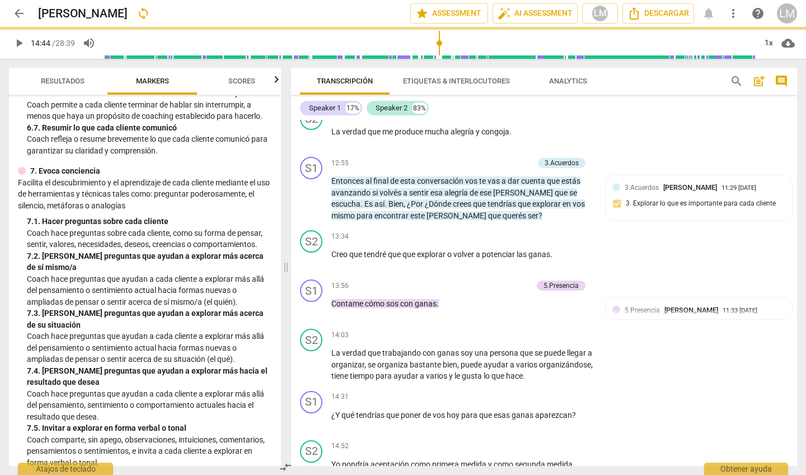
scroll to position [2618, 0]
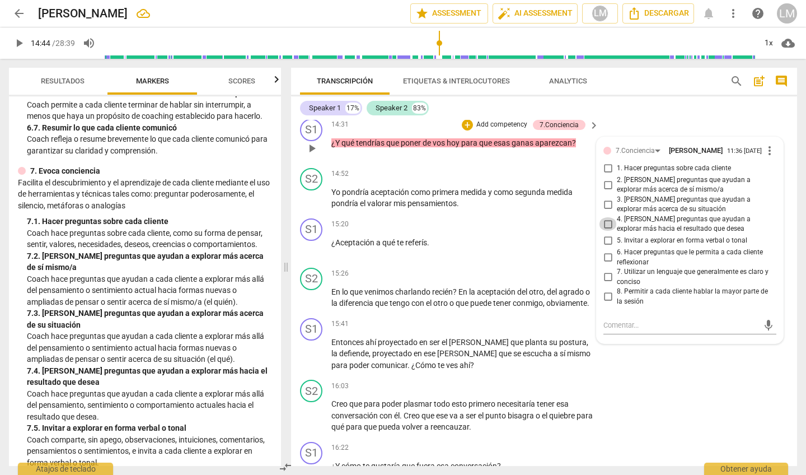
click at [605, 217] on input "4. [PERSON_NAME] preguntas que ayudan a explorar más hacia el resultado que des…" at bounding box center [608, 223] width 18 height 13
checkbox input "true"
click at [607, 251] on input "6. Hacer preguntas que le permita a cada cliente reflexionar" at bounding box center [608, 257] width 18 height 13
checkbox input "true"
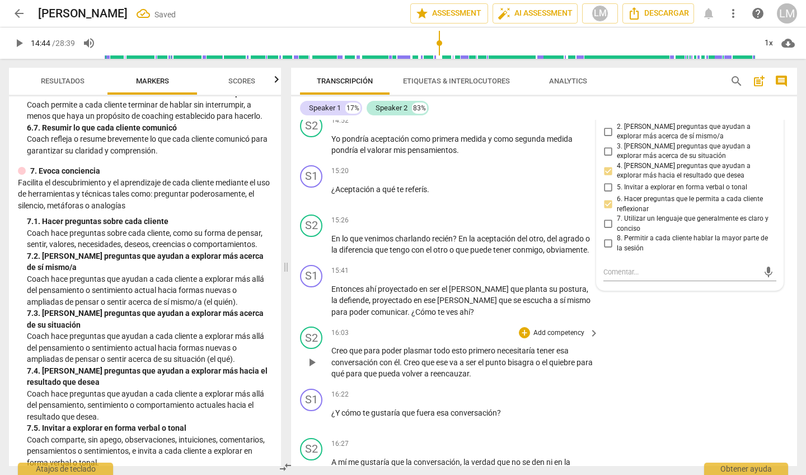
scroll to position [2681, 0]
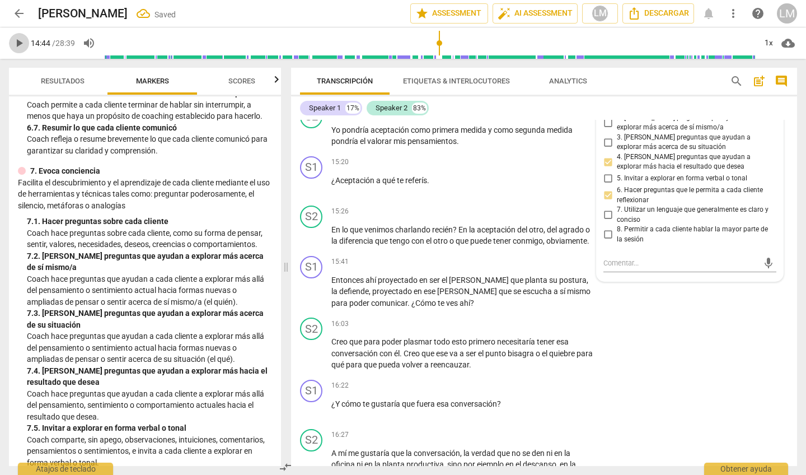
click at [18, 45] on span "play_arrow" at bounding box center [18, 42] width 13 height 13
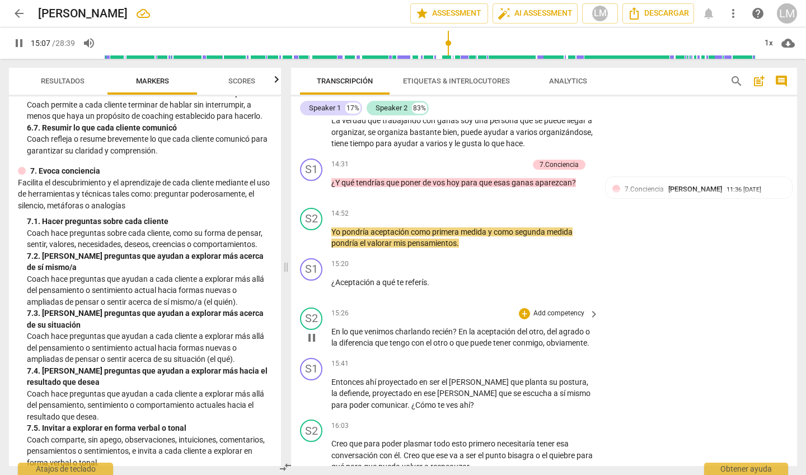
scroll to position [2586, 0]
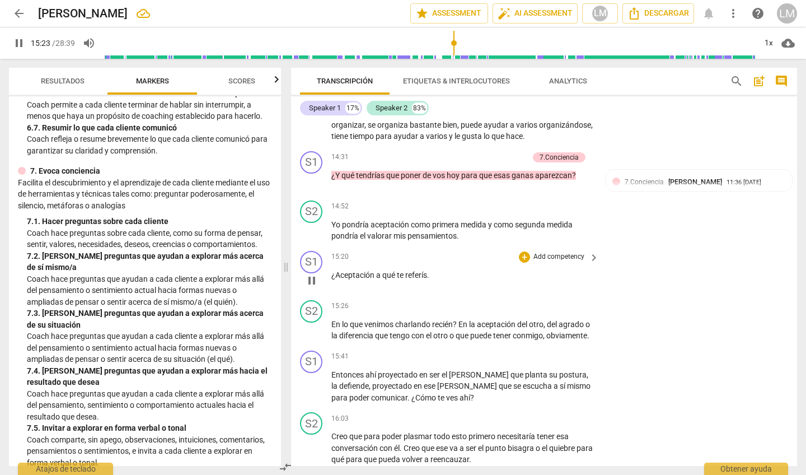
click at [574, 252] on p "Add competency" at bounding box center [558, 257] width 53 height 10
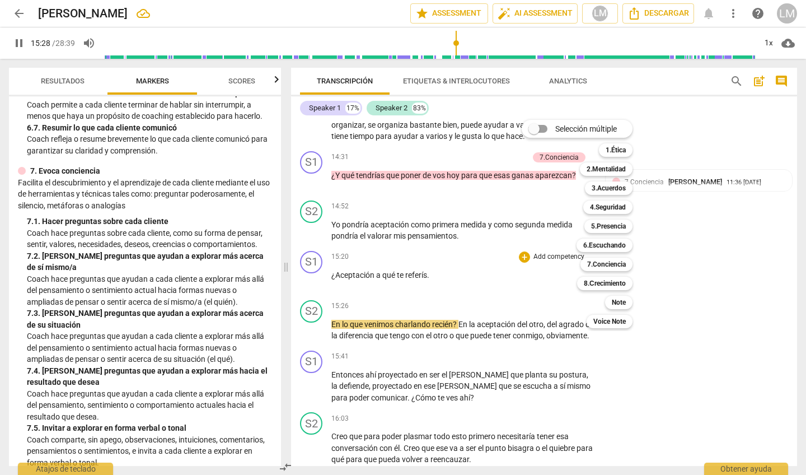
click at [313, 291] on div at bounding box center [403, 237] width 806 height 475
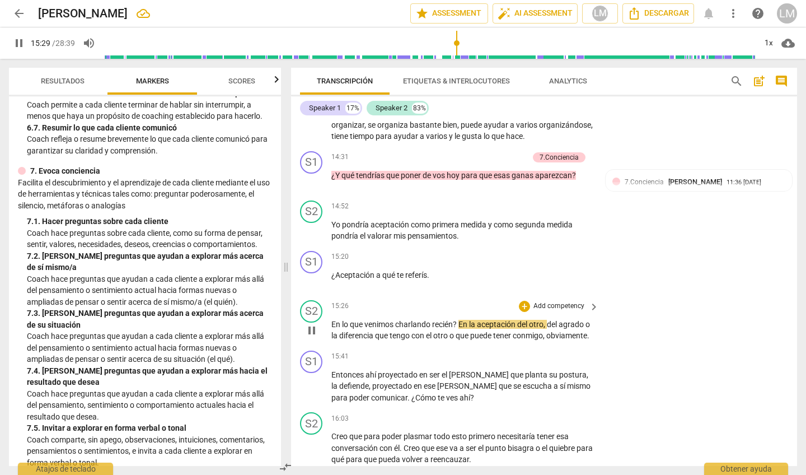
click at [311, 324] on span "pause" at bounding box center [311, 330] width 13 height 13
type input "930"
click at [578, 252] on p "Add competency" at bounding box center [558, 257] width 53 height 10
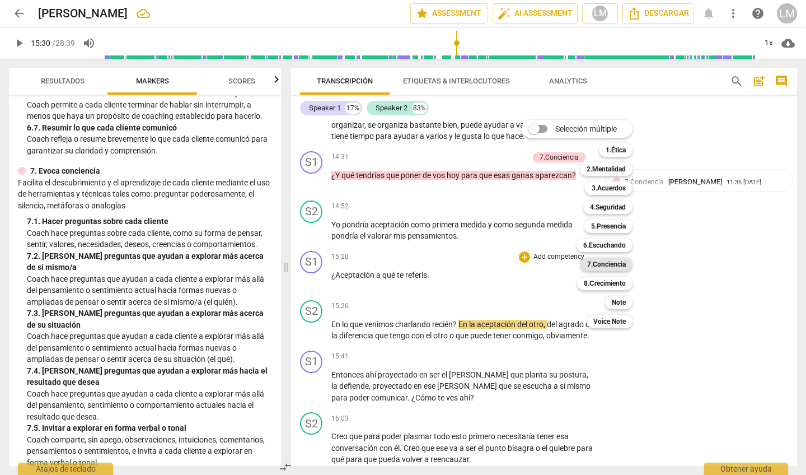
click at [613, 259] on b "7.Conciencia" at bounding box center [606, 263] width 39 height 13
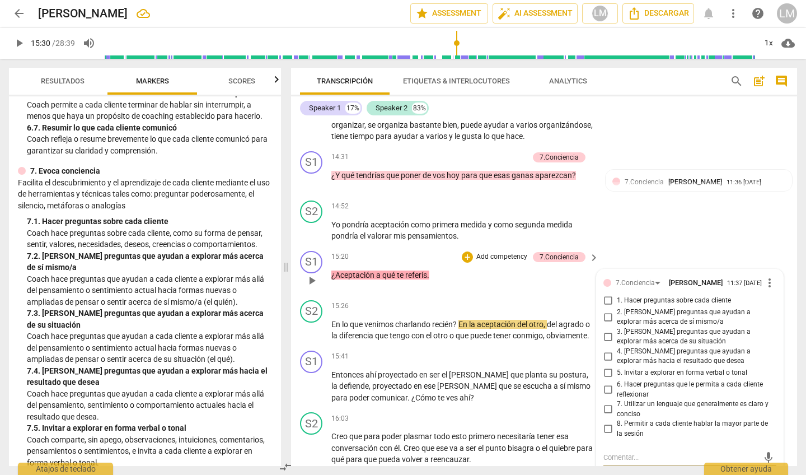
click at [607, 402] on input "7. Utilizar un lenguaje que generalmente es claro y conciso" at bounding box center [608, 408] width 18 height 13
checkbox input "true"
click at [604, 366] on input "5. Invitar a explorar en forma verbal o tonal" at bounding box center [608, 372] width 18 height 13
checkbox input "true"
click at [312, 324] on span "play_arrow" at bounding box center [311, 330] width 13 height 13
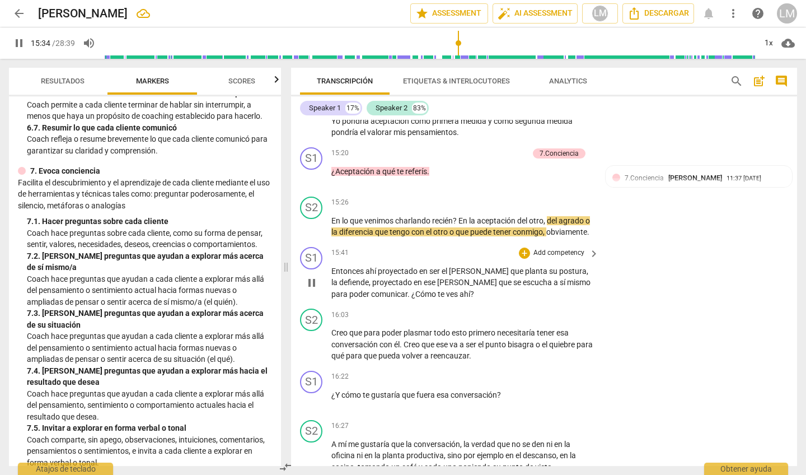
scroll to position [2687, 0]
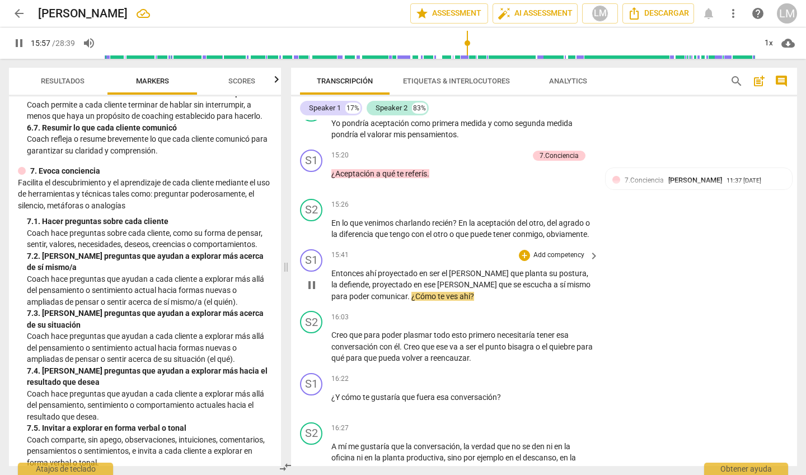
click at [551, 250] on p "Add competency" at bounding box center [558, 255] width 53 height 10
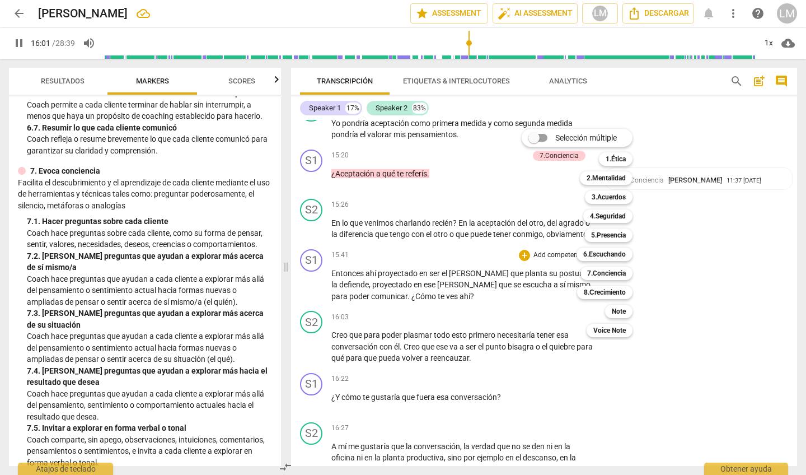
click at [310, 285] on div at bounding box center [403, 237] width 806 height 475
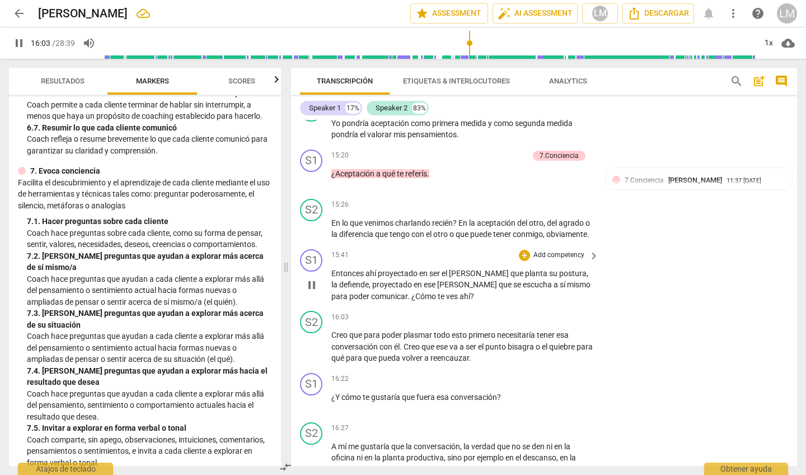
click at [312, 278] on span "pause" at bounding box center [311, 284] width 13 height 13
type input "963"
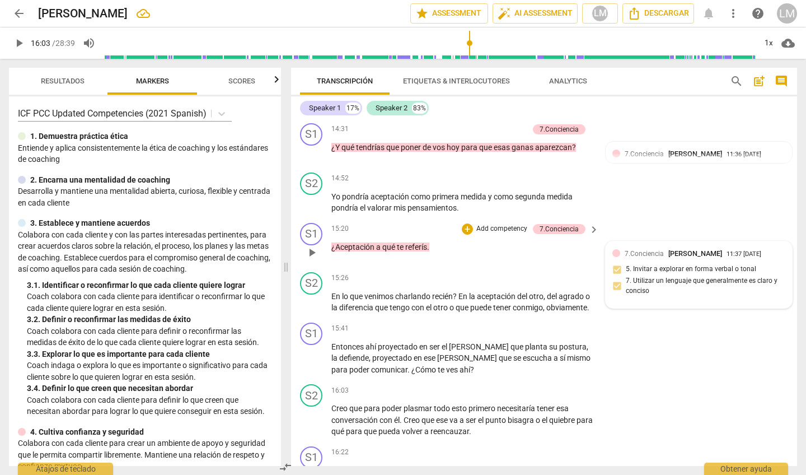
scroll to position [2612, 0]
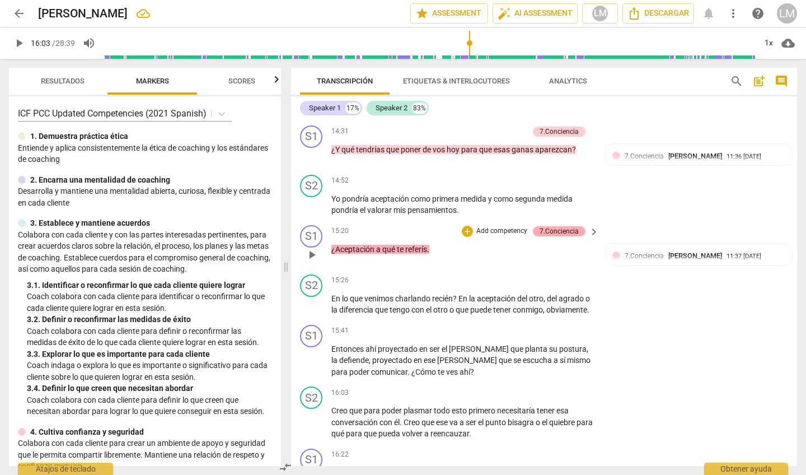
click at [567, 226] on div "7.Conciencia" at bounding box center [559, 231] width 39 height 10
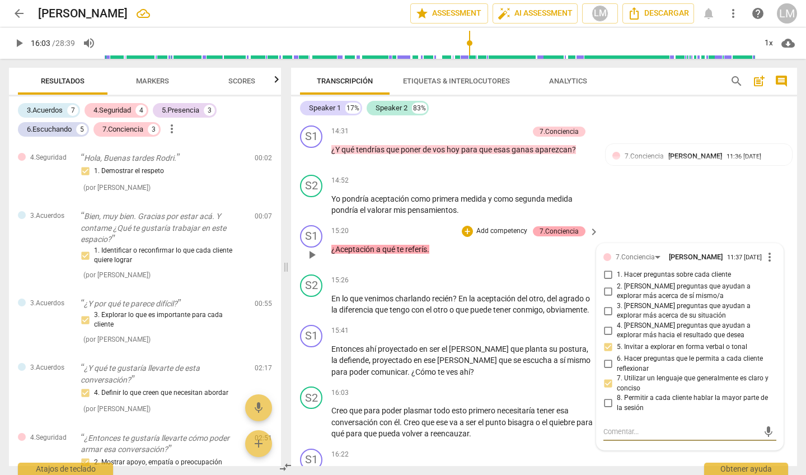
scroll to position [1452, 0]
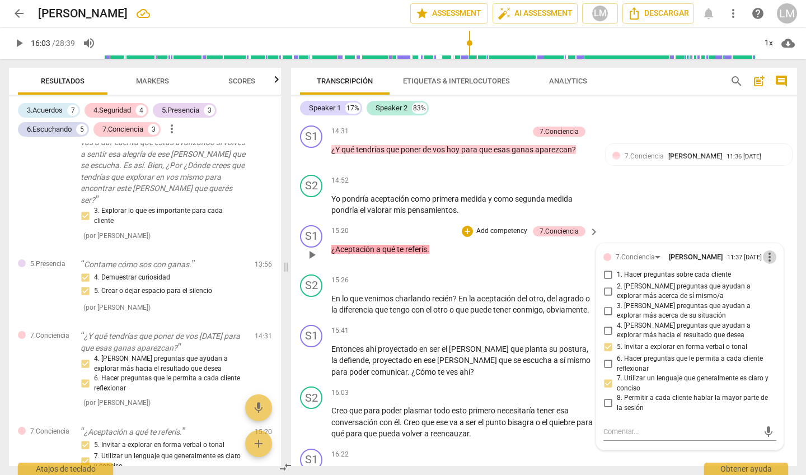
click at [767, 250] on span "more_vert" at bounding box center [769, 256] width 13 height 13
click at [771, 245] on li "Borrar" at bounding box center [777, 246] width 39 height 21
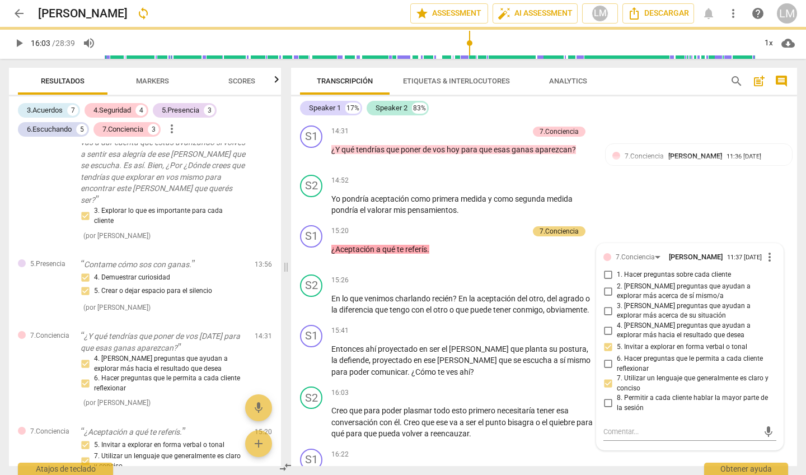
scroll to position [1375, 0]
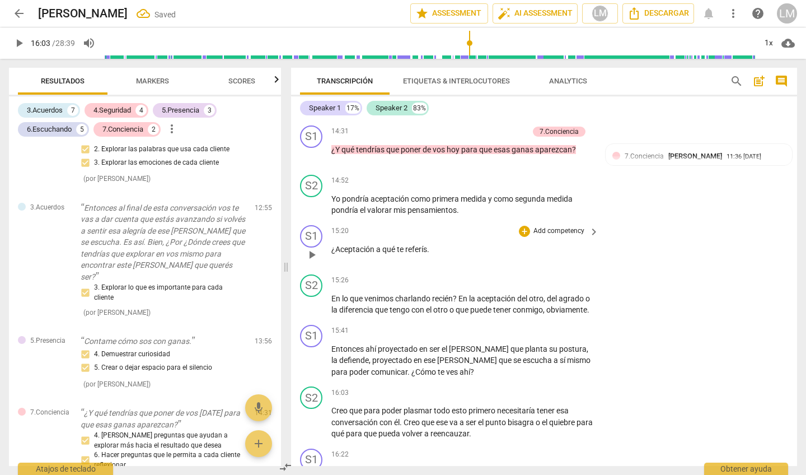
click at [545, 226] on p "Add competency" at bounding box center [558, 231] width 53 height 10
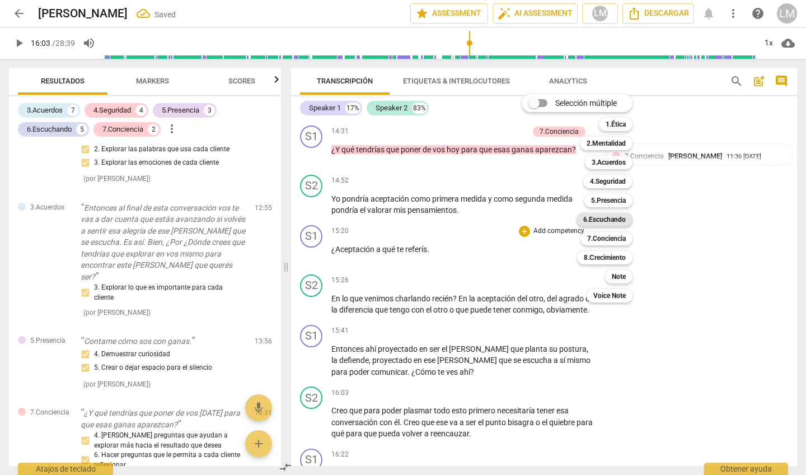
click at [607, 218] on b "6.Escuchando" at bounding box center [604, 219] width 43 height 13
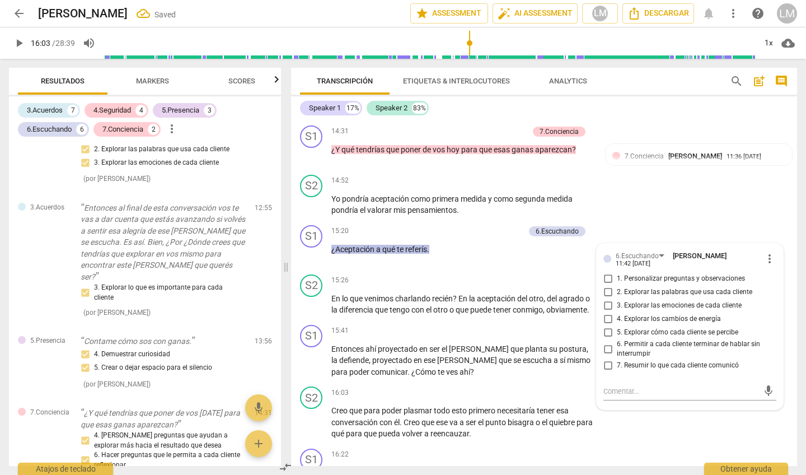
scroll to position [1421, 0]
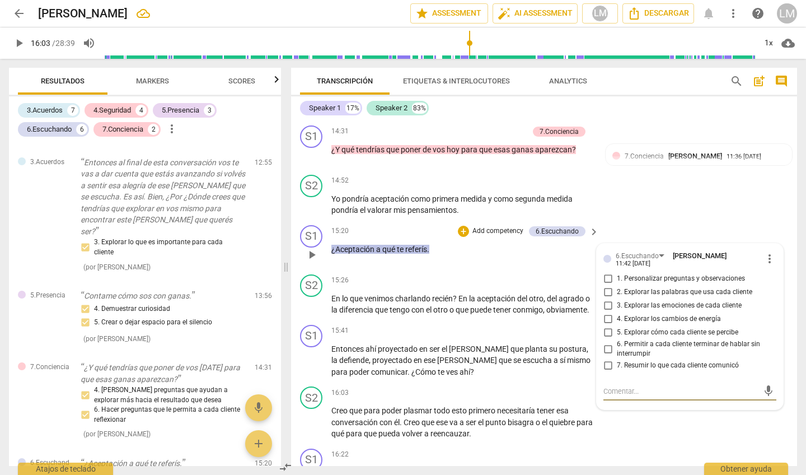
click at [608, 285] on input "2. Explorar las palabras que usa cada cliente" at bounding box center [608, 291] width 18 height 13
checkbox input "true"
click at [606, 326] on input "5. Explorar cómo cada cliente se percibe" at bounding box center [608, 332] width 18 height 13
checkbox input "true"
click at [310, 298] on span "play_arrow" at bounding box center [311, 304] width 13 height 13
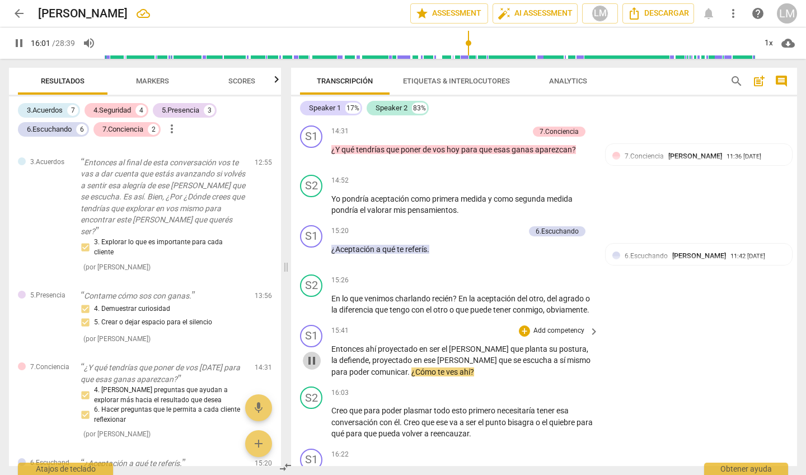
click at [313, 354] on span "pause" at bounding box center [311, 360] width 13 height 13
type input "962"
click at [561, 326] on p "Add competency" at bounding box center [558, 331] width 53 height 10
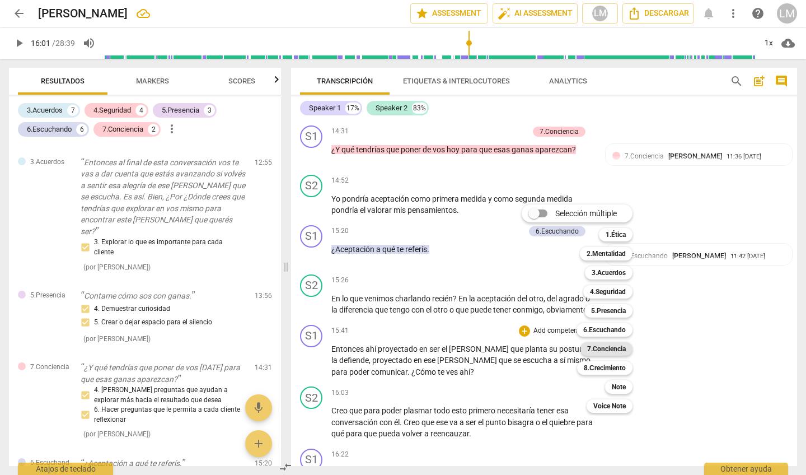
click at [597, 348] on b "7.Conciencia" at bounding box center [606, 348] width 39 height 13
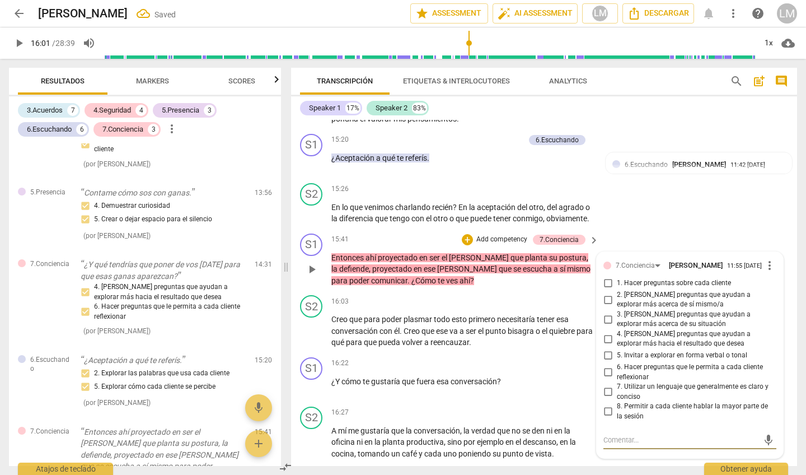
scroll to position [2707, 0]
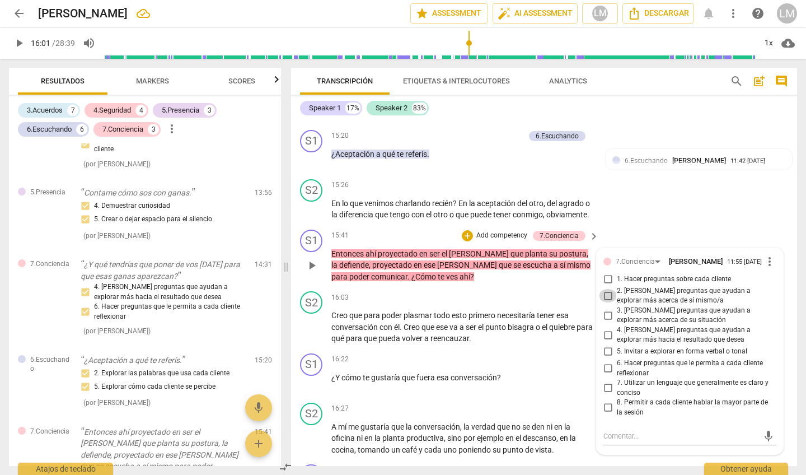
click at [606, 289] on input "2. [PERSON_NAME] preguntas que ayudan a explorar más acerca de sí mismo/a" at bounding box center [608, 295] width 18 height 13
checkbox input "true"
click at [608, 345] on input "5. Invitar a explorar en forma verbal o tonal" at bounding box center [608, 351] width 18 height 13
checkbox input "true"
click at [606, 381] on input "7. Utilizar un lenguaje que generalmente es claro y conciso" at bounding box center [608, 387] width 18 height 13
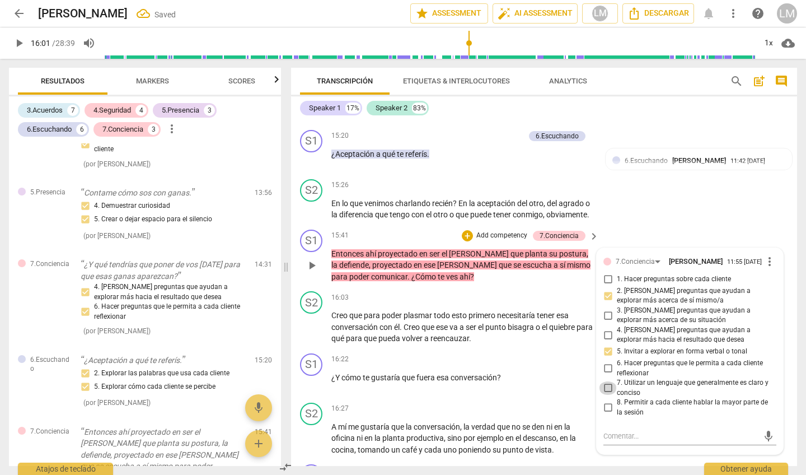
checkbox input "true"
click at [312, 320] on span "play_arrow" at bounding box center [311, 326] width 13 height 13
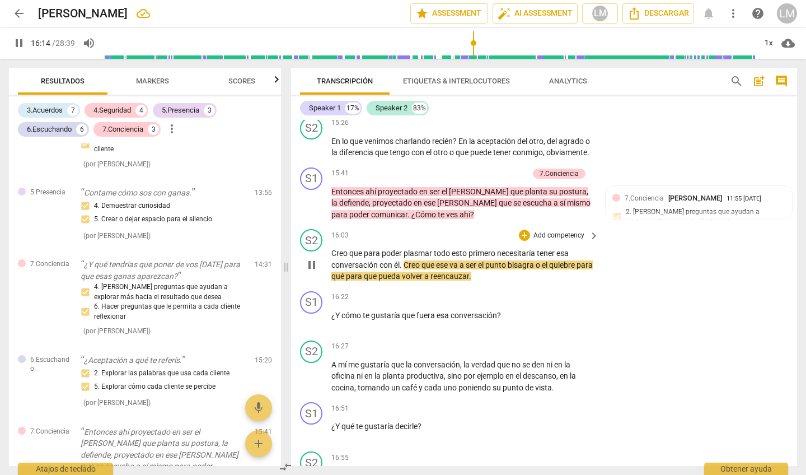
scroll to position [2790, 0]
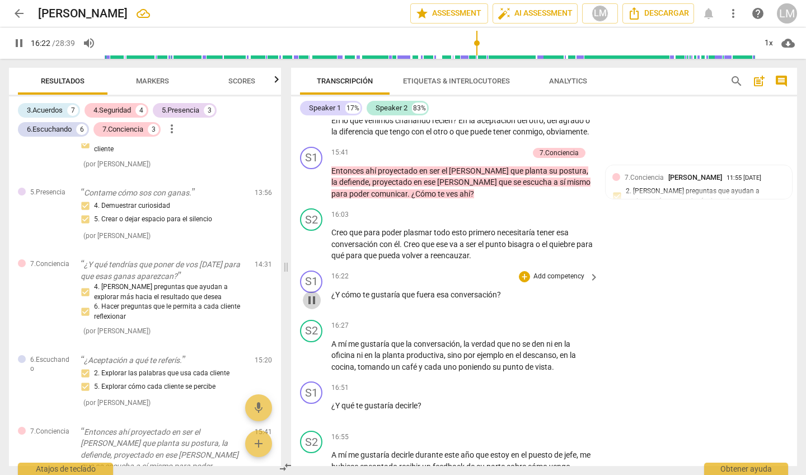
click at [311, 293] on span "pause" at bounding box center [311, 299] width 13 height 13
type input "982"
click at [542, 271] on p "Add competency" at bounding box center [558, 276] width 53 height 10
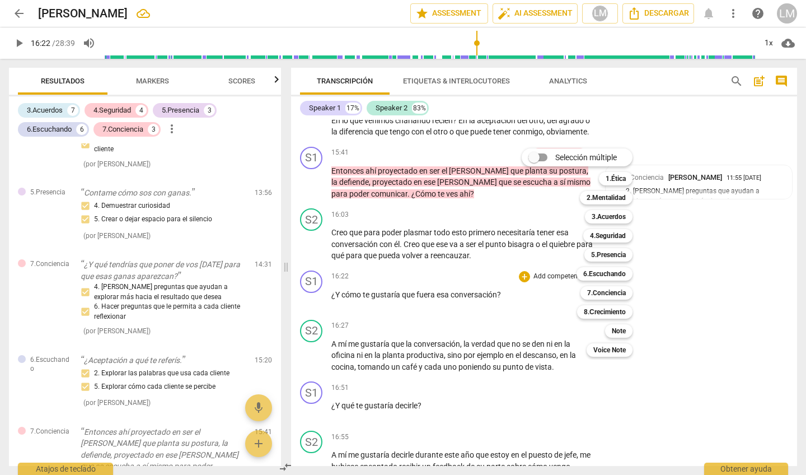
click at [702, 204] on div at bounding box center [403, 237] width 806 height 475
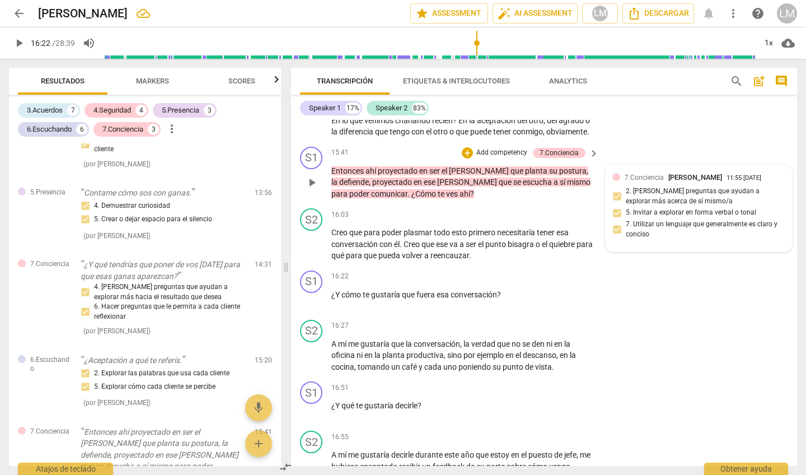
click at [612, 180] on div "7.Conciencia [PERSON_NAME] 11:55 [DATE] 2. [PERSON_NAME] preguntas que ayudan a…" at bounding box center [698, 208] width 173 height 73
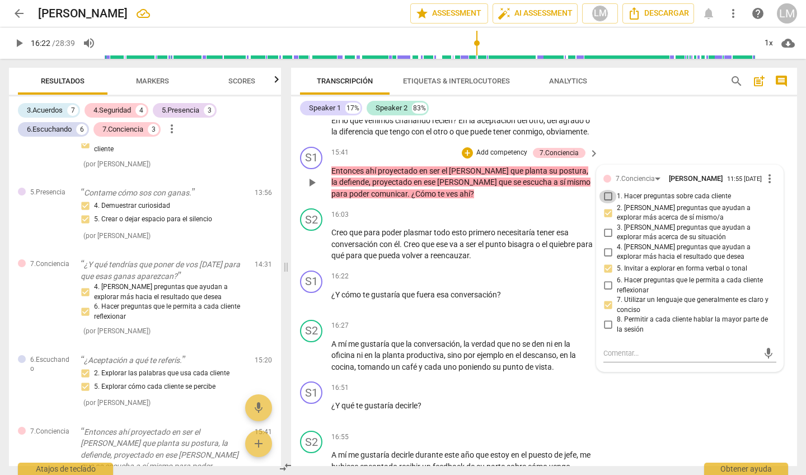
click at [611, 190] on input "1. Hacer preguntas sobre cada cliente" at bounding box center [608, 196] width 18 height 13
checkbox input "true"
click at [604, 206] on input "2. [PERSON_NAME] preguntas que ayudan a explorar más acerca de sí mismo/a" at bounding box center [608, 212] width 18 height 13
checkbox input "false"
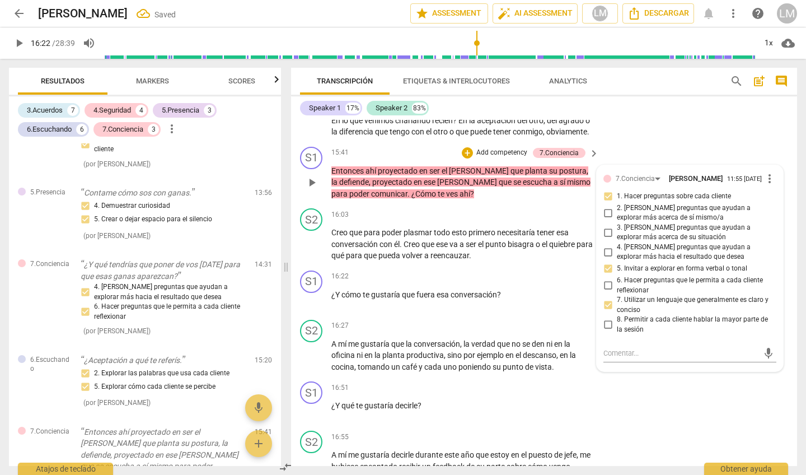
click at [606, 190] on input "1. Hacer preguntas sobre cada cliente" at bounding box center [608, 196] width 18 height 13
checkbox input "false"
click at [606, 226] on input "3. [PERSON_NAME] preguntas que ayudan a explorar más acerca de su situación" at bounding box center [608, 232] width 18 height 13
checkbox input "true"
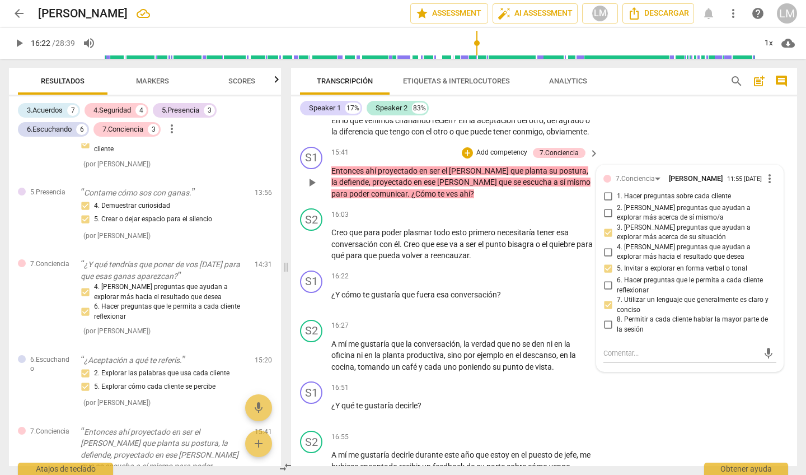
click at [605, 245] on input "4. [PERSON_NAME] preguntas que ayudan a explorar más hacia el resultado que des…" at bounding box center [608, 251] width 18 height 13
checkbox input "true"
click at [608, 262] on input "5. Invitar a explorar en forma verbal o tonal" at bounding box center [608, 268] width 18 height 13
checkbox input "false"
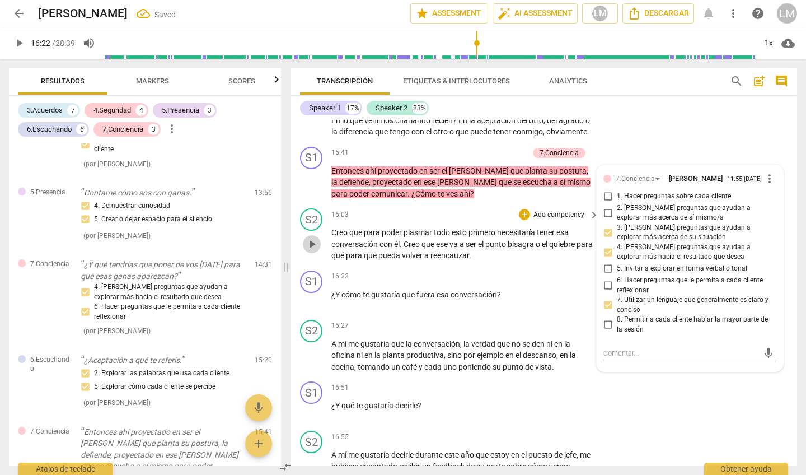
click at [311, 237] on span "play_arrow" at bounding box center [311, 243] width 13 height 13
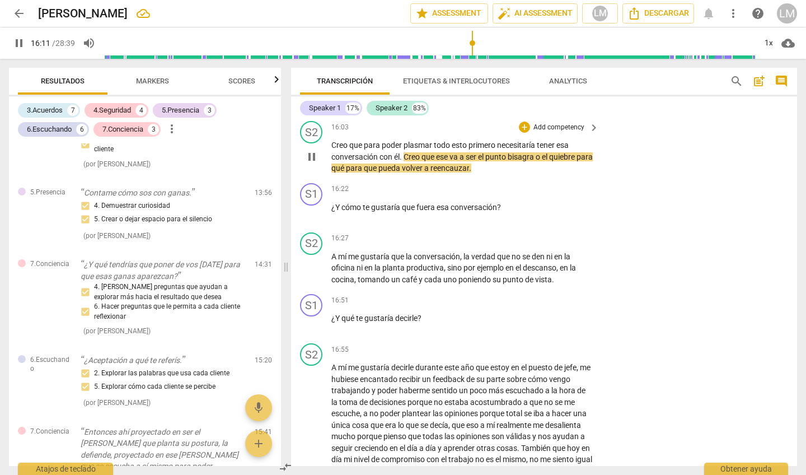
scroll to position [2879, 0]
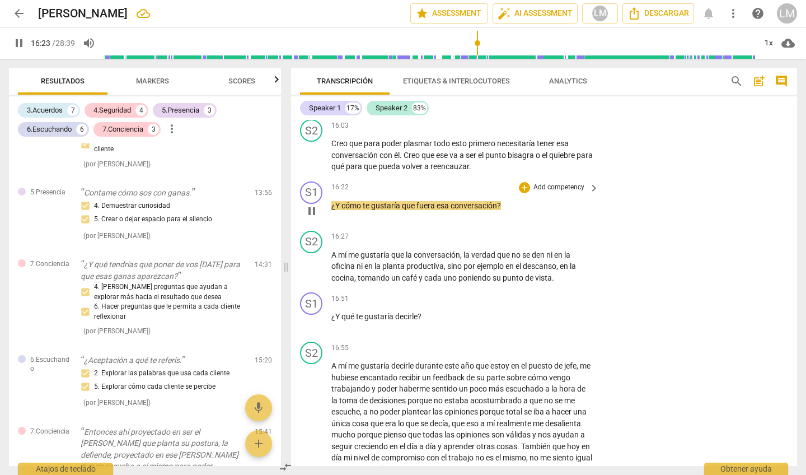
click at [311, 204] on span "pause" at bounding box center [311, 210] width 13 height 13
type input "984"
click at [546, 182] on p "Add competency" at bounding box center [558, 187] width 53 height 10
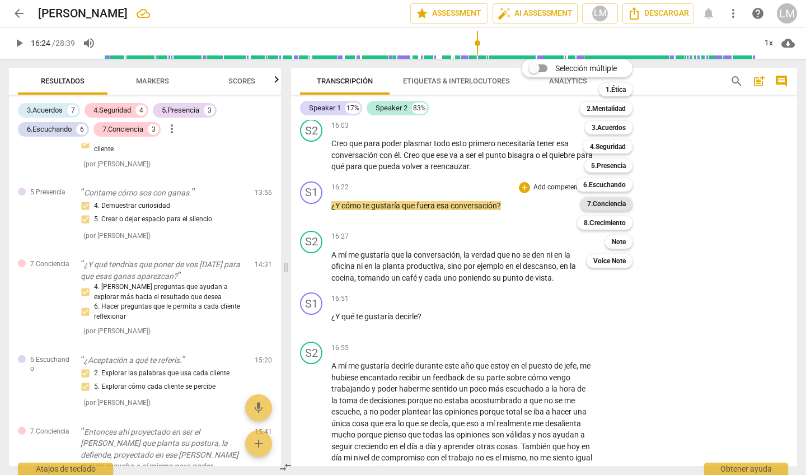
click at [602, 203] on b "7.Conciencia" at bounding box center [606, 203] width 39 height 13
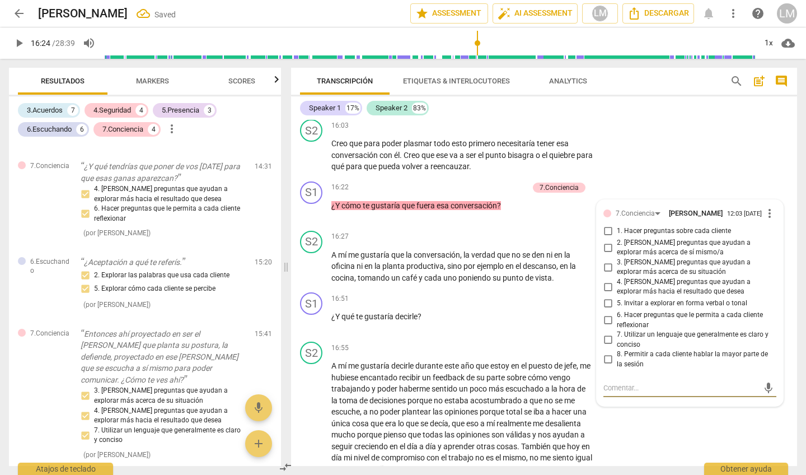
scroll to position [1636, 0]
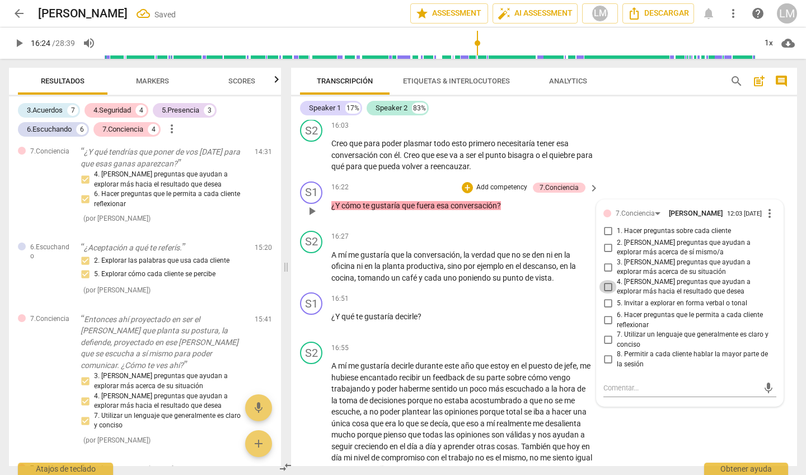
click at [606, 280] on input "4. [PERSON_NAME] preguntas que ayudan a explorar más hacia el resultado que des…" at bounding box center [608, 286] width 18 height 13
checkbox input "true"
click at [605, 313] on input "6. Hacer preguntas que le permita a cada cliente reflexionar" at bounding box center [608, 319] width 18 height 13
checkbox input "true"
click at [311, 260] on span "play_arrow" at bounding box center [311, 266] width 13 height 13
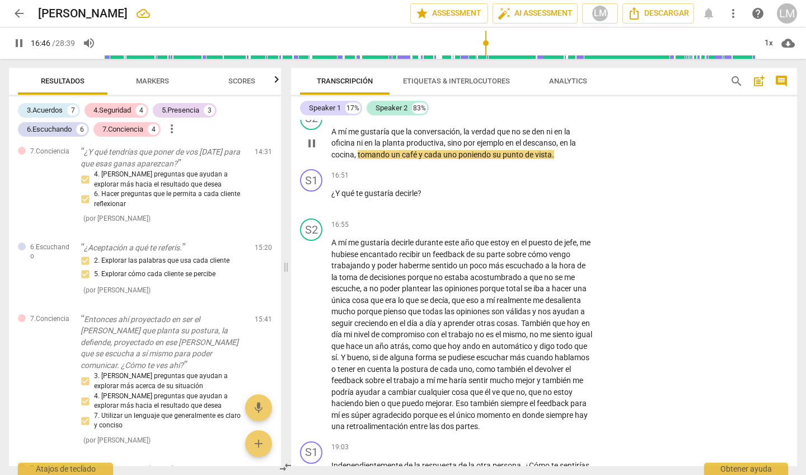
scroll to position [2999, 0]
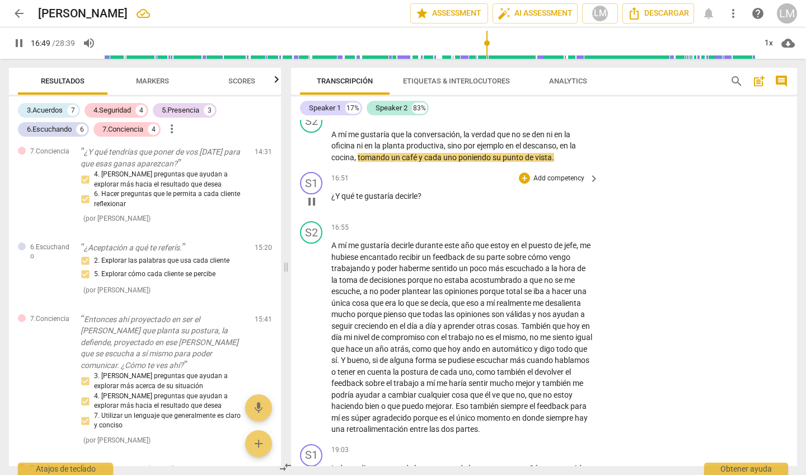
click at [551, 174] on p "Add competency" at bounding box center [558, 179] width 53 height 10
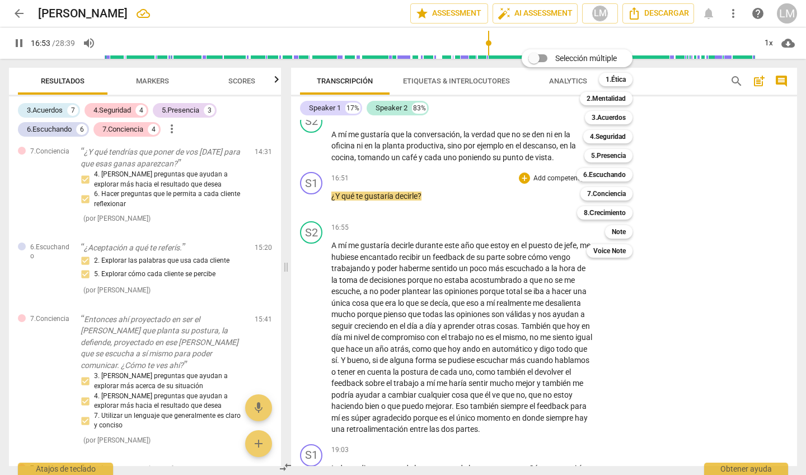
click at [308, 180] on div at bounding box center [403, 237] width 806 height 475
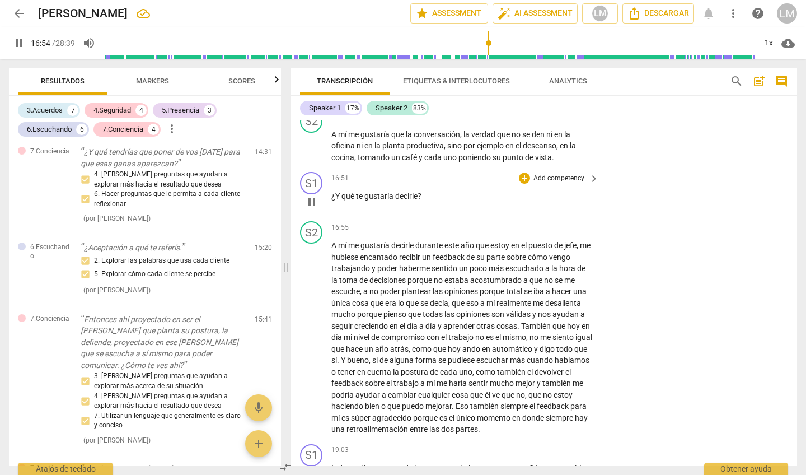
click at [312, 195] on span "pause" at bounding box center [311, 201] width 13 height 13
type input "1015"
click at [548, 174] on p "Add competency" at bounding box center [558, 179] width 53 height 10
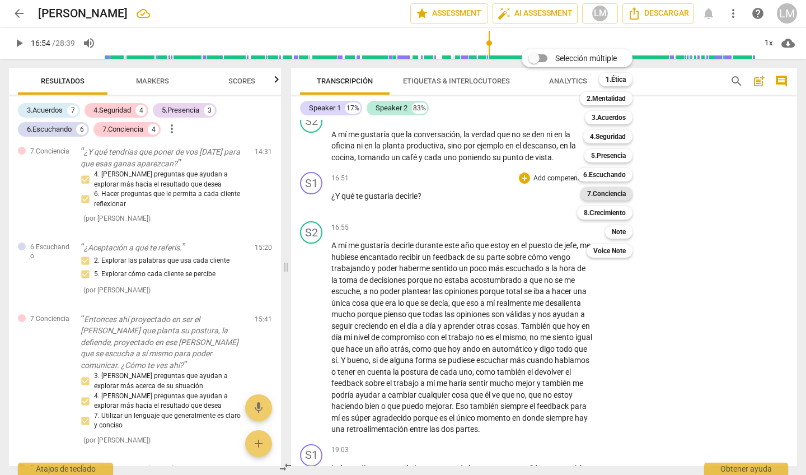
click at [611, 191] on b "7.Conciencia" at bounding box center [606, 193] width 39 height 13
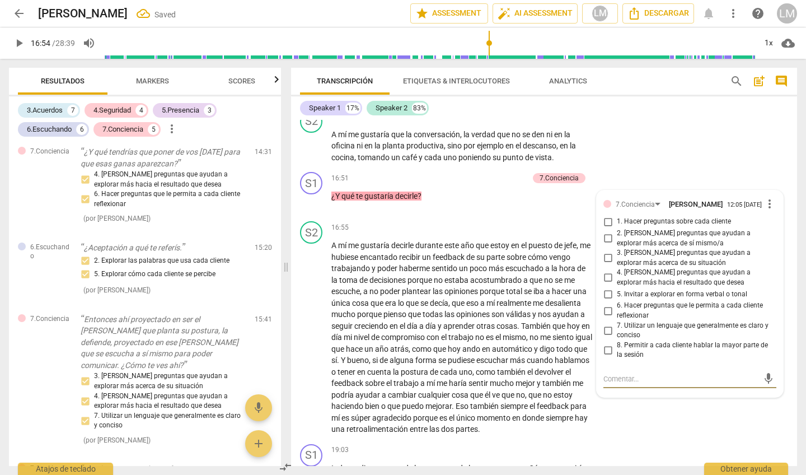
scroll to position [1718, 0]
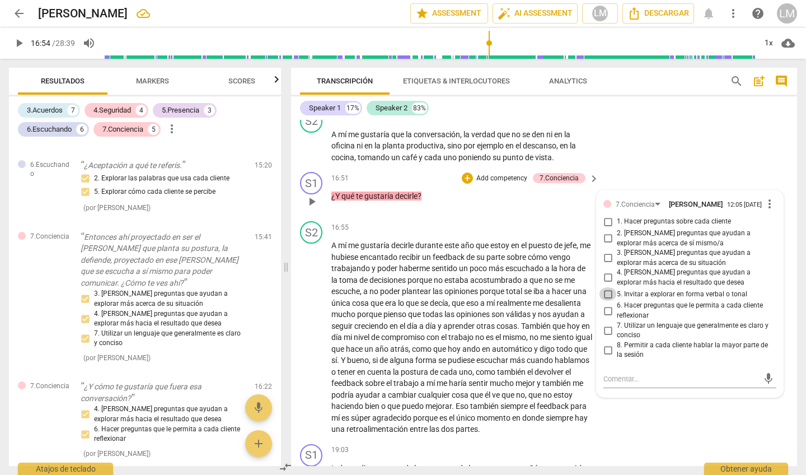
click at [605, 287] on input "5. Invitar a explorar en forma verbal o tonal" at bounding box center [608, 293] width 18 height 13
checkbox input "true"
click at [607, 324] on input "7. Utilizar un lenguaje que generalmente es claro y conciso" at bounding box center [608, 330] width 18 height 13
checkbox input "true"
click at [608, 343] on input "8. Permitir a cada cliente hablar la mayor parte de la sesión" at bounding box center [608, 349] width 18 height 13
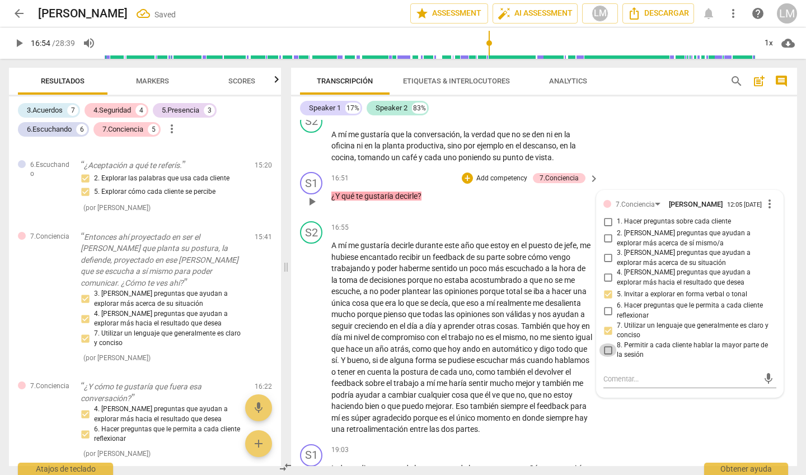
checkbox input "true"
click at [605, 271] on input "4. [PERSON_NAME] preguntas que ayudan a explorar más hacia el resultado que des…" at bounding box center [608, 277] width 18 height 13
checkbox input "true"
click at [312, 331] on span "play_arrow" at bounding box center [311, 337] width 13 height 13
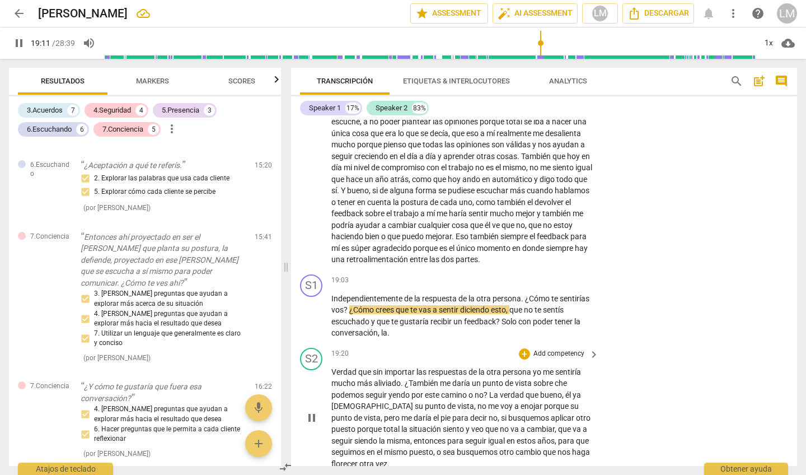
scroll to position [3167, 0]
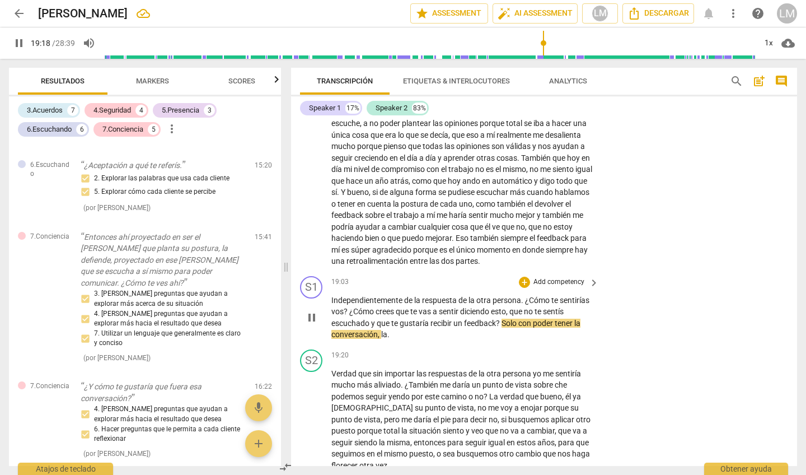
click at [567, 277] on p "Add competency" at bounding box center [558, 282] width 53 height 10
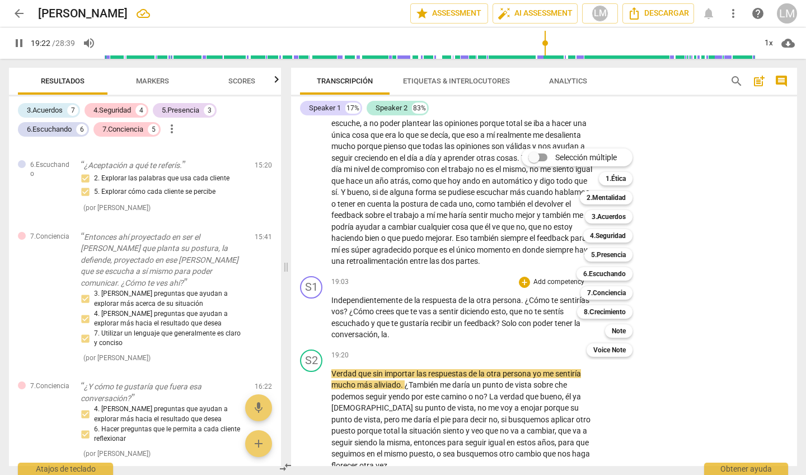
click at [310, 284] on div at bounding box center [403, 237] width 806 height 475
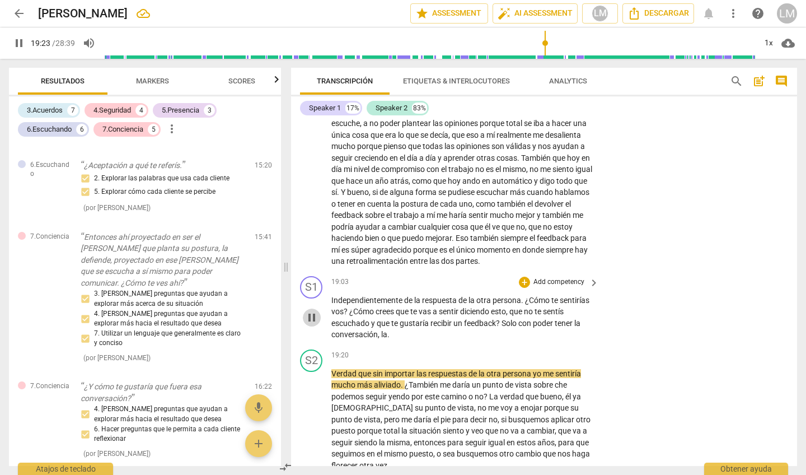
click at [312, 311] on span "pause" at bounding box center [311, 317] width 13 height 13
click at [313, 311] on span "play_arrow" at bounding box center [311, 317] width 13 height 13
click at [312, 311] on span "pause" at bounding box center [311, 317] width 13 height 13
type input "1161"
click at [330, 349] on div "S2 play_arrow pause" at bounding box center [315, 410] width 31 height 122
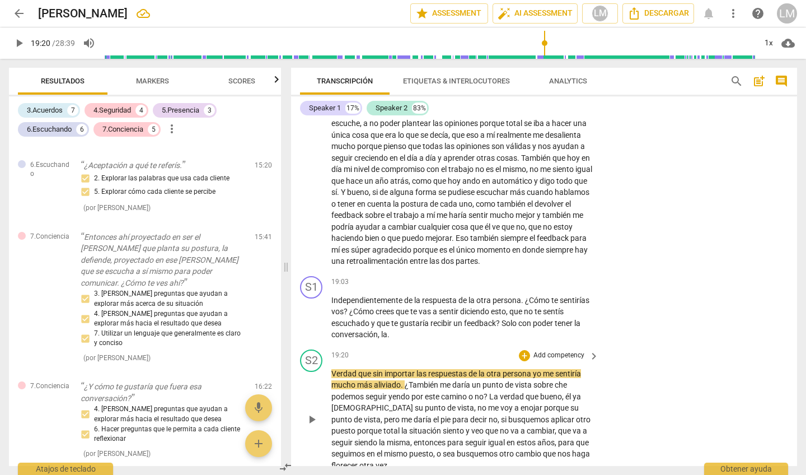
click at [331, 349] on div "S2 play_arrow pause" at bounding box center [315, 410] width 31 height 122
click at [330, 349] on div "S2 play_arrow pause" at bounding box center [315, 410] width 31 height 122
click at [329, 349] on div "S2 play_arrow pause" at bounding box center [315, 410] width 31 height 122
click at [334, 369] on span "Verdad" at bounding box center [344, 373] width 27 height 9
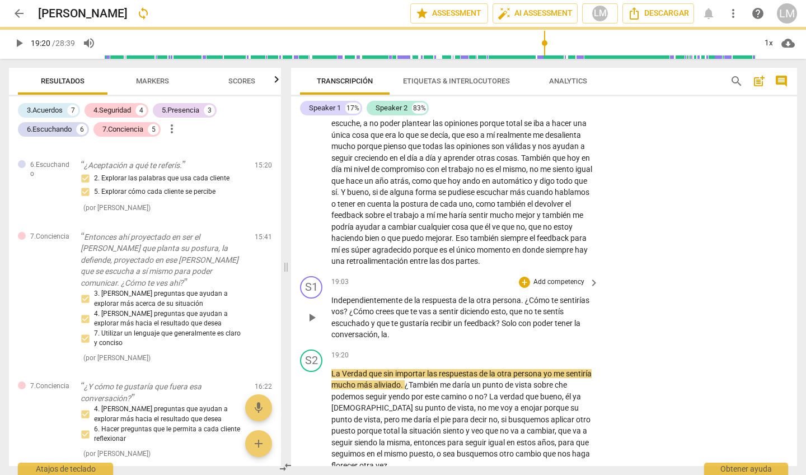
click at [390, 330] on span "." at bounding box center [388, 334] width 2 height 9
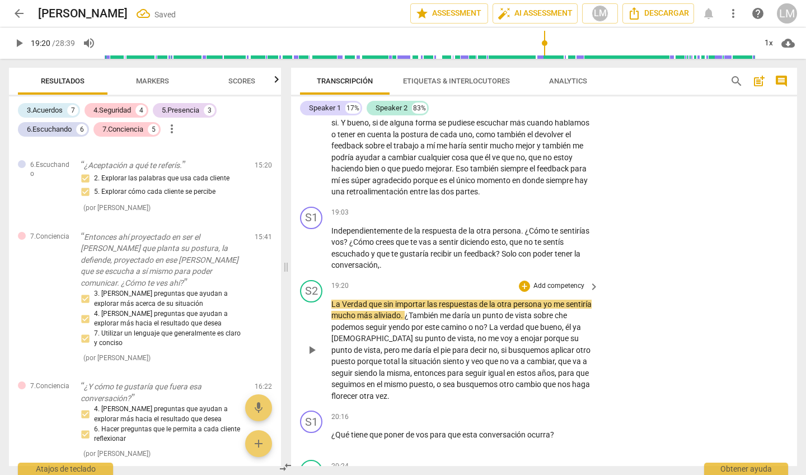
scroll to position [3238, 0]
click at [311, 342] on span "play_arrow" at bounding box center [311, 348] width 13 height 13
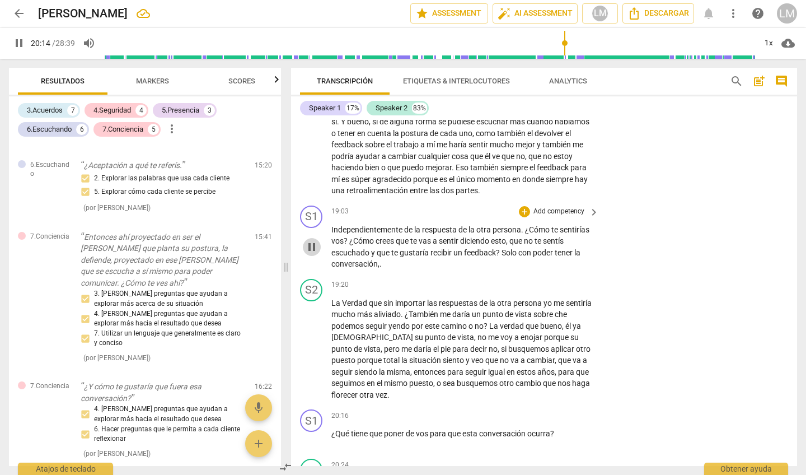
click at [310, 240] on span "pause" at bounding box center [311, 246] width 13 height 13
type input "1215"
click at [548, 207] on p "Add competency" at bounding box center [558, 212] width 53 height 10
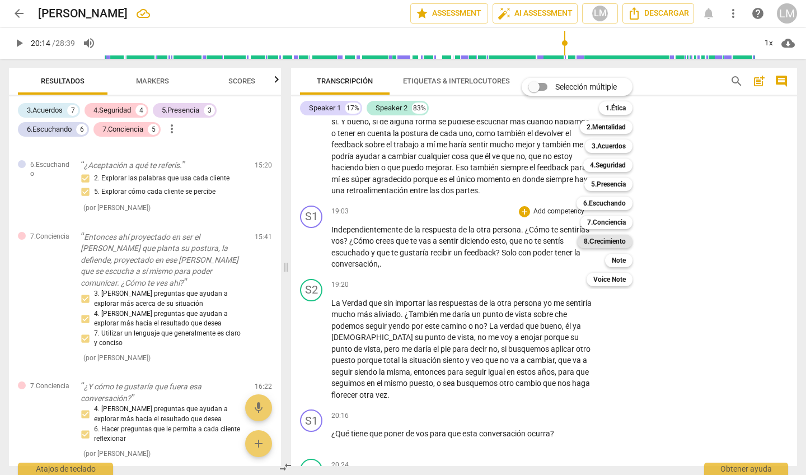
click at [599, 243] on b "8.Сrecimiento" at bounding box center [605, 241] width 42 height 13
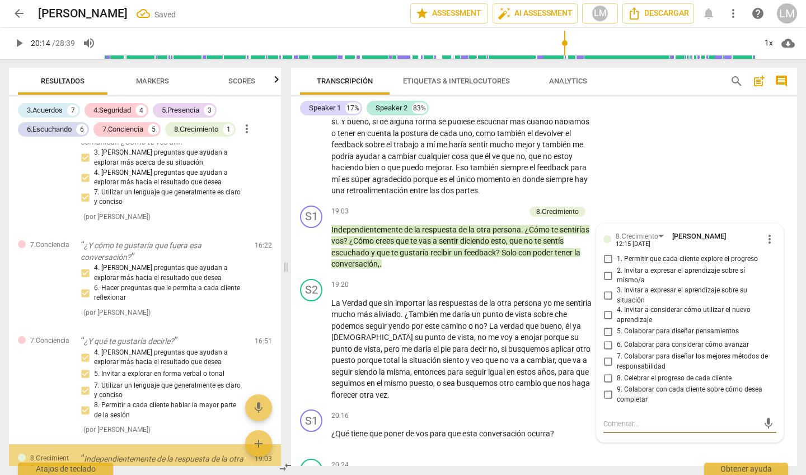
scroll to position [1889, 0]
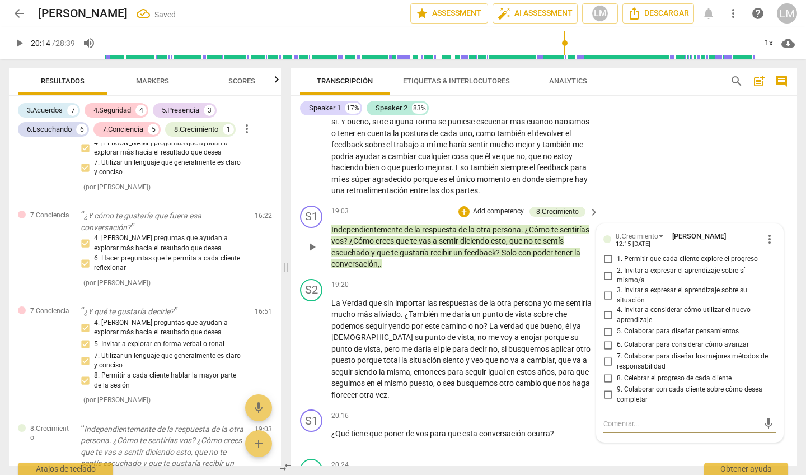
click at [601, 338] on input "6. Colaborar para considerar cómo avanzar" at bounding box center [608, 344] width 18 height 13
checkbox input "true"
click at [645, 224] on div "8.Сrecimiento Luz [PERSON_NAME] 12:15 [DATE] more_vert 1. Permitir que cada cli…" at bounding box center [690, 333] width 186 height 218
click at [314, 342] on span "play_arrow" at bounding box center [311, 348] width 13 height 13
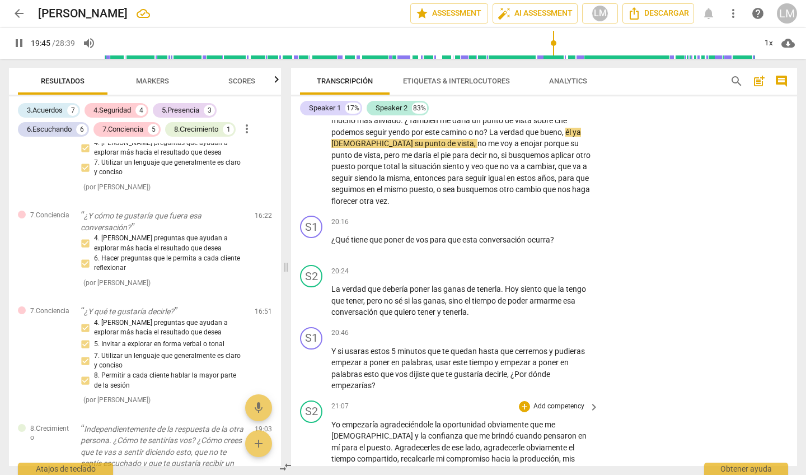
scroll to position [3430, 0]
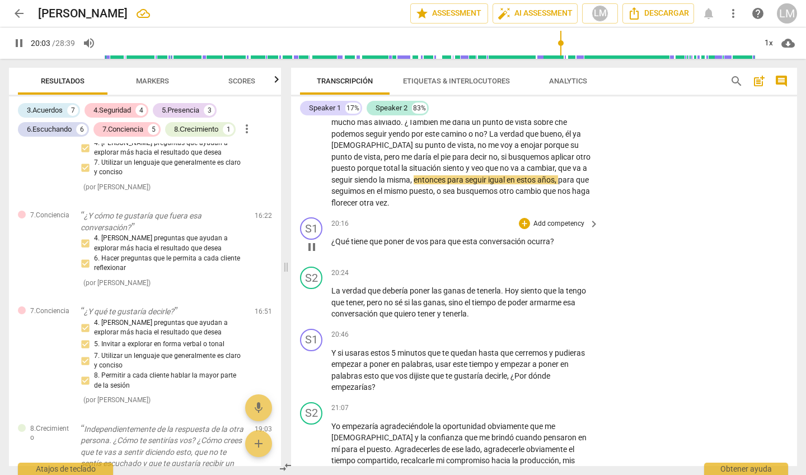
click at [559, 219] on p "Add competency" at bounding box center [558, 224] width 53 height 10
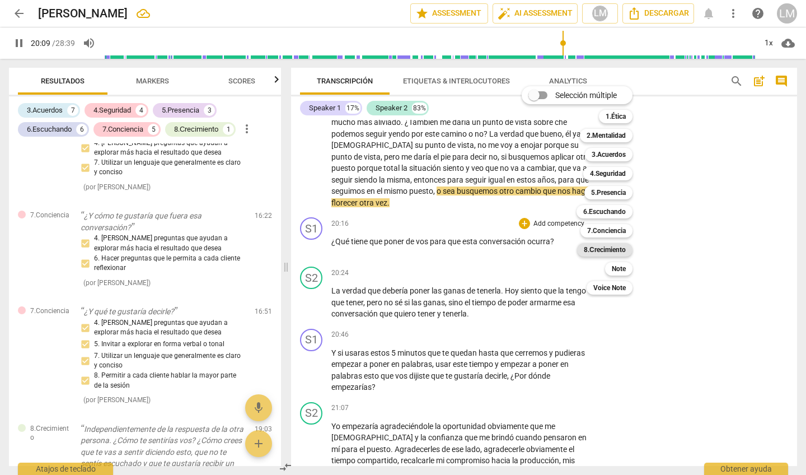
click at [598, 250] on b "8.Сrecimiento" at bounding box center [605, 249] width 42 height 13
type input "1210"
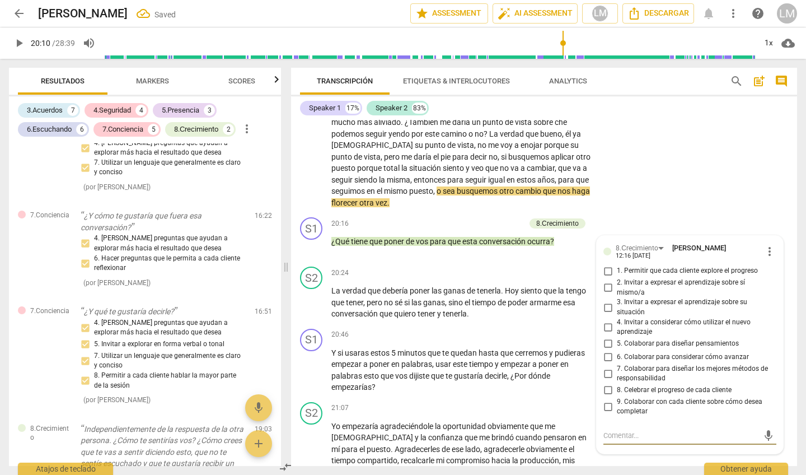
scroll to position [1958, 0]
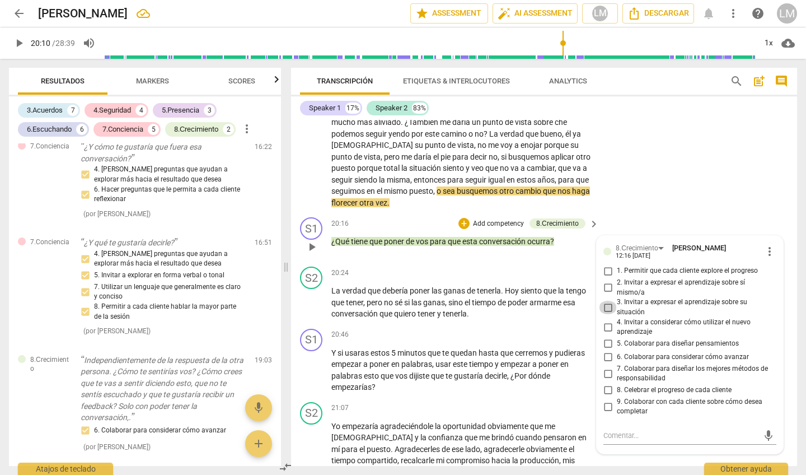
click at [603, 301] on input "3. Invitar a expresar el aprendizaje sobre su situación" at bounding box center [608, 307] width 18 height 13
checkbox input "true"
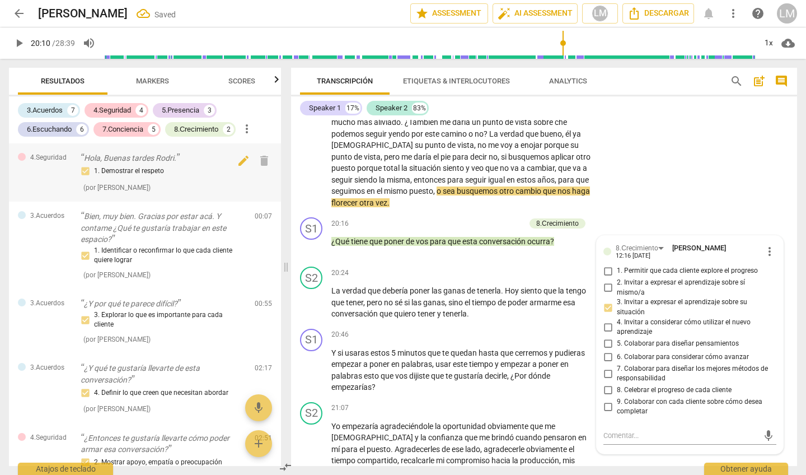
scroll to position [0, 0]
click at [199, 129] on div "8.Сrecimiento" at bounding box center [196, 129] width 44 height 11
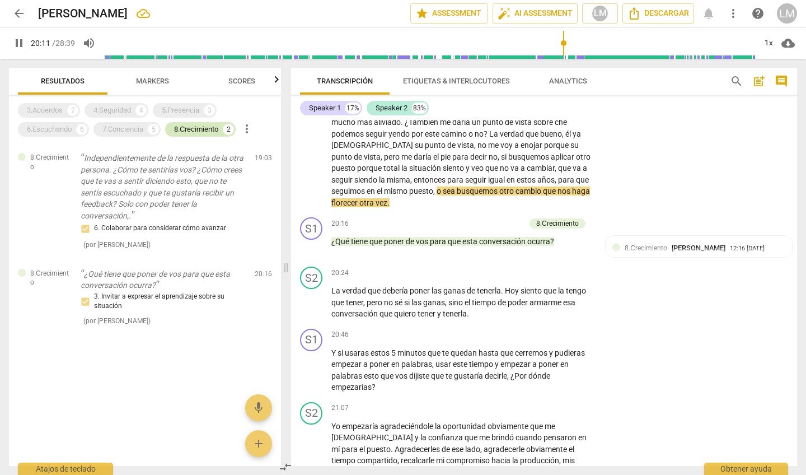
click at [195, 133] on div "8.Сrecimiento" at bounding box center [196, 129] width 44 height 11
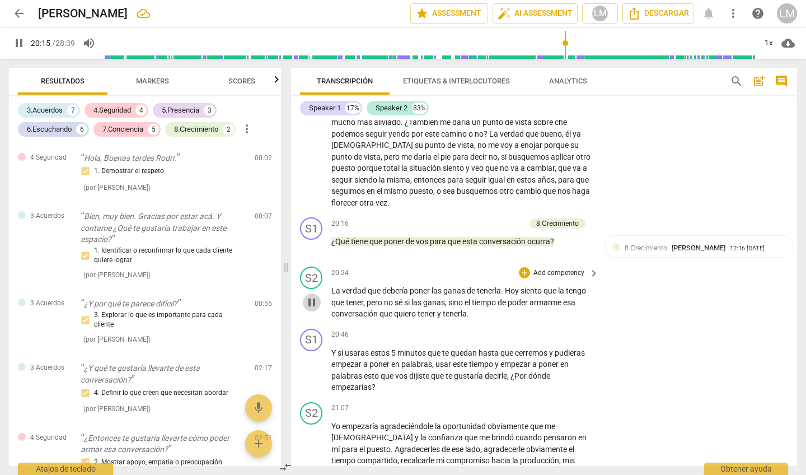
click at [311, 296] on span "pause" at bounding box center [311, 302] width 13 height 13
type input "1216"
click at [155, 82] on span "Markers" at bounding box center [152, 81] width 33 height 8
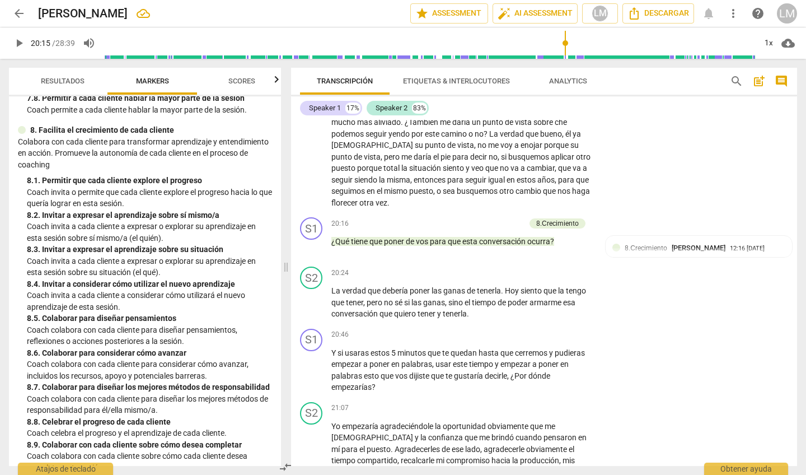
scroll to position [1353, 0]
click at [136, 256] on p "Coach invita a cada cliente a expresar o explorar su aprendizaje en esta sesión…" at bounding box center [149, 267] width 245 height 23
click at [613, 242] on div "8.Сrecimiento [PERSON_NAME] 12:16 [DATE] 3. Invitar a expresar el aprendizaje s…" at bounding box center [698, 262] width 173 height 40
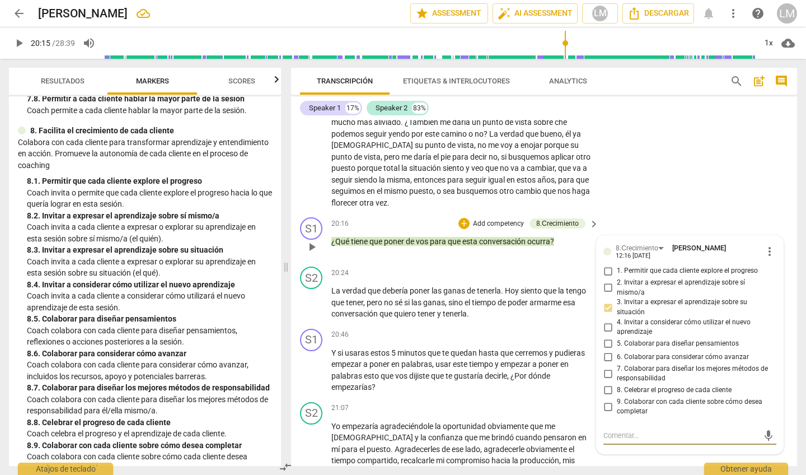
click at [606, 337] on input "5. Colaborar para diseñar pensamientos" at bounding box center [608, 343] width 18 height 13
checkbox input "true"
click at [605, 301] on input "3. Invitar a expresar el aprendizaje sobre su situación" at bounding box center [608, 307] width 18 height 13
checkbox input "false"
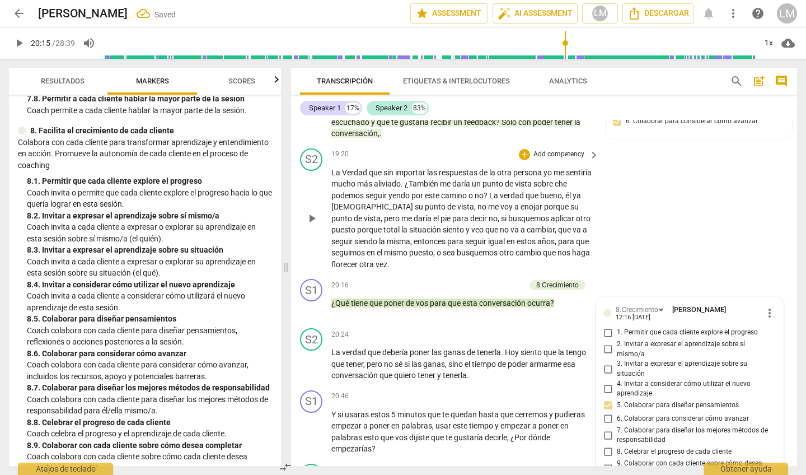
scroll to position [3394, 0]
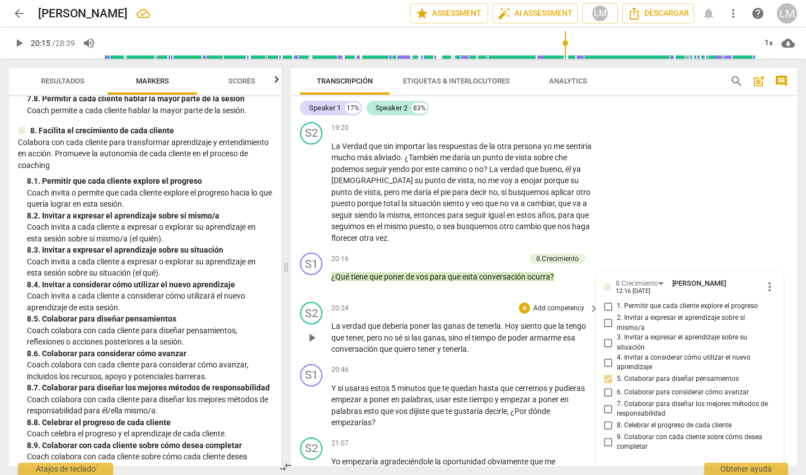
click at [313, 331] on span "play_arrow" at bounding box center [311, 337] width 13 height 13
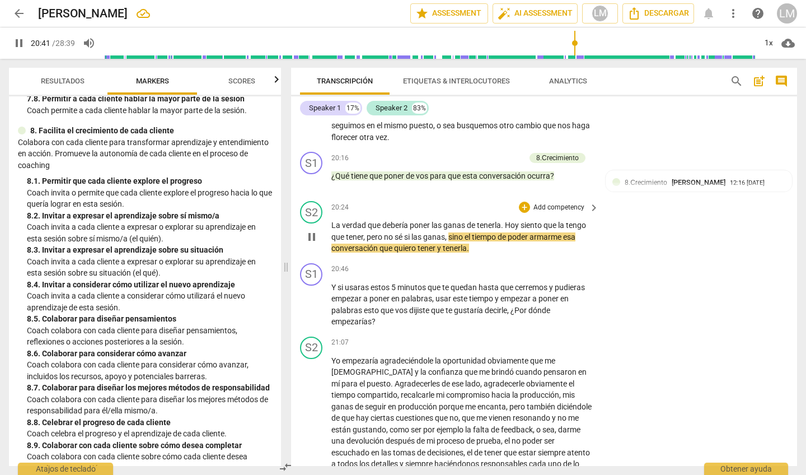
scroll to position [3496, 0]
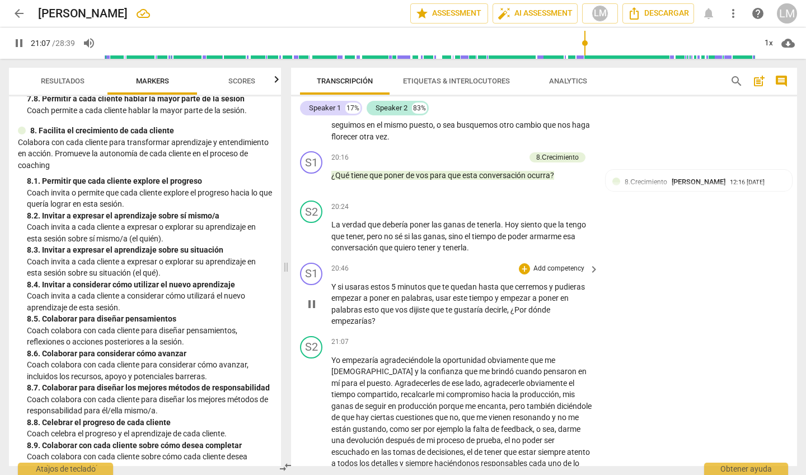
click at [547, 264] on p "Add competency" at bounding box center [558, 269] width 53 height 10
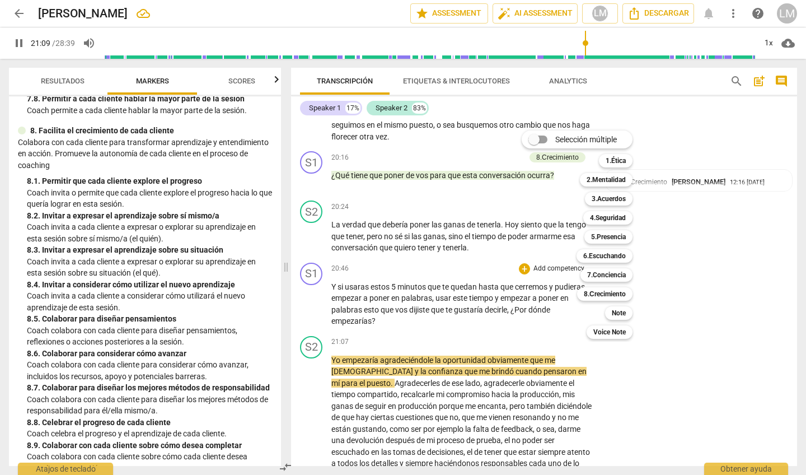
click at [315, 268] on div at bounding box center [403, 237] width 806 height 475
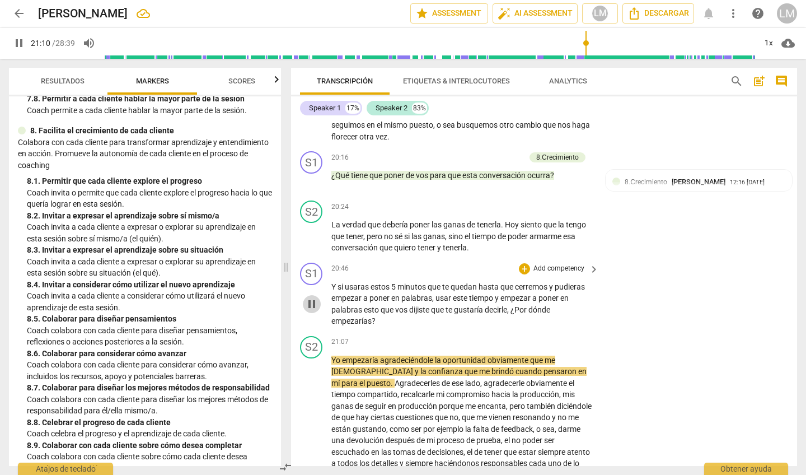
click at [311, 297] on span "pause" at bounding box center [311, 303] width 13 height 13
type input "1271"
click at [571, 264] on p "Add competency" at bounding box center [558, 269] width 53 height 10
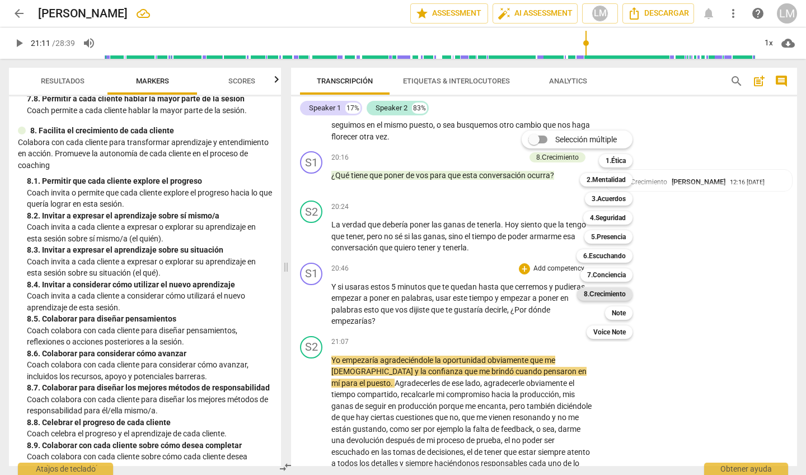
click at [598, 293] on b "8.Сrecimiento" at bounding box center [605, 293] width 42 height 13
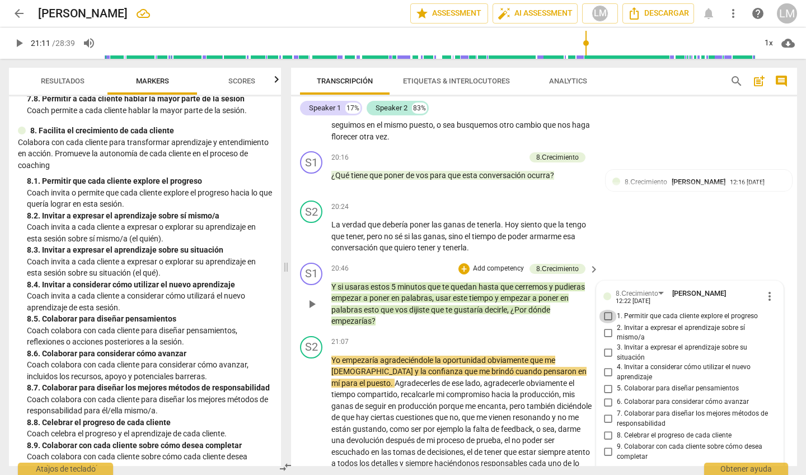
click at [608, 310] on input "1. Permitir que cada cliente explore el progreso" at bounding box center [608, 316] width 18 height 13
checkbox input "true"
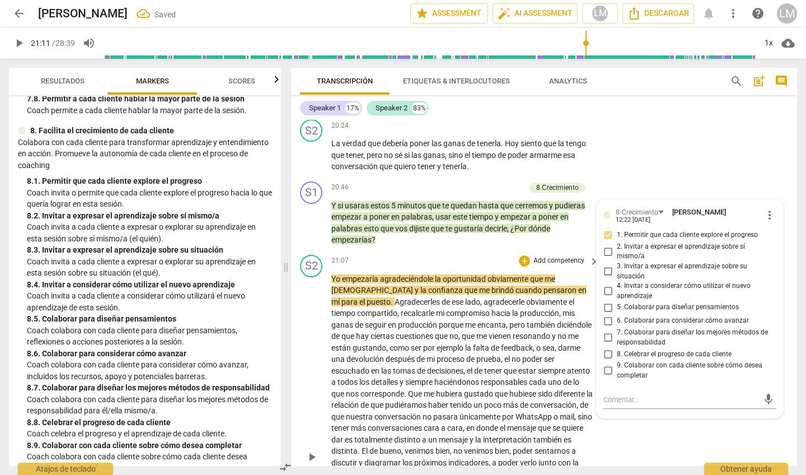
scroll to position [3578, 0]
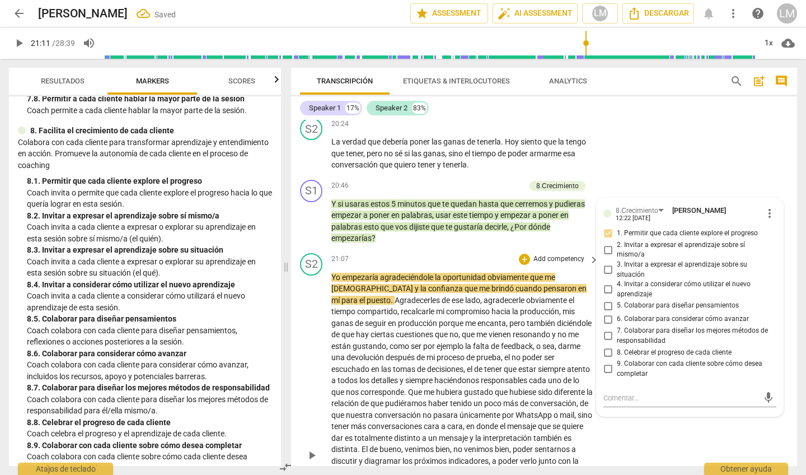
click at [311, 448] on span "play_arrow" at bounding box center [311, 454] width 13 height 13
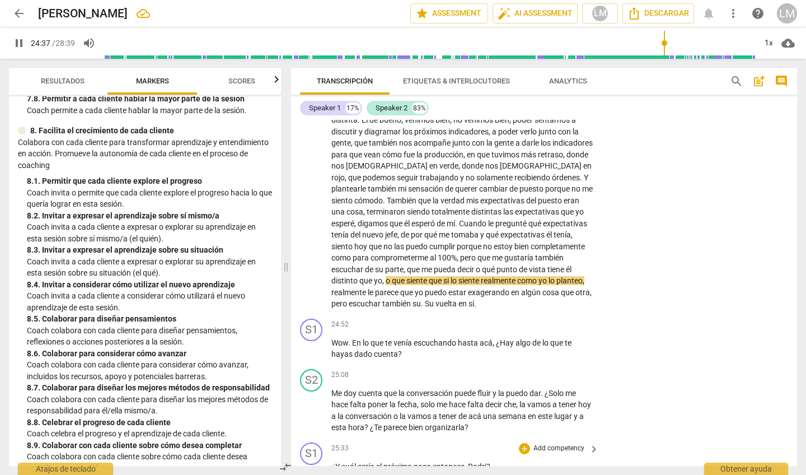
scroll to position [3911, 0]
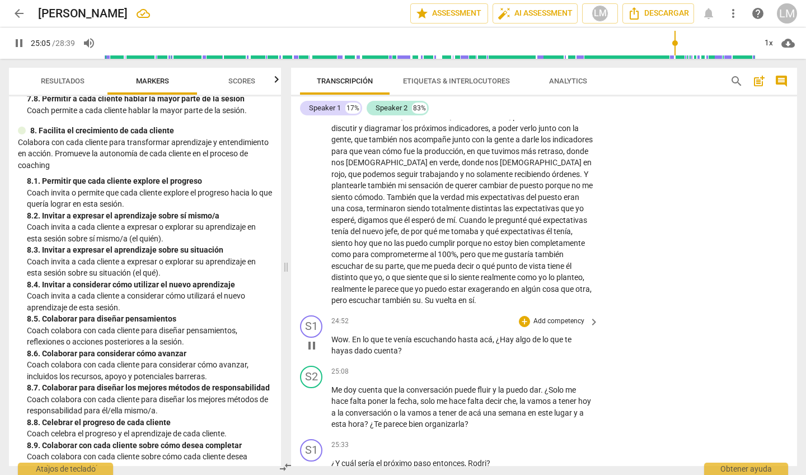
click at [561, 316] on p "Add competency" at bounding box center [558, 321] width 53 height 10
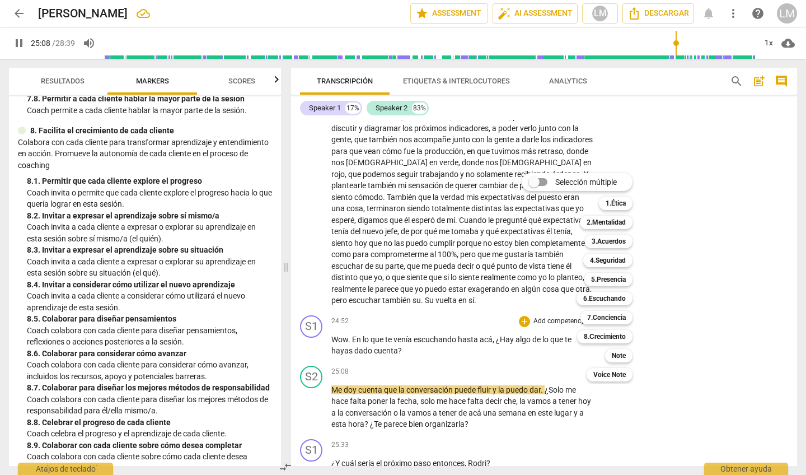
click at [314, 306] on div at bounding box center [403, 237] width 806 height 475
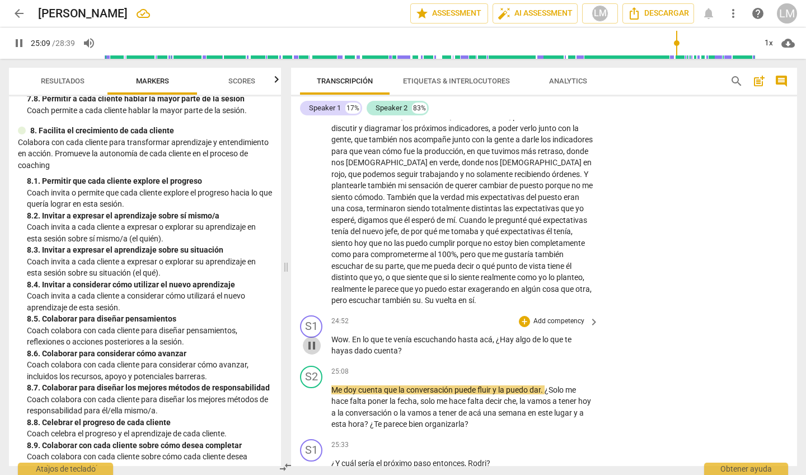
click at [312, 339] on span "pause" at bounding box center [311, 345] width 13 height 13
type input "1510"
click at [559, 316] on p "Add competency" at bounding box center [558, 321] width 53 height 10
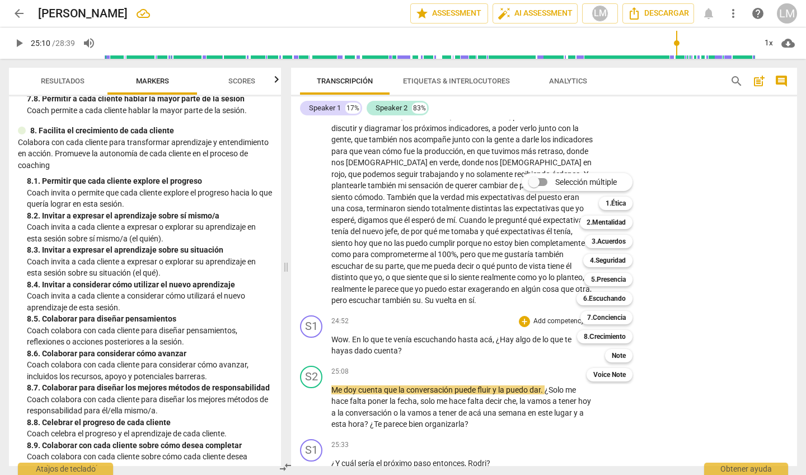
click at [625, 115] on div at bounding box center [403, 237] width 806 height 475
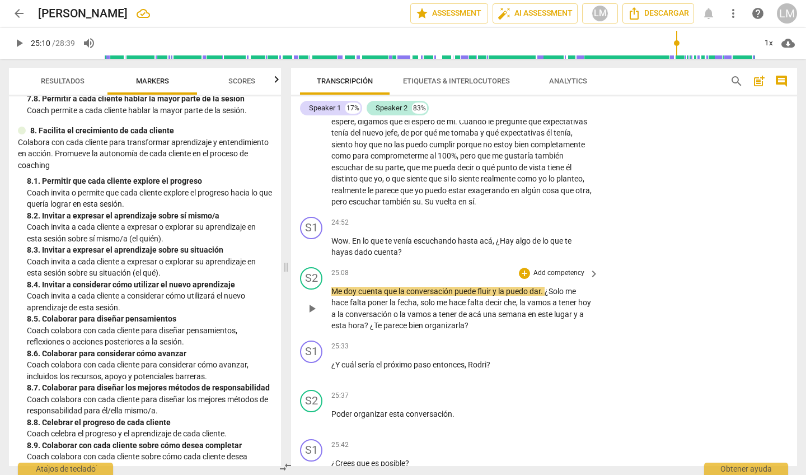
scroll to position [4012, 0]
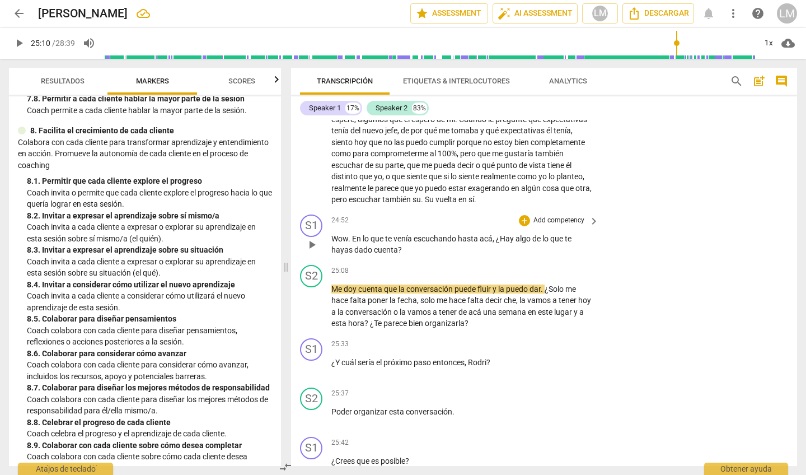
click at [571, 215] on p "Add competency" at bounding box center [558, 220] width 53 height 10
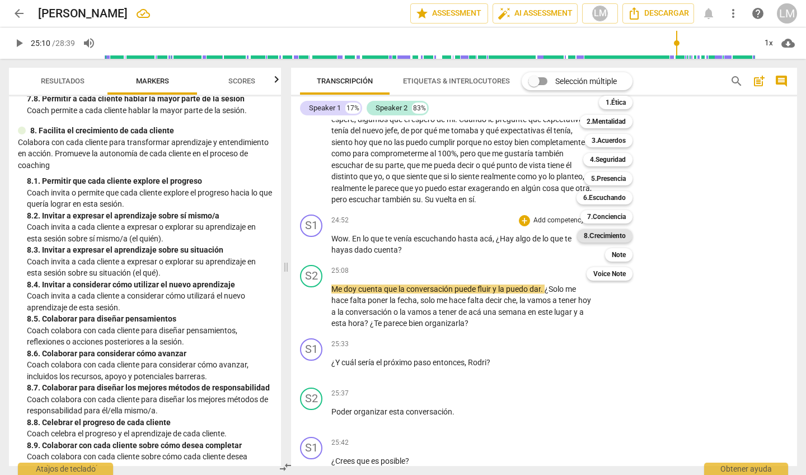
click at [613, 236] on b "8.Сrecimiento" at bounding box center [605, 235] width 42 height 13
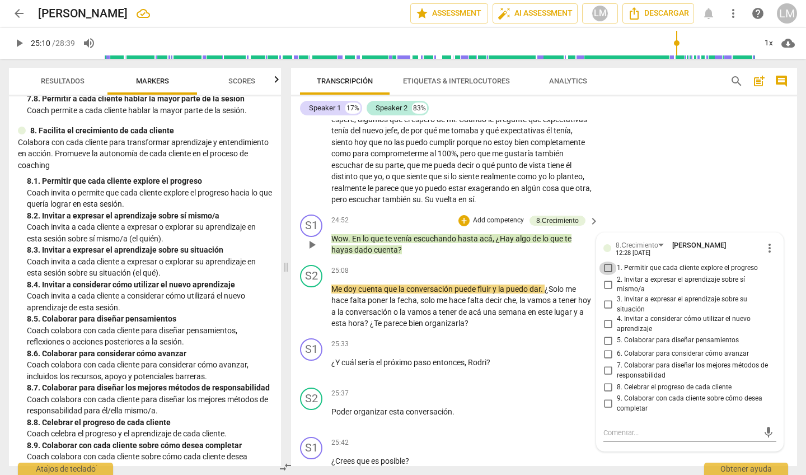
click at [606, 261] on input "1. Permitir que cada cliente explore el progreso" at bounding box center [608, 267] width 18 height 13
checkbox input "true"
click at [311, 299] on span "play_arrow" at bounding box center [311, 305] width 13 height 13
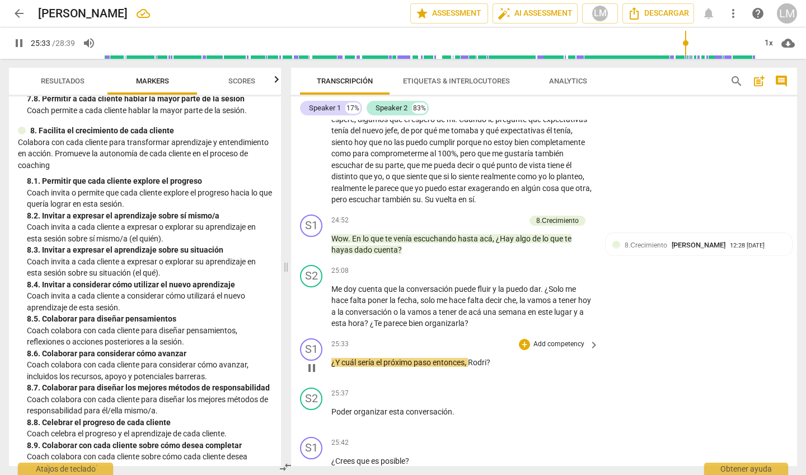
click at [312, 361] on span "pause" at bounding box center [311, 367] width 13 height 13
type input "1534"
click at [556, 339] on p "Add competency" at bounding box center [558, 344] width 53 height 10
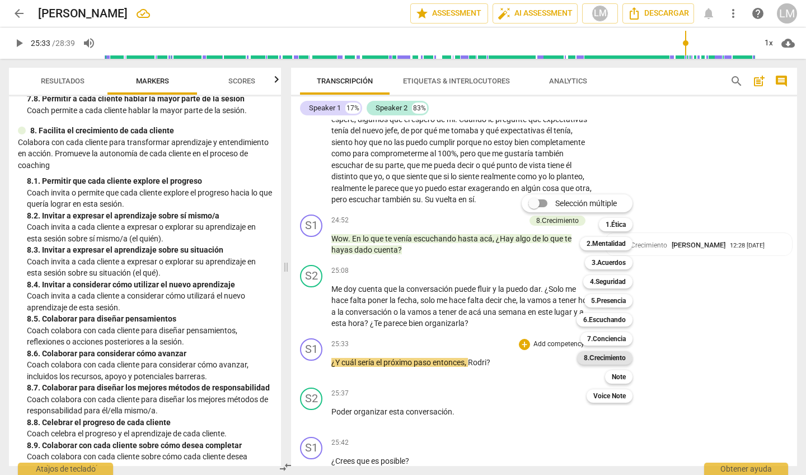
click at [598, 357] on b "8.Сrecimiento" at bounding box center [605, 357] width 42 height 13
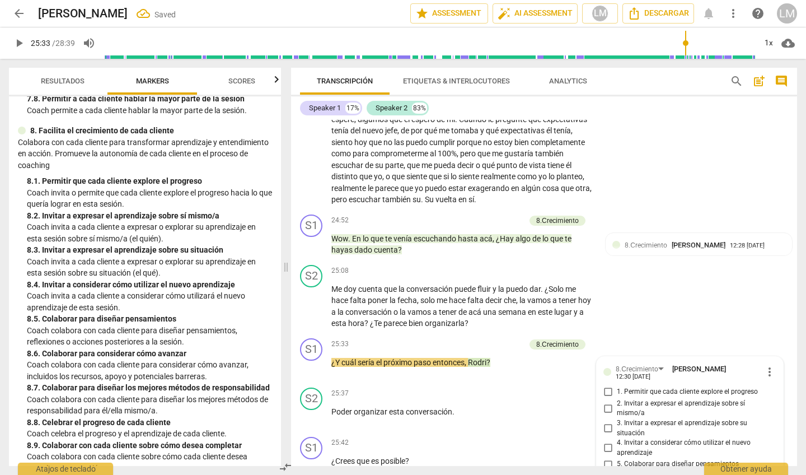
scroll to position [4225, 0]
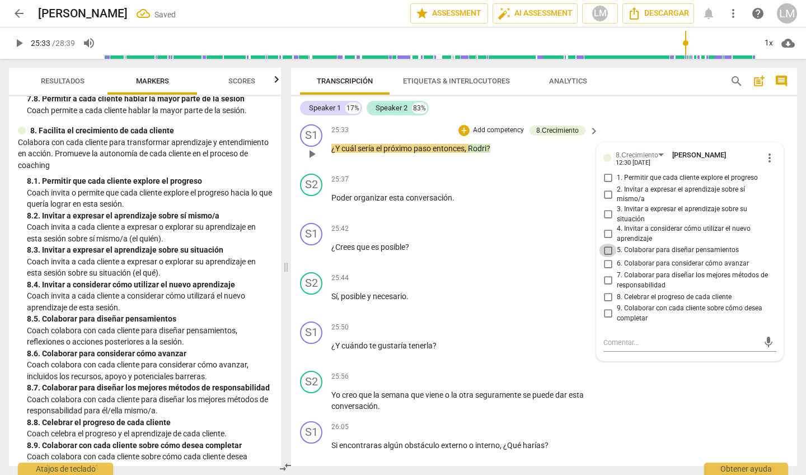
click at [613, 243] on input "5. Colaborar para diseñar pensamientos" at bounding box center [608, 249] width 18 height 13
checkbox input "true"
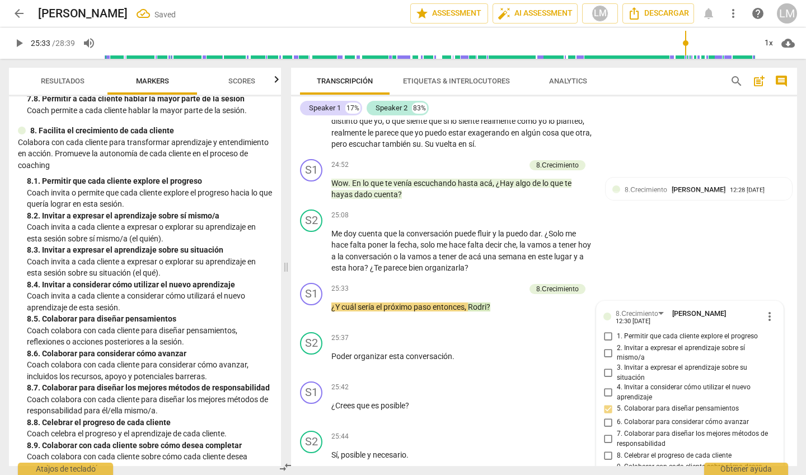
scroll to position [4065, 0]
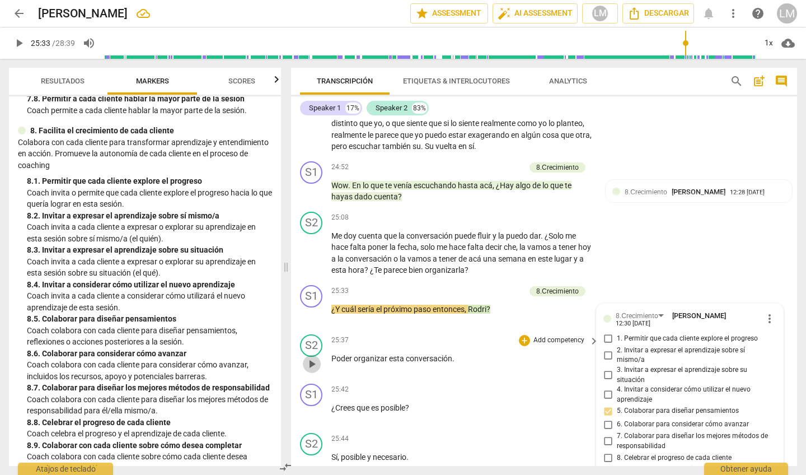
click at [311, 357] on span "play_arrow" at bounding box center [311, 363] width 13 height 13
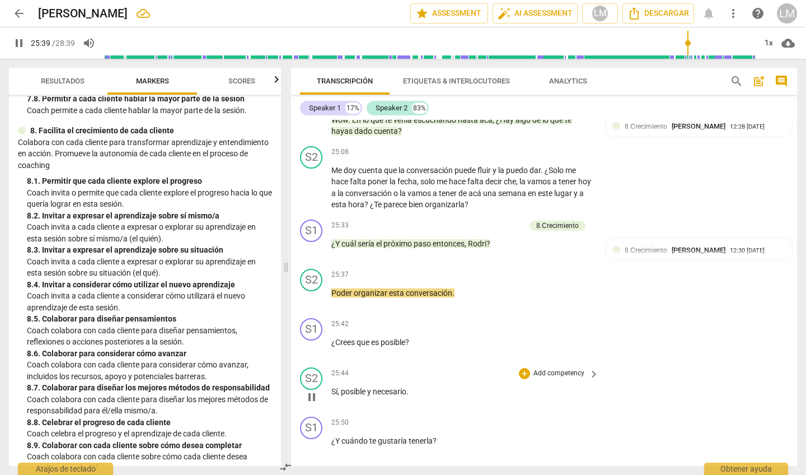
scroll to position [4131, 0]
click at [312, 340] on span "pause" at bounding box center [311, 346] width 13 height 13
type input "1542"
click at [575, 318] on p "Add competency" at bounding box center [558, 323] width 53 height 10
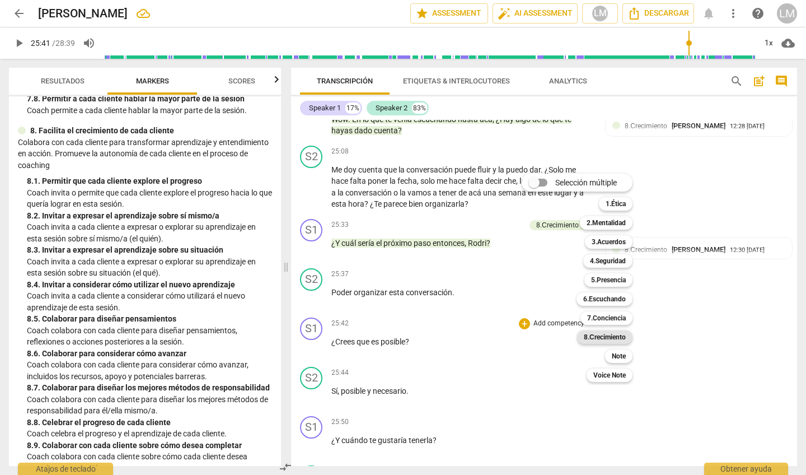
click at [596, 335] on b "8.Сrecimiento" at bounding box center [605, 336] width 42 height 13
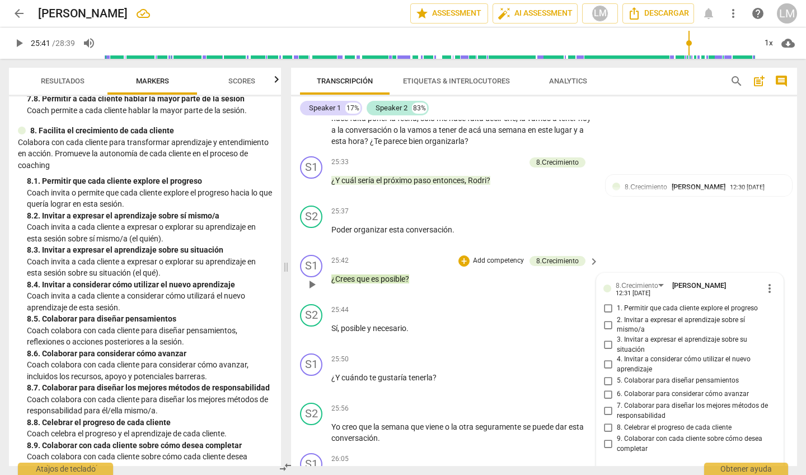
scroll to position [4192, 0]
click at [604, 339] on input "3. Invitar a expresar el aprendizaje sobre su situación" at bounding box center [608, 345] width 18 height 13
checkbox input "true"
click at [546, 355] on div "+ Add competency" at bounding box center [552, 360] width 67 height 11
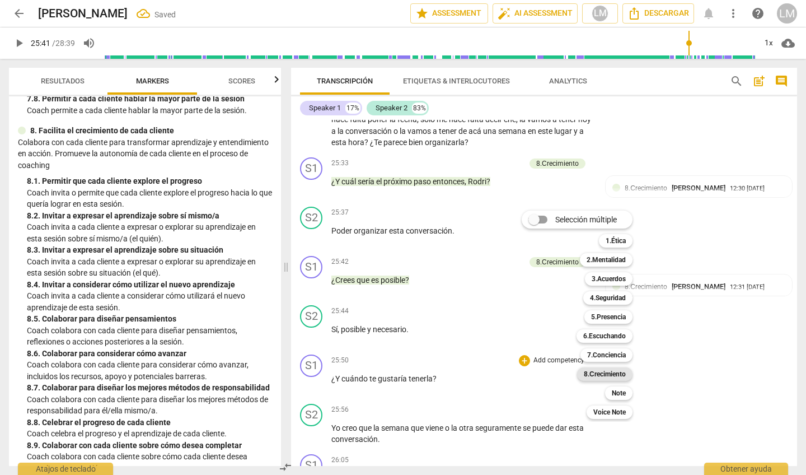
click at [603, 373] on b "8.Сrecimiento" at bounding box center [605, 373] width 42 height 13
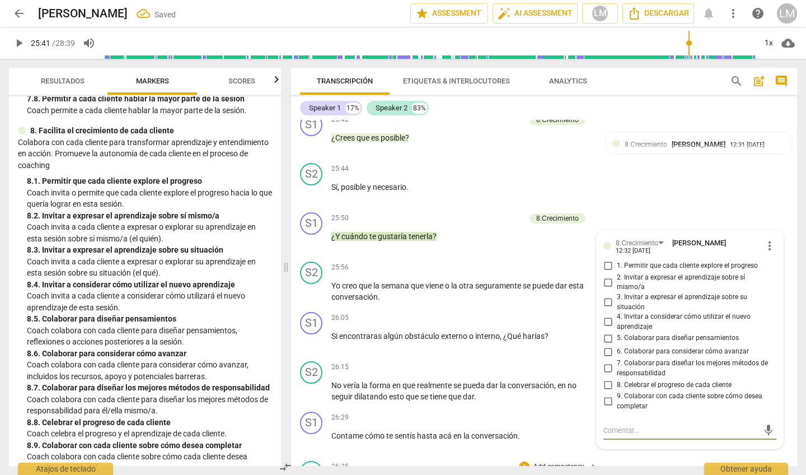
scroll to position [4333, 0]
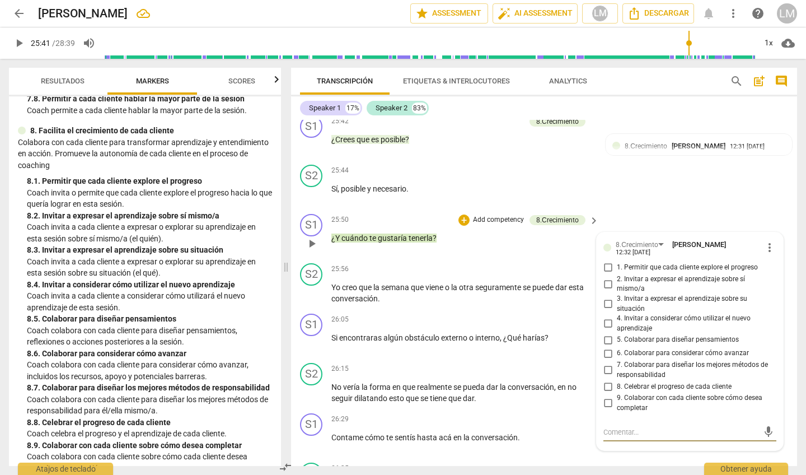
click at [605, 346] on input "6. Colaborar para considerar cómo avanzar" at bounding box center [608, 352] width 18 height 13
checkbox input "true"
click at [588, 358] on div "S2 play_arrow pause 26:15 + Add competency keyboard_arrow_right No vería la for…" at bounding box center [544, 383] width 506 height 50
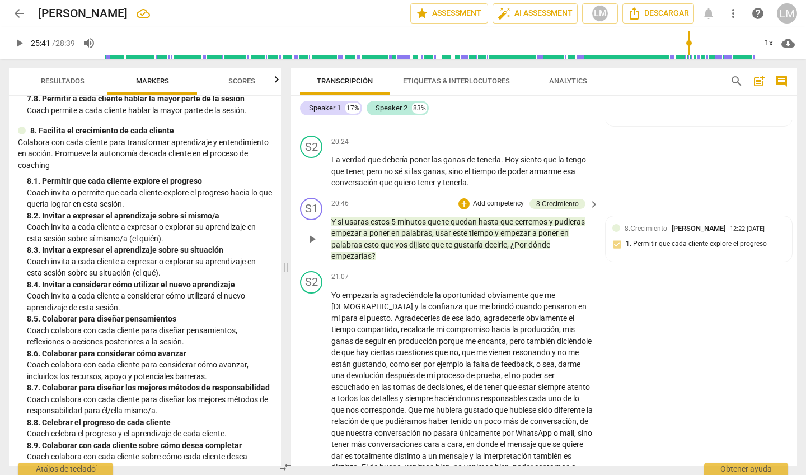
scroll to position [3559, 0]
click at [612, 224] on div "8.Сrecimiento [PERSON_NAME] 12:22 [DATE] 1. Permitir que cada cliente explore e…" at bounding box center [698, 241] width 173 height 34
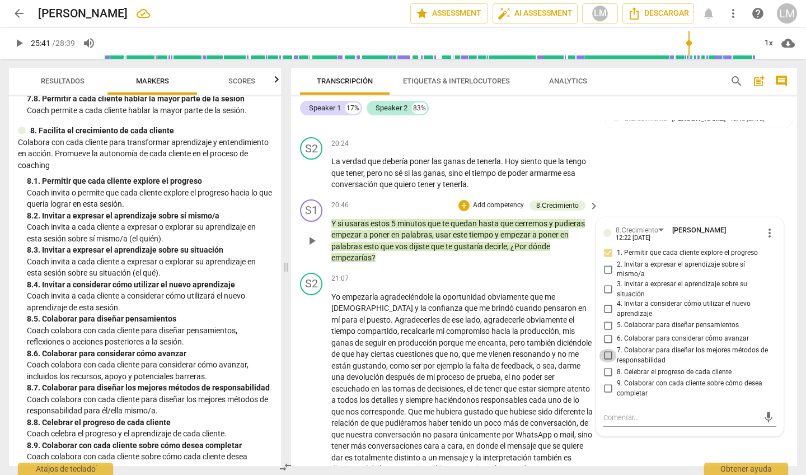
click at [606, 349] on input "7. Colaborar para diseñar los mejores métodos de responsabilidad" at bounding box center [608, 355] width 18 height 13
checkbox input "true"
click at [765, 226] on span "more_vert" at bounding box center [769, 232] width 13 height 13
click at [766, 222] on li "Borrar" at bounding box center [777, 219] width 39 height 21
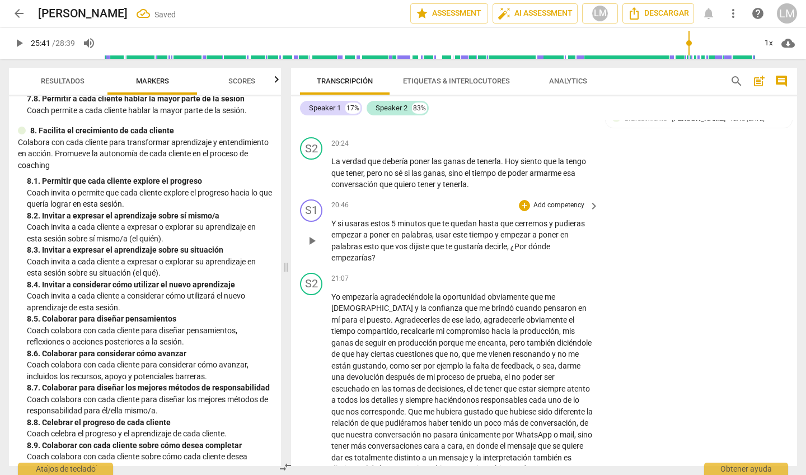
click at [568, 200] on p "Add competency" at bounding box center [558, 205] width 53 height 10
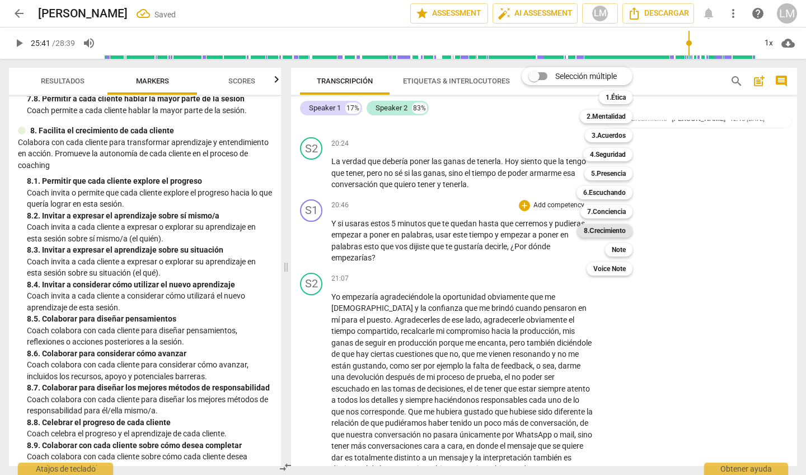
click at [610, 227] on b "8.Сrecimiento" at bounding box center [605, 230] width 42 height 13
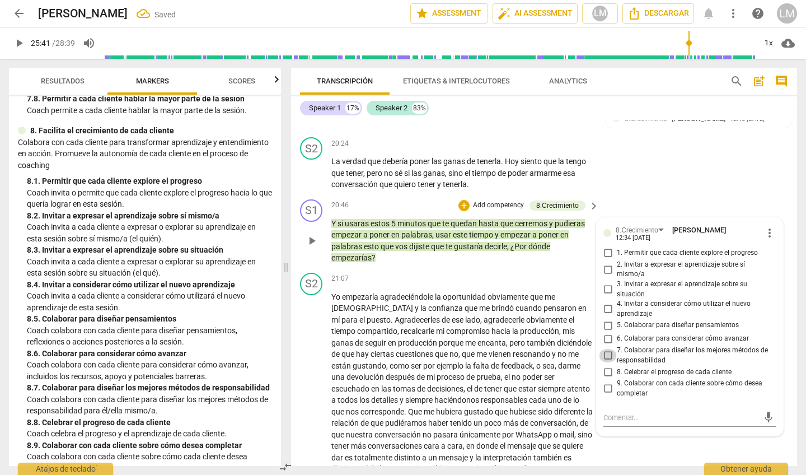
click at [605, 349] on input "7. Colaborar para diseñar los mejores métodos de responsabilidad" at bounding box center [608, 355] width 18 height 13
checkbox input "true"
click at [654, 409] on div "S2 play_arrow pause 21:07 + Add competency keyboard_arrow_right Yo empezaría ag…" at bounding box center [544, 465] width 506 height 395
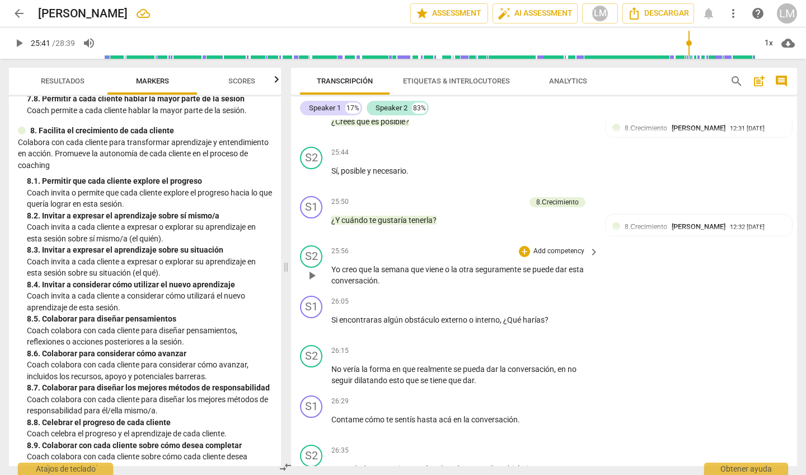
scroll to position [4358, 0]
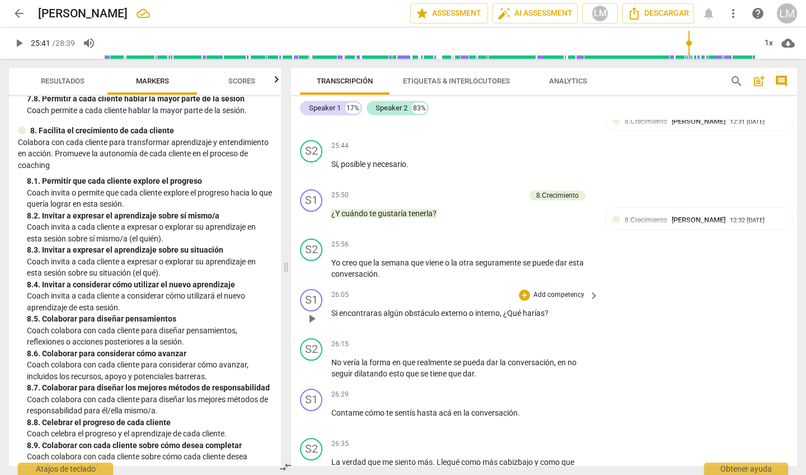
click at [560, 290] on p "Add competency" at bounding box center [558, 295] width 53 height 10
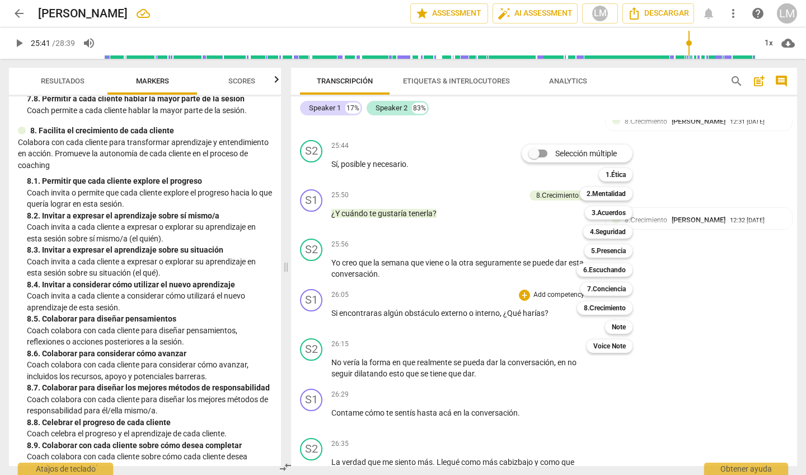
click at [654, 255] on div "Selección múltiple m 1.Ética 1 2.Mentalidad 2 3.Acuerdos 3 4.Seguridad 4 5.Pres…" at bounding box center [585, 249] width 137 height 214
click at [504, 281] on div at bounding box center [403, 237] width 806 height 475
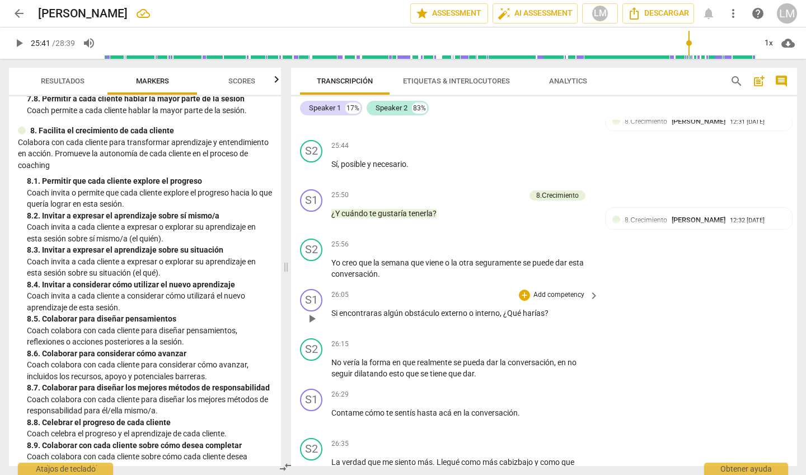
click at [559, 290] on p "Add competency" at bounding box center [558, 295] width 53 height 10
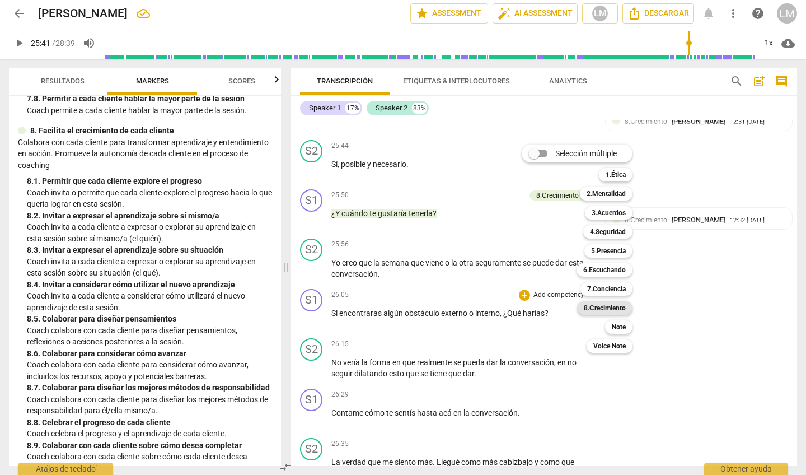
click at [607, 305] on b "8.Сrecimiento" at bounding box center [605, 307] width 42 height 13
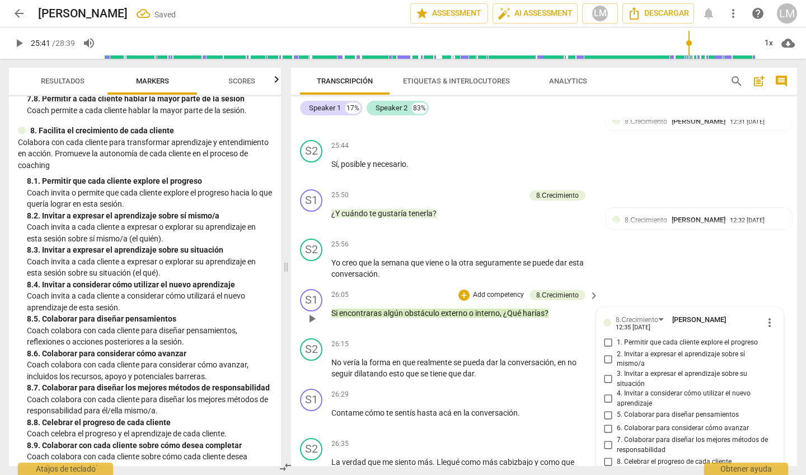
click at [605, 421] on input "6. Colaborar para considerar cómo avanzar" at bounding box center [608, 427] width 18 height 13
checkbox input "true"
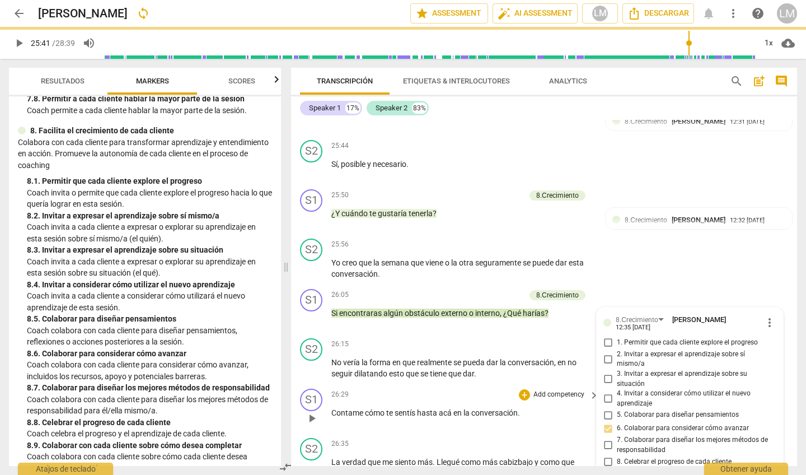
click at [591, 407] on div "Contame cómo te sentís hasta acá en la conversación ." at bounding box center [465, 413] width 269 height 12
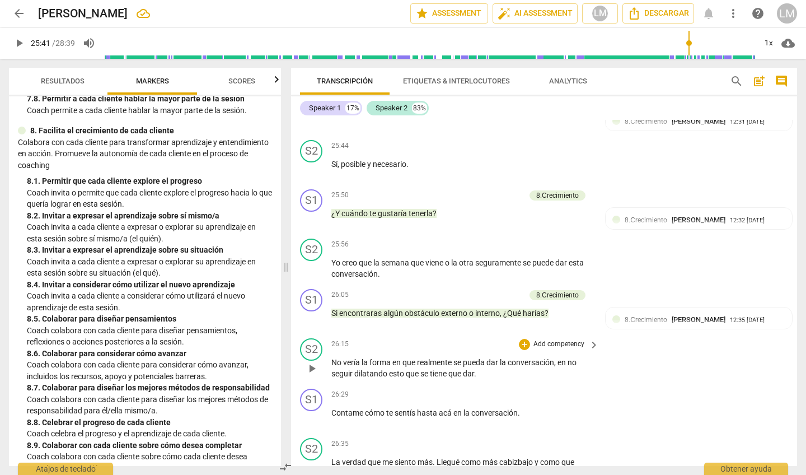
click at [568, 339] on p "Add competency" at bounding box center [558, 344] width 53 height 10
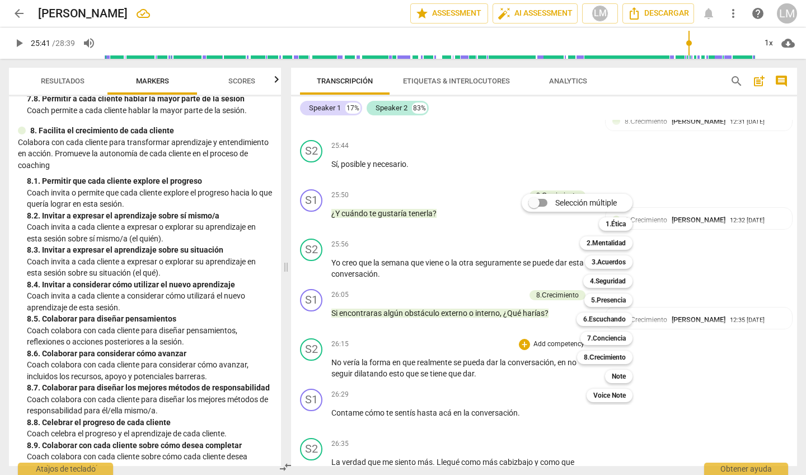
click at [542, 295] on div "Selección múltiple m 1.Ética 1 2.Mentalidad 2 3.Acuerdos 3 4.Seguridad 4 5.Pres…" at bounding box center [585, 298] width 137 height 214
click at [533, 359] on div "Selección múltiple m 1.Ética 1 2.Mentalidad 2 3.Acuerdos 3 4.Seguridad 4 5.Pres…" at bounding box center [585, 298] width 137 height 214
click at [542, 332] on div "Selección múltiple m 1.Ética 1 2.Mentalidad 2 3.Acuerdos 3 4.Seguridad 4 5.Pres…" at bounding box center [585, 298] width 137 height 214
click at [387, 366] on div at bounding box center [403, 237] width 806 height 475
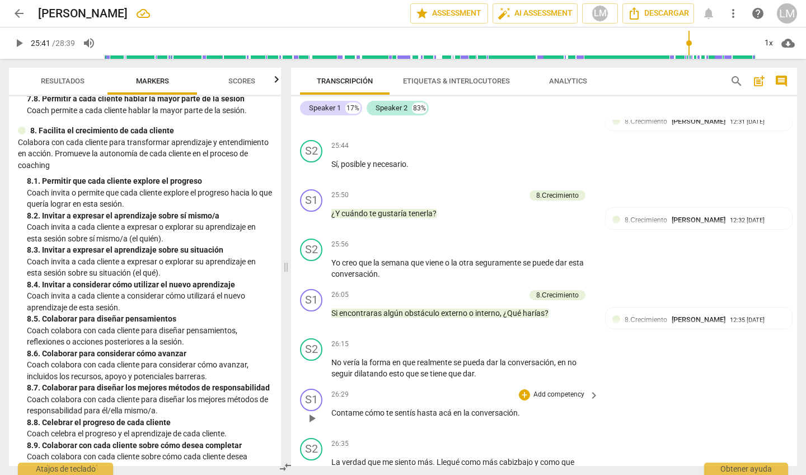
click at [553, 390] on p "Add competency" at bounding box center [558, 395] width 53 height 10
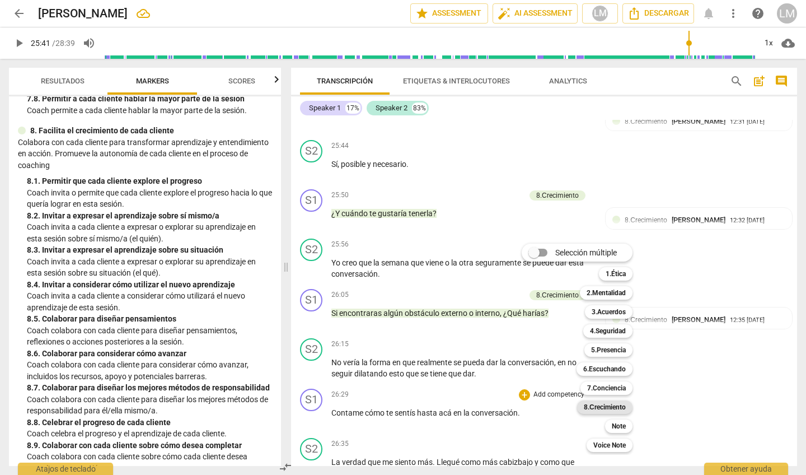
click at [602, 409] on b "8.Сrecimiento" at bounding box center [605, 406] width 42 height 13
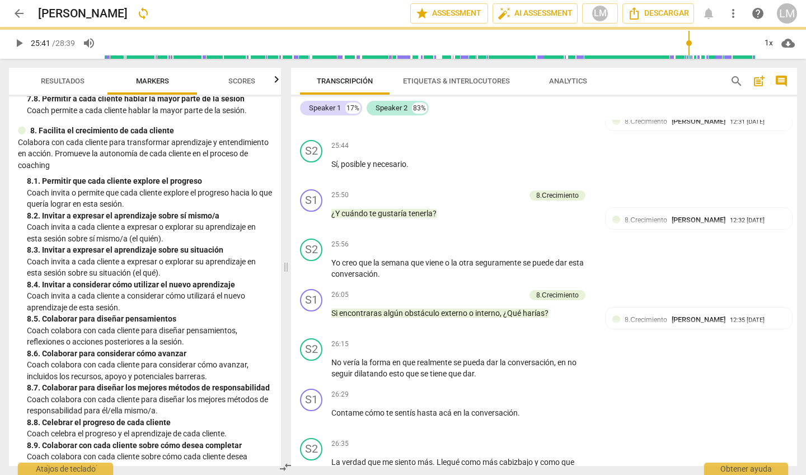
scroll to position [4621, 0]
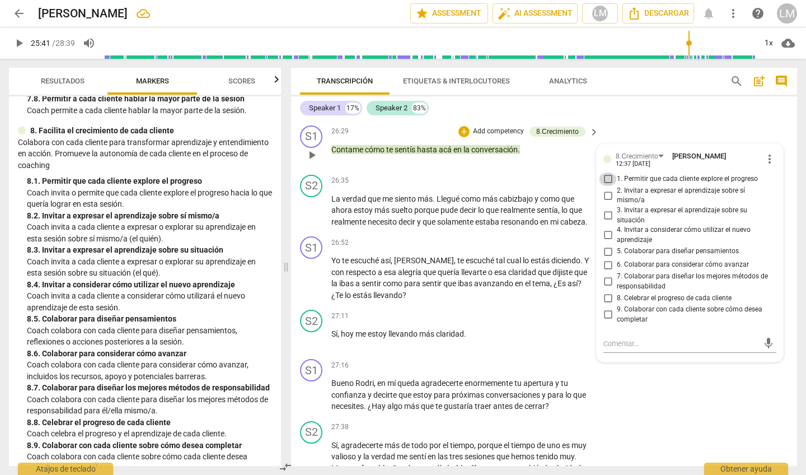
click at [605, 172] on input "1. Permitir que cada cliente explore el progreso" at bounding box center [608, 178] width 18 height 13
checkbox input "true"
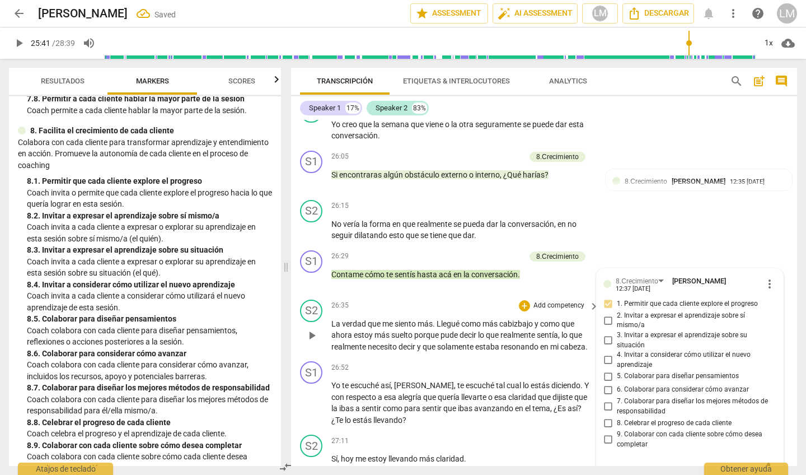
scroll to position [4486, 0]
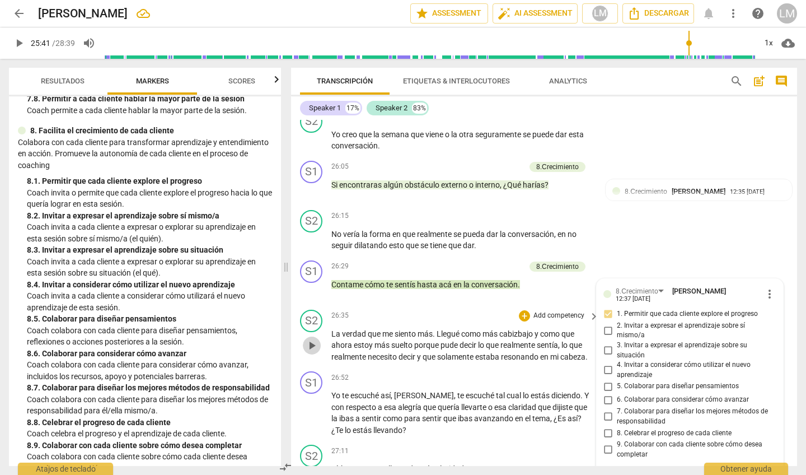
click at [307, 339] on span "play_arrow" at bounding box center [311, 345] width 13 height 13
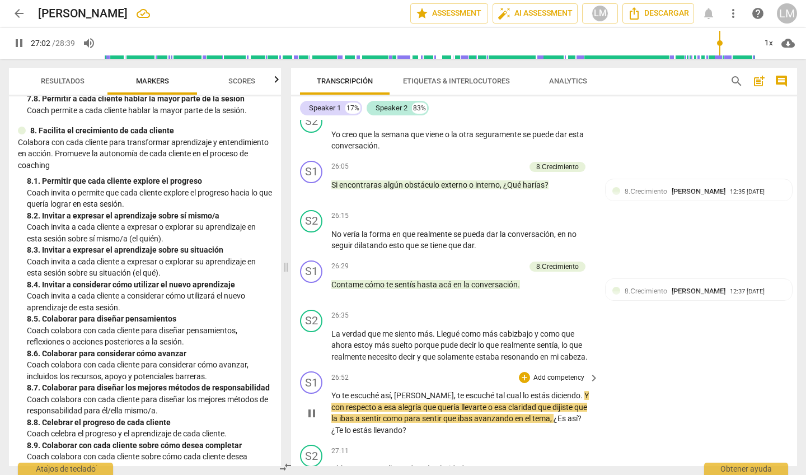
click at [556, 373] on p "Add competency" at bounding box center [558, 378] width 53 height 10
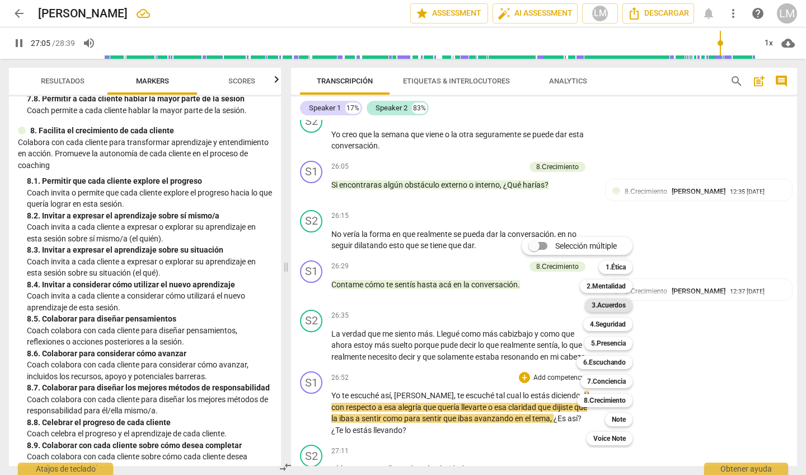
click at [615, 306] on b "3.Acuerdos" at bounding box center [609, 304] width 34 height 13
type input "1625"
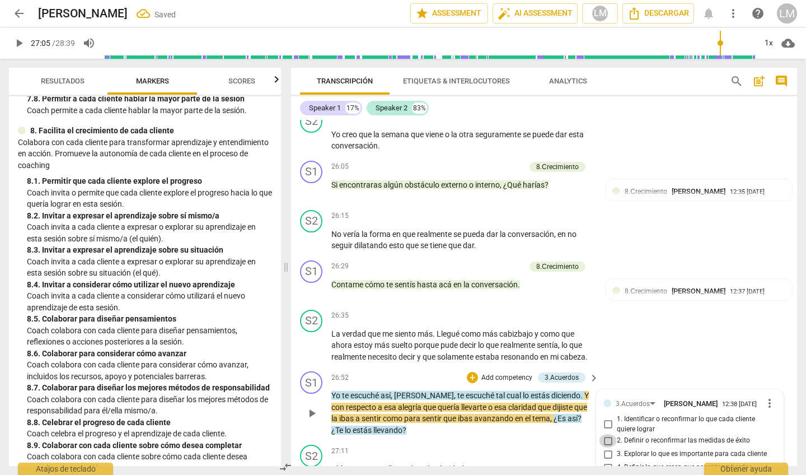
click at [606, 434] on input "2. Definir o reconfirmar las medidas de éxito" at bounding box center [608, 440] width 18 height 13
checkbox input "true"
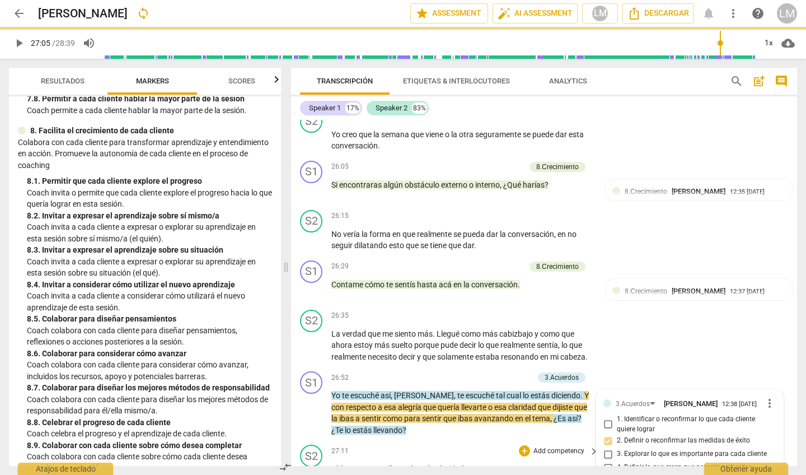
scroll to position [4501, 0]
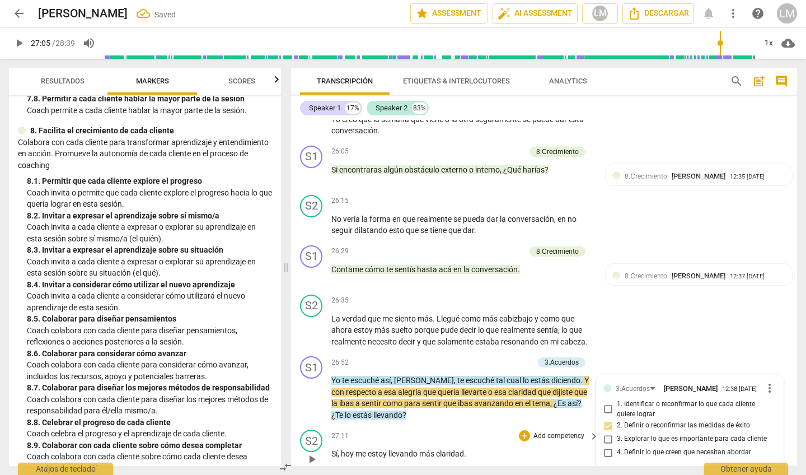
click at [521, 448] on p "Sí , [DATE] me estoy llevando más claridad ." at bounding box center [462, 454] width 262 height 12
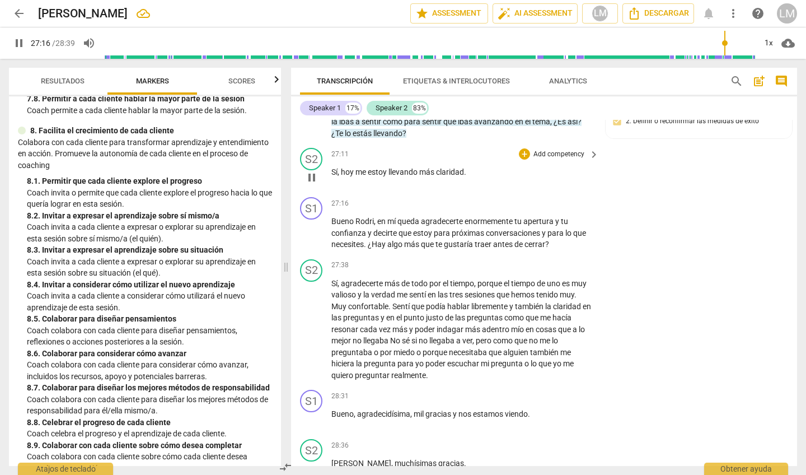
scroll to position [4783, 0]
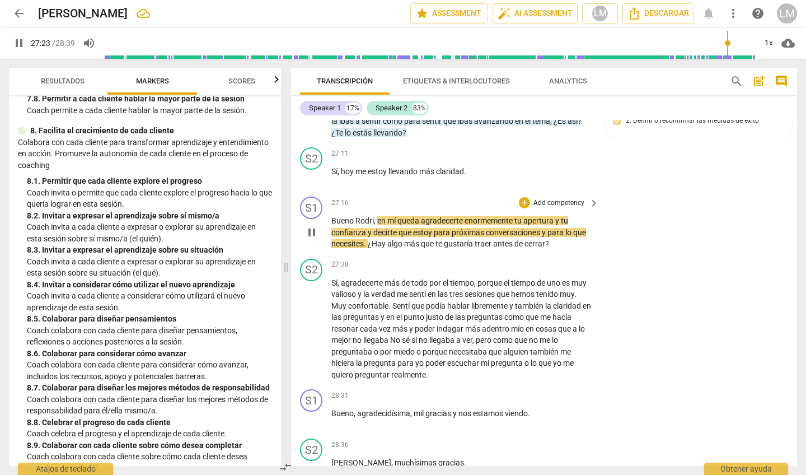
click at [557, 198] on p "Add competency" at bounding box center [558, 203] width 53 height 10
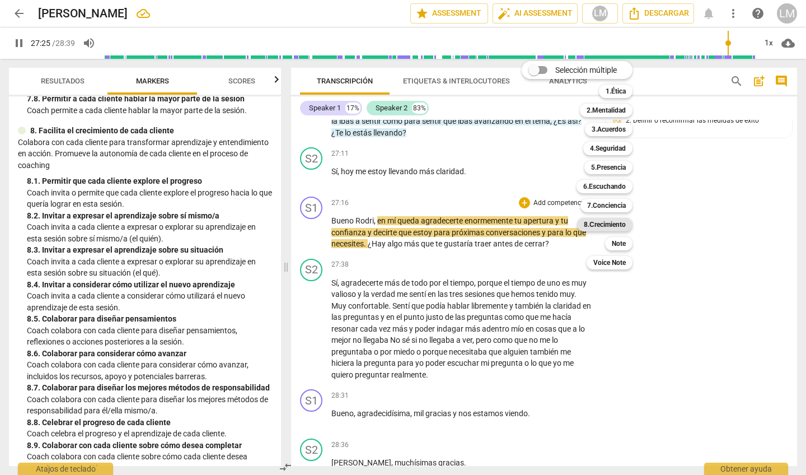
click at [599, 227] on b "8.Сrecimiento" at bounding box center [605, 224] width 42 height 13
type input "1646"
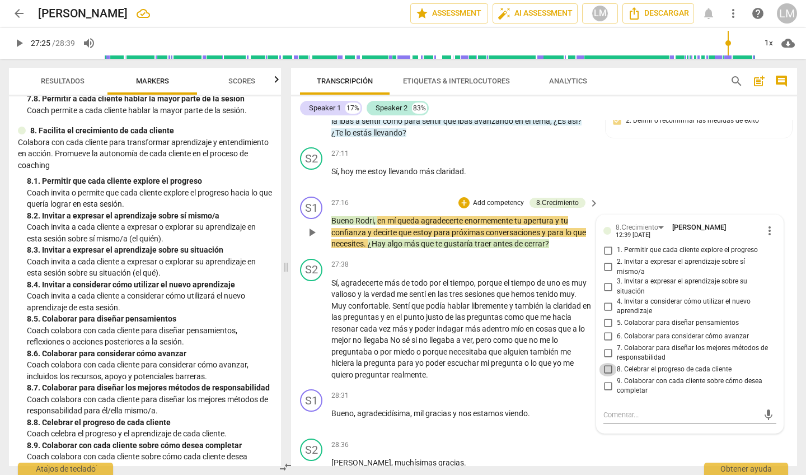
click at [607, 363] on input "8. Celebrar el progreso de cada cliente" at bounding box center [608, 369] width 18 height 13
click at [606, 363] on input "8. Celebrar el progreso de cada cliente" at bounding box center [608, 369] width 18 height 13
checkbox input "false"
click at [606, 379] on input "9. Colaborar con cada cliente sobre cómo desea completar" at bounding box center [608, 385] width 18 height 13
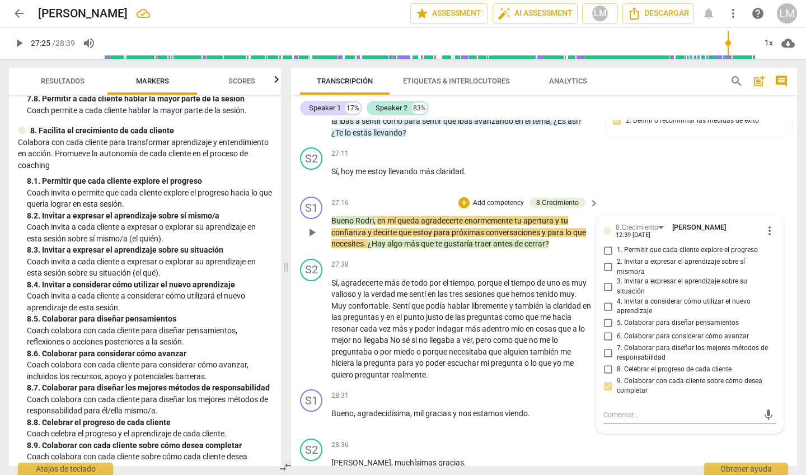
click at [606, 379] on input "9. Colaborar con cada cliente sobre cómo desea completar" at bounding box center [608, 385] width 18 height 13
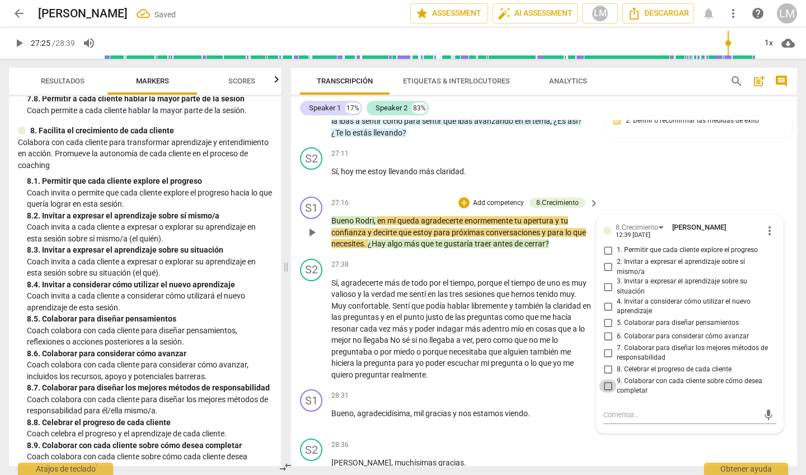
click at [606, 379] on input "9. Colaborar con cada cliente sobre cómo desea completar" at bounding box center [608, 385] width 18 height 13
checkbox input "true"
click at [312, 226] on span "play_arrow" at bounding box center [311, 232] width 13 height 13
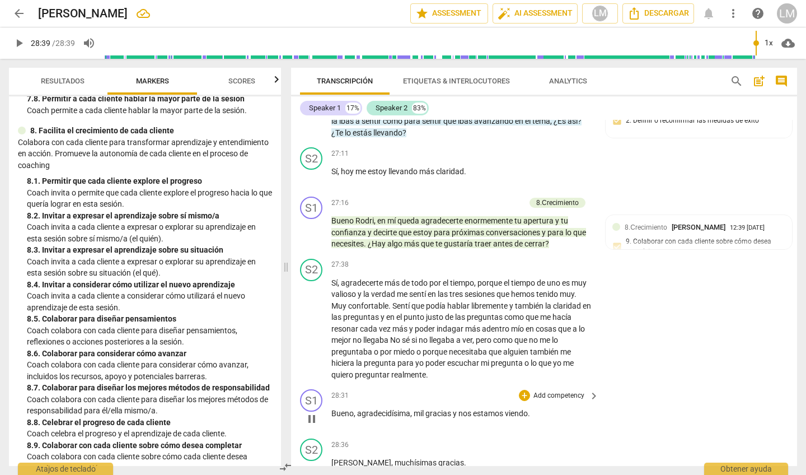
click at [573, 391] on p "Add competency" at bounding box center [558, 396] width 53 height 10
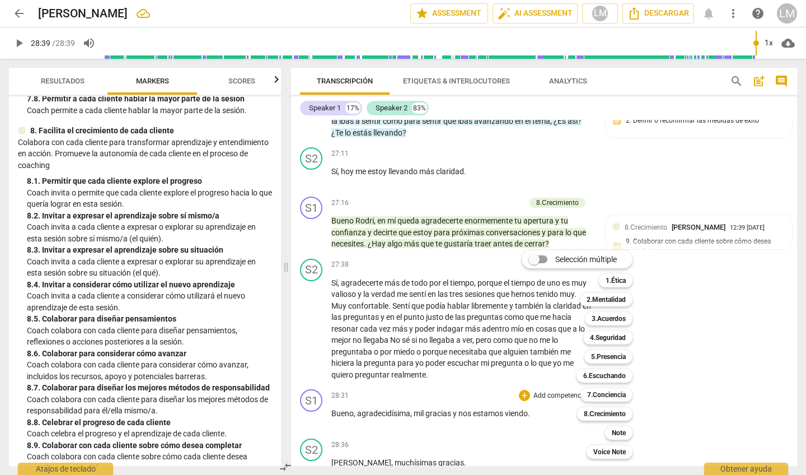
click at [482, 391] on div at bounding box center [403, 237] width 806 height 475
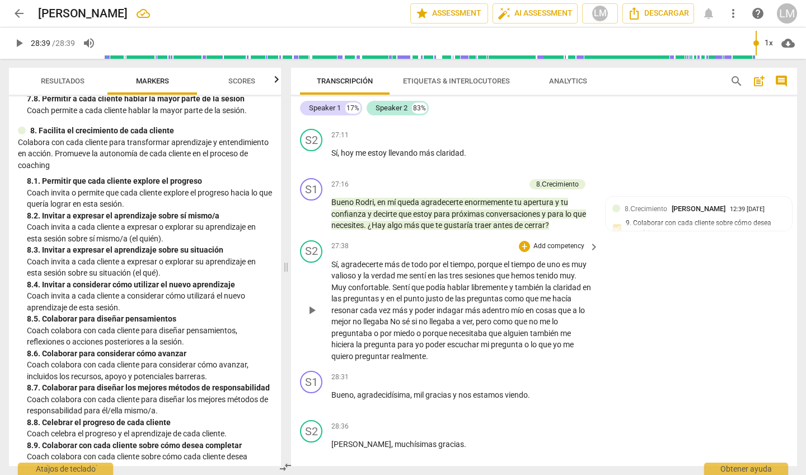
scroll to position [4801, 0]
click at [569, 242] on p "Add competency" at bounding box center [558, 247] width 53 height 10
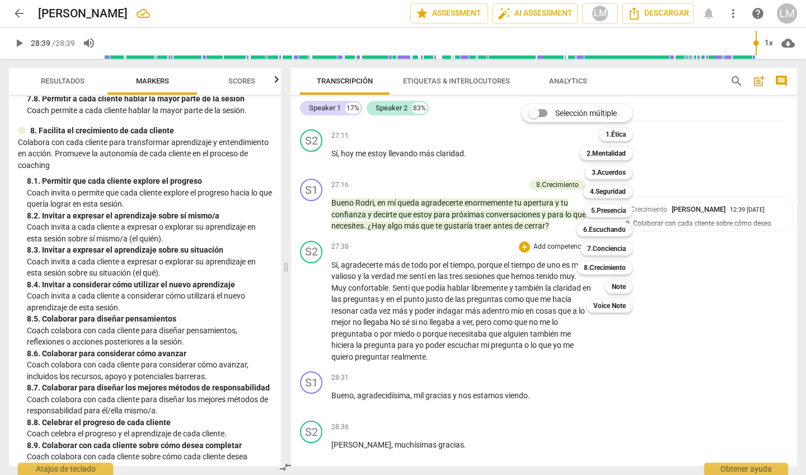
type input "1719"
click at [566, 208] on div "Selección múltiple m 1.Ética 1 2.Mentalidad 2 3.Acuerdos 3 4.Seguridad 4 5.Pres…" at bounding box center [585, 208] width 137 height 214
click at [535, 354] on div at bounding box center [403, 237] width 806 height 475
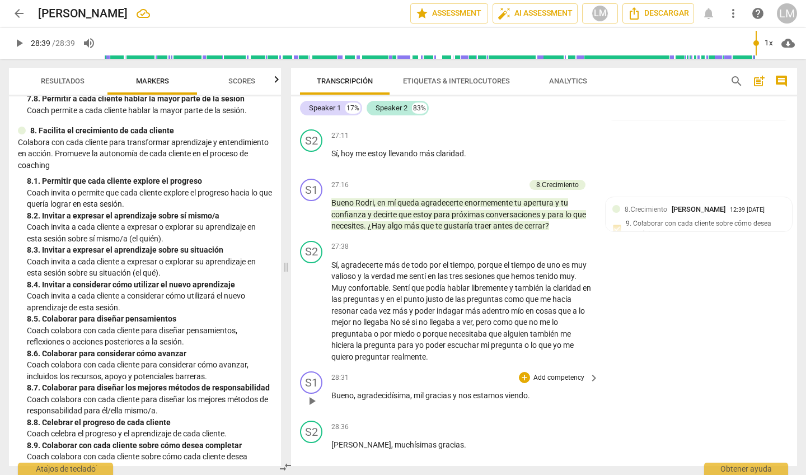
click at [556, 373] on p "Add competency" at bounding box center [558, 378] width 53 height 10
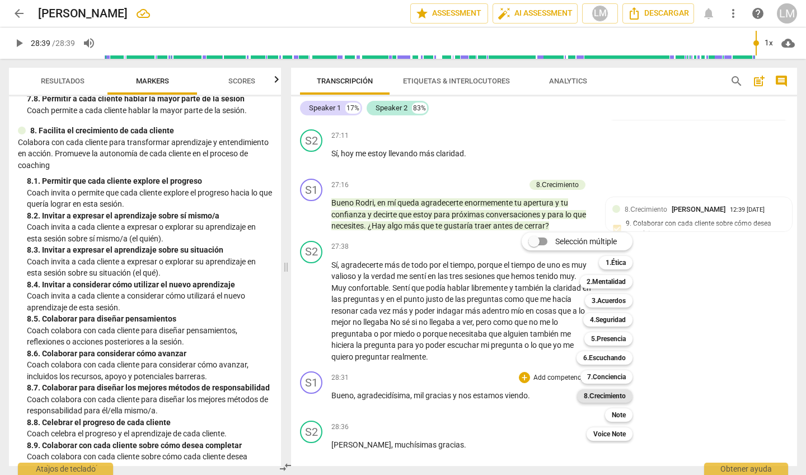
click at [622, 394] on b "8.Сrecimiento" at bounding box center [605, 395] width 42 height 13
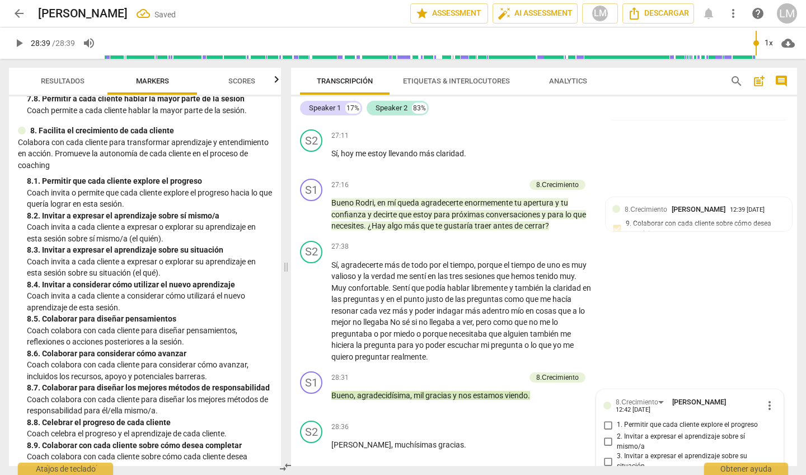
scroll to position [4898, 0]
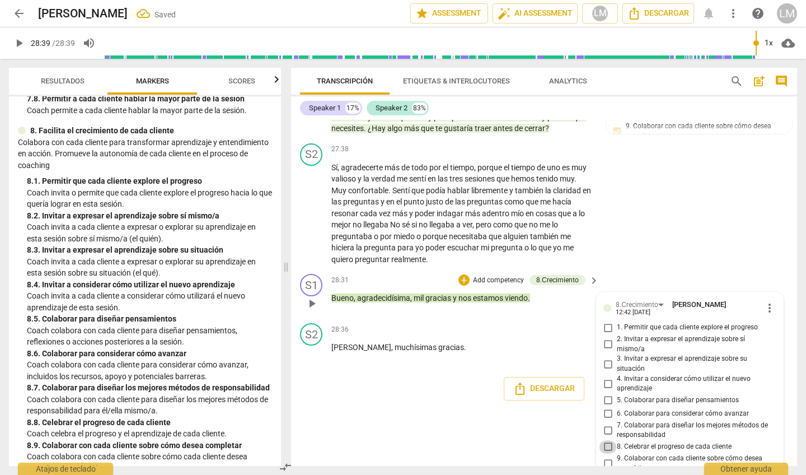
click at [604, 440] on input "8. Celebrar el progreso de cada cliente" at bounding box center [608, 446] width 18 height 13
checkbox input "true"
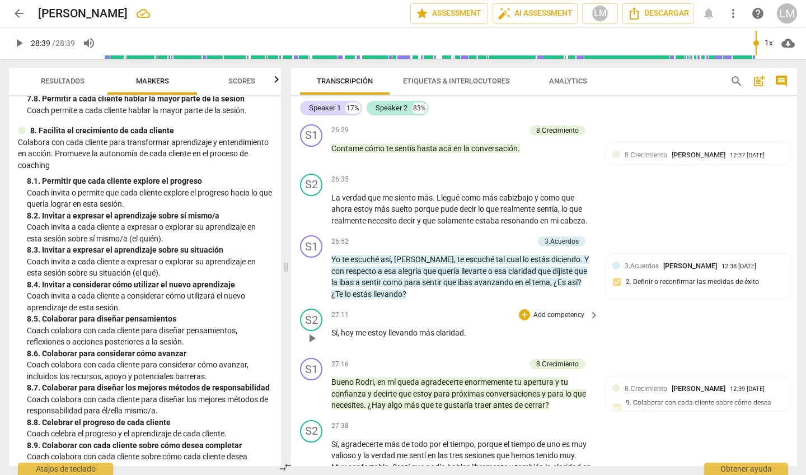
scroll to position [4619, 0]
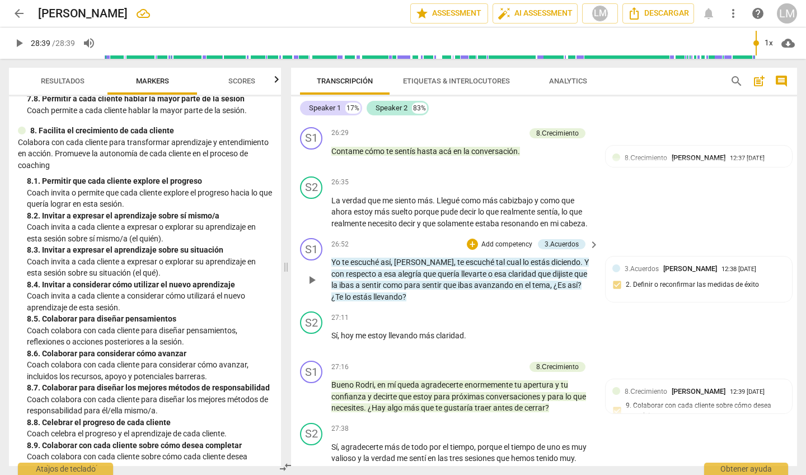
click at [516, 240] on p "Add competency" at bounding box center [506, 245] width 53 height 10
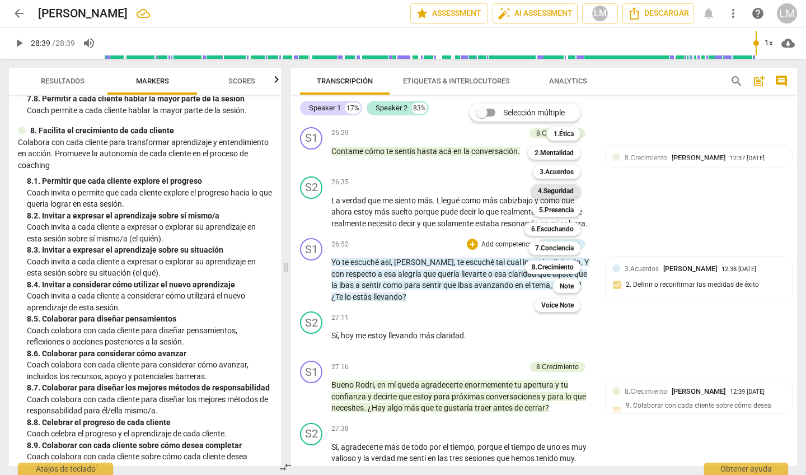
click at [549, 191] on b "4.Seguridad" at bounding box center [556, 190] width 36 height 13
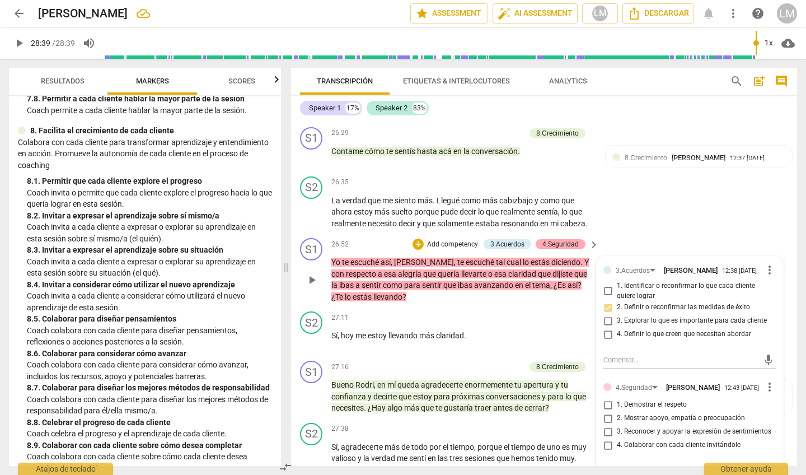
click at [552, 239] on div "4.Seguridad" at bounding box center [560, 244] width 36 height 10
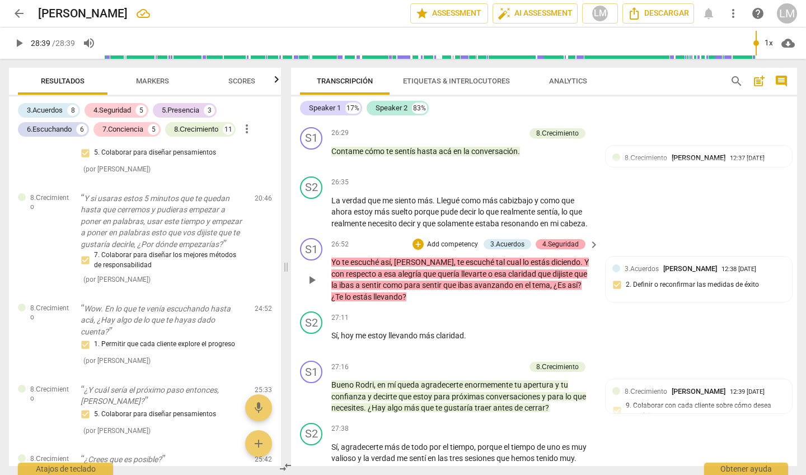
scroll to position [2767, 0]
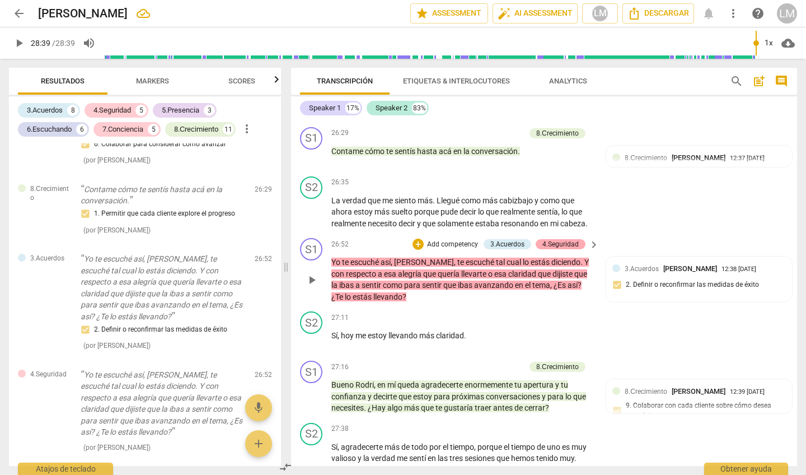
click at [558, 239] on div "4.Seguridad" at bounding box center [560, 244] width 36 height 10
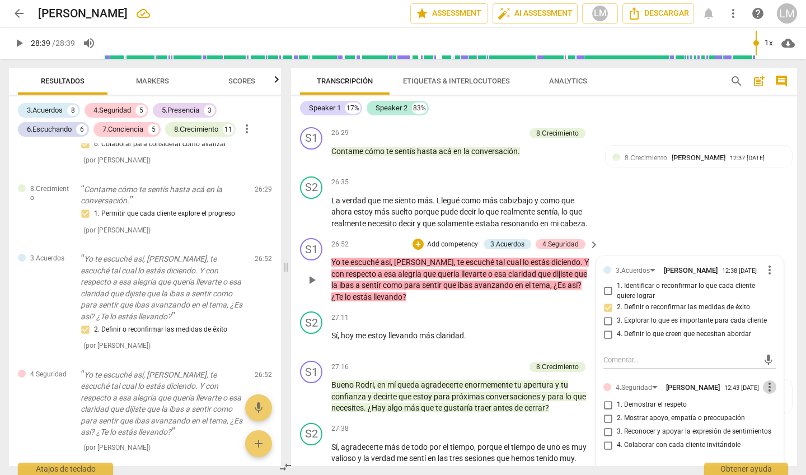
click at [767, 380] on span "more_vert" at bounding box center [769, 386] width 13 height 13
click at [774, 375] on li "Borrar" at bounding box center [777, 376] width 39 height 21
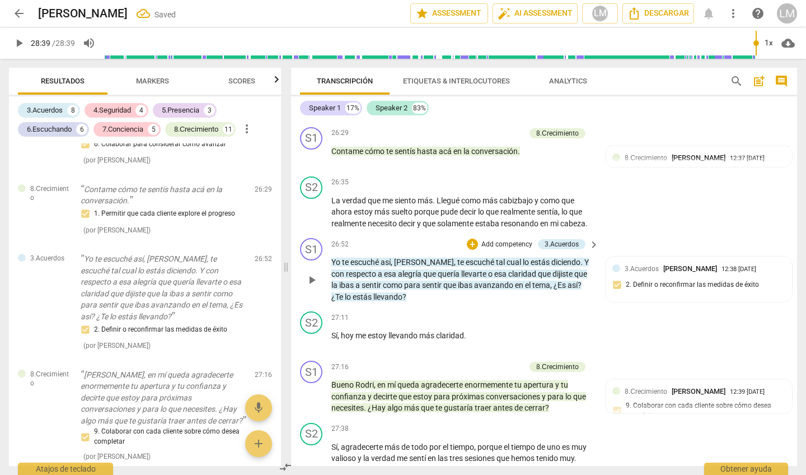
click at [504, 238] on div "+ Add competency 3.Acuerdos" at bounding box center [526, 244] width 119 height 12
click at [506, 238] on div "+ Add competency" at bounding box center [500, 243] width 67 height 11
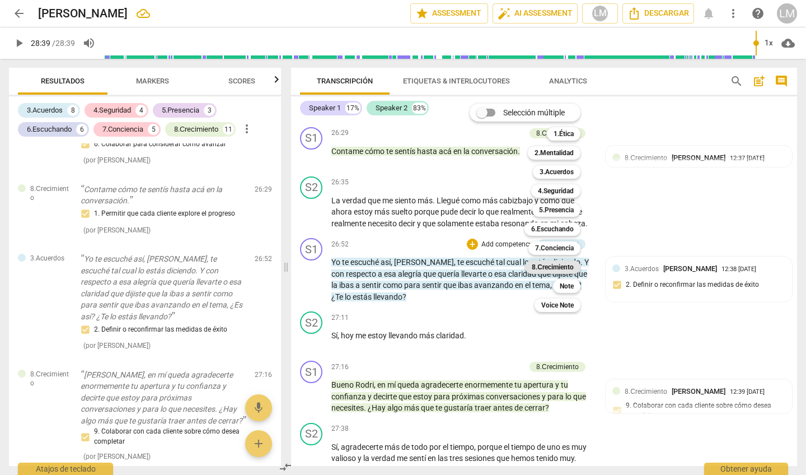
click at [571, 266] on b "8.Сrecimiento" at bounding box center [553, 266] width 42 height 13
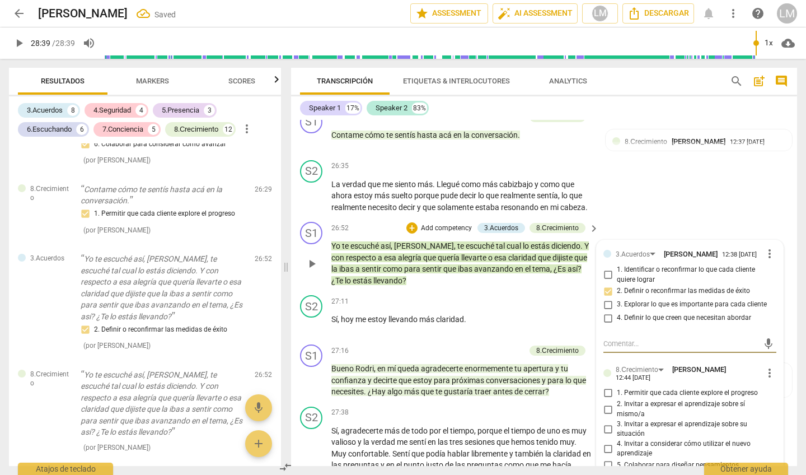
scroll to position [4651, 0]
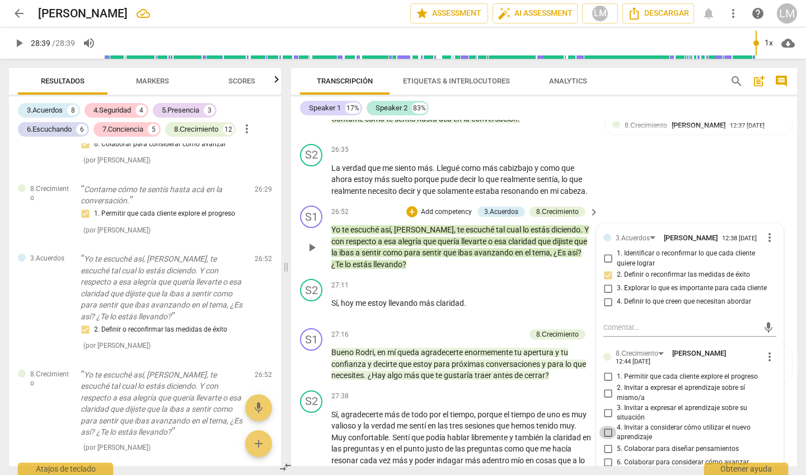
click at [607, 425] on input "4. Invitar a considerar cómo utilizar el nuevo aprendizaje" at bounding box center [608, 431] width 18 height 13
checkbox input "true"
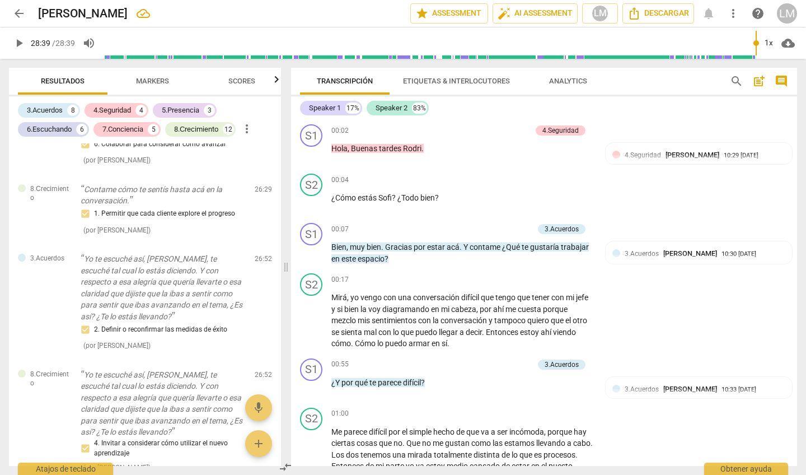
scroll to position [0, 0]
